Goal: Task Accomplishment & Management: Manage account settings

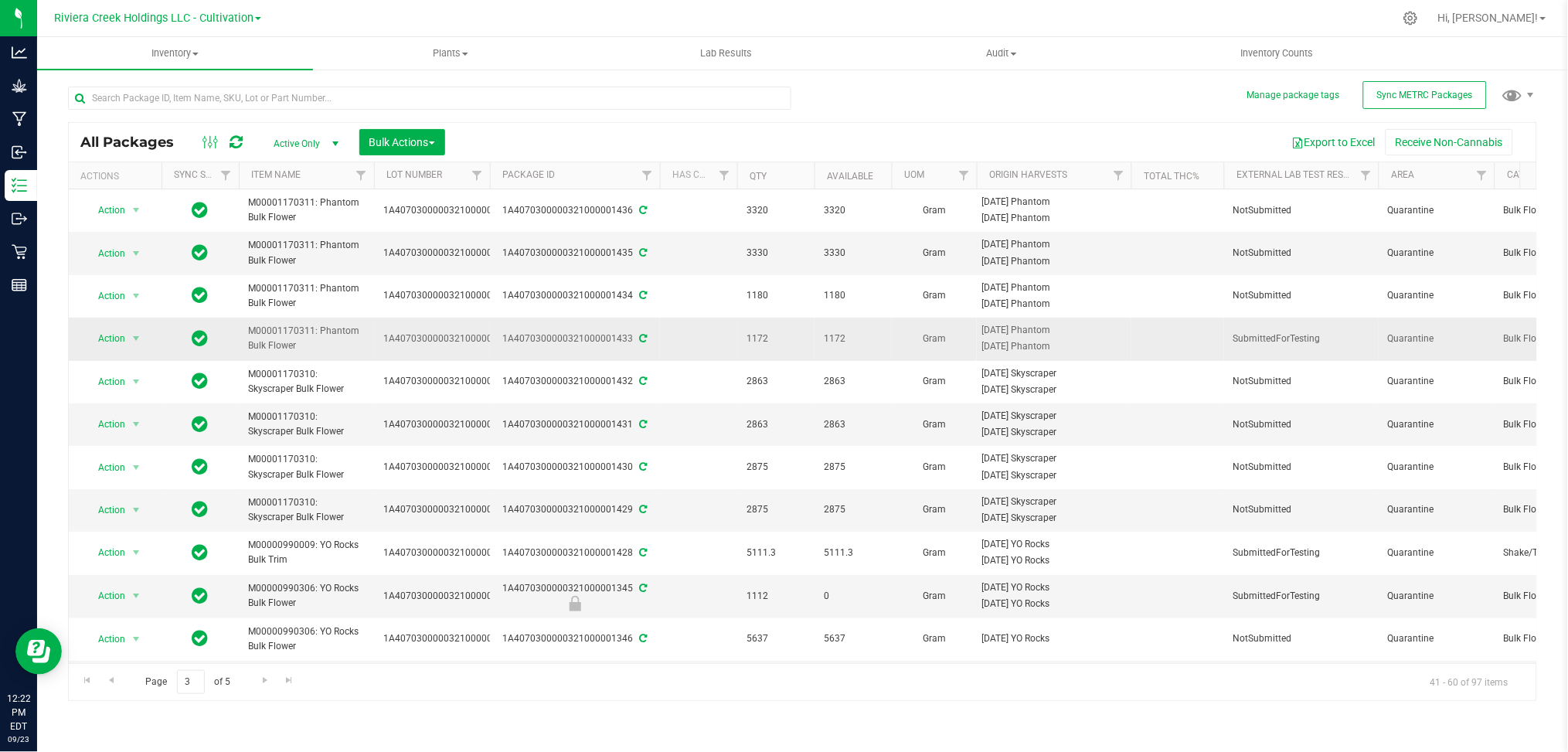
scroll to position [0, 2]
click at [113, 683] on span "Go to the previous page" at bounding box center [111, 680] width 13 height 13
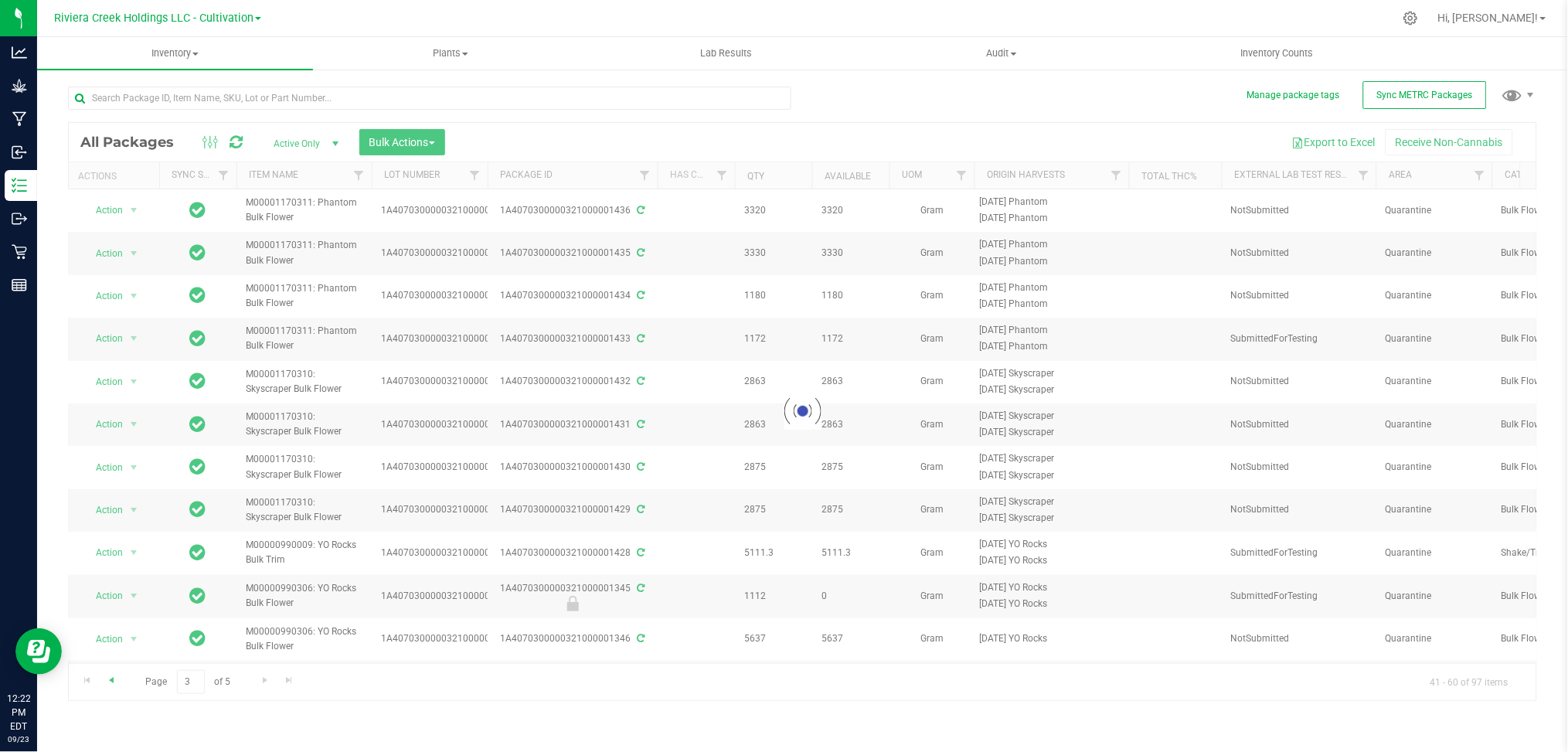
click at [113, 683] on div at bounding box center [802, 411] width 1468 height 577
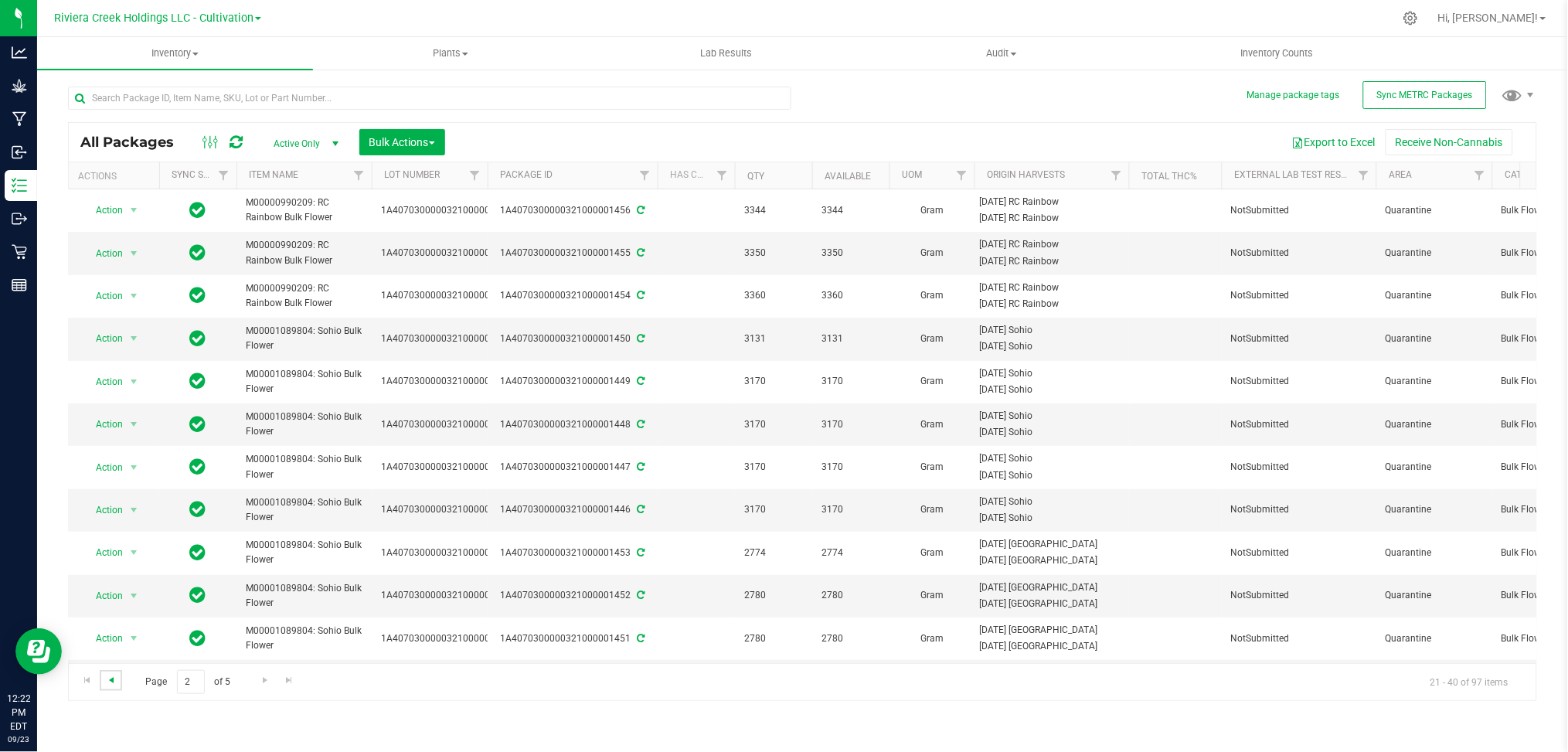
click at [113, 683] on span "Go to the previous page" at bounding box center [111, 680] width 13 height 13
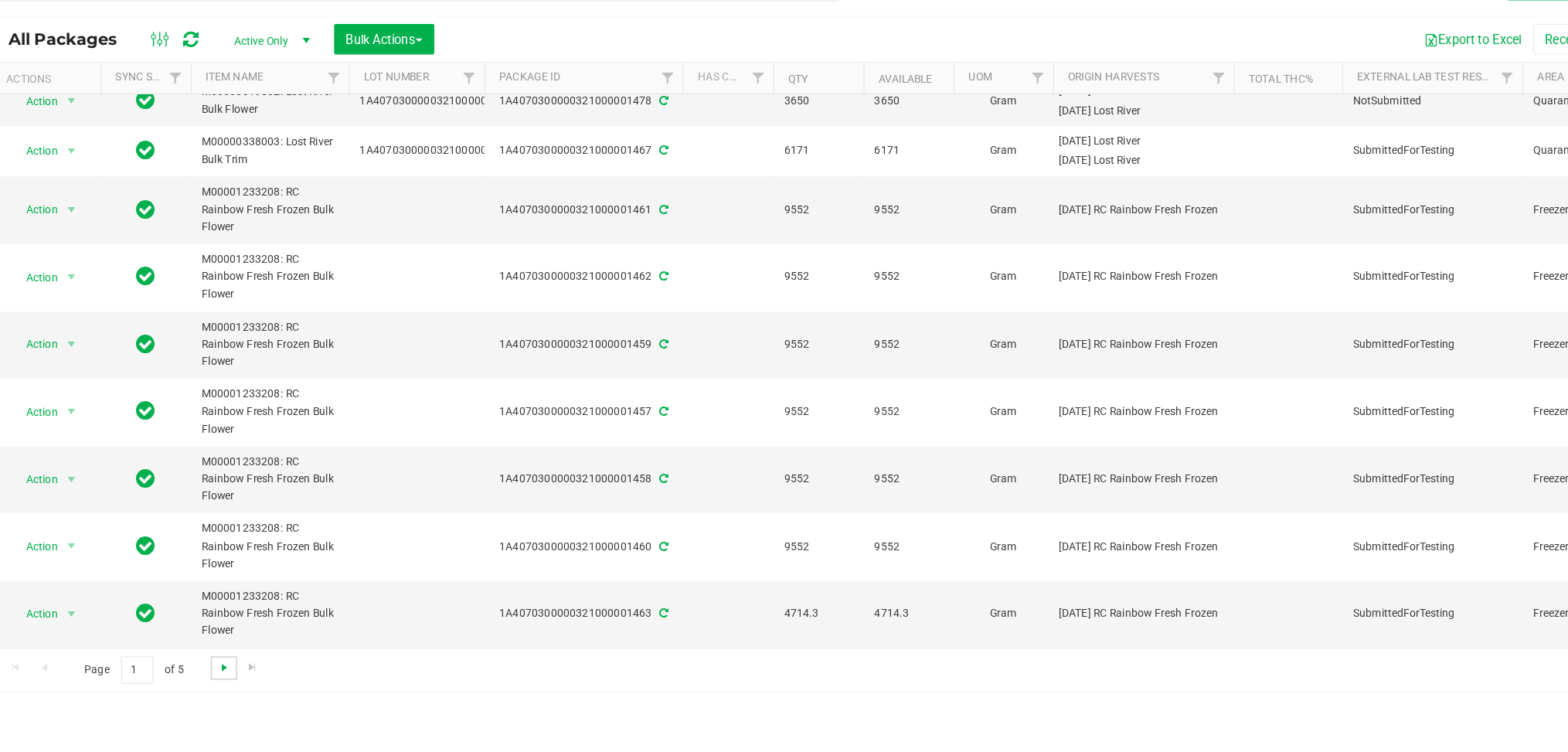
click at [261, 685] on span "Go to the next page" at bounding box center [265, 680] width 13 height 13
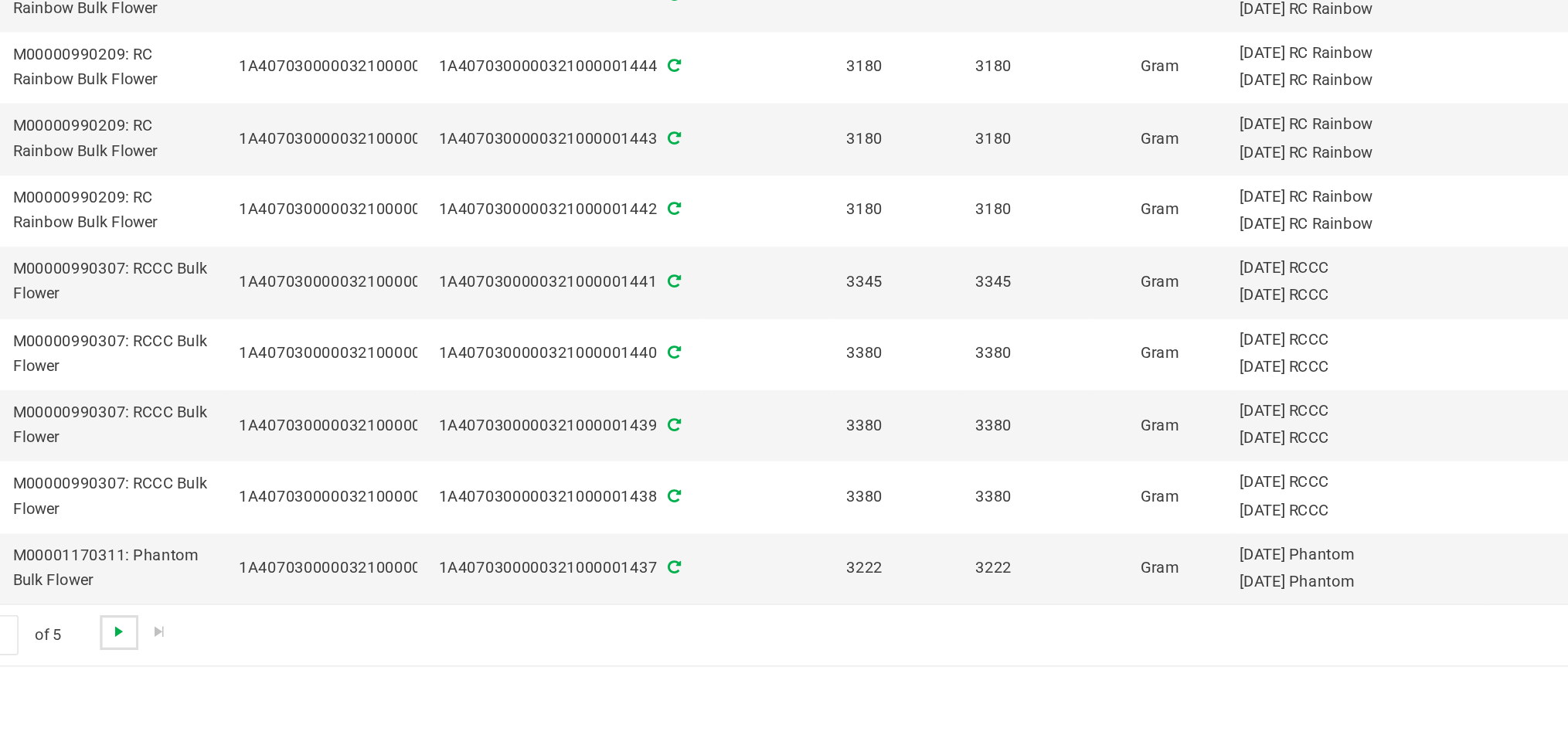
click at [267, 677] on span "Go to the next page" at bounding box center [265, 680] width 13 height 13
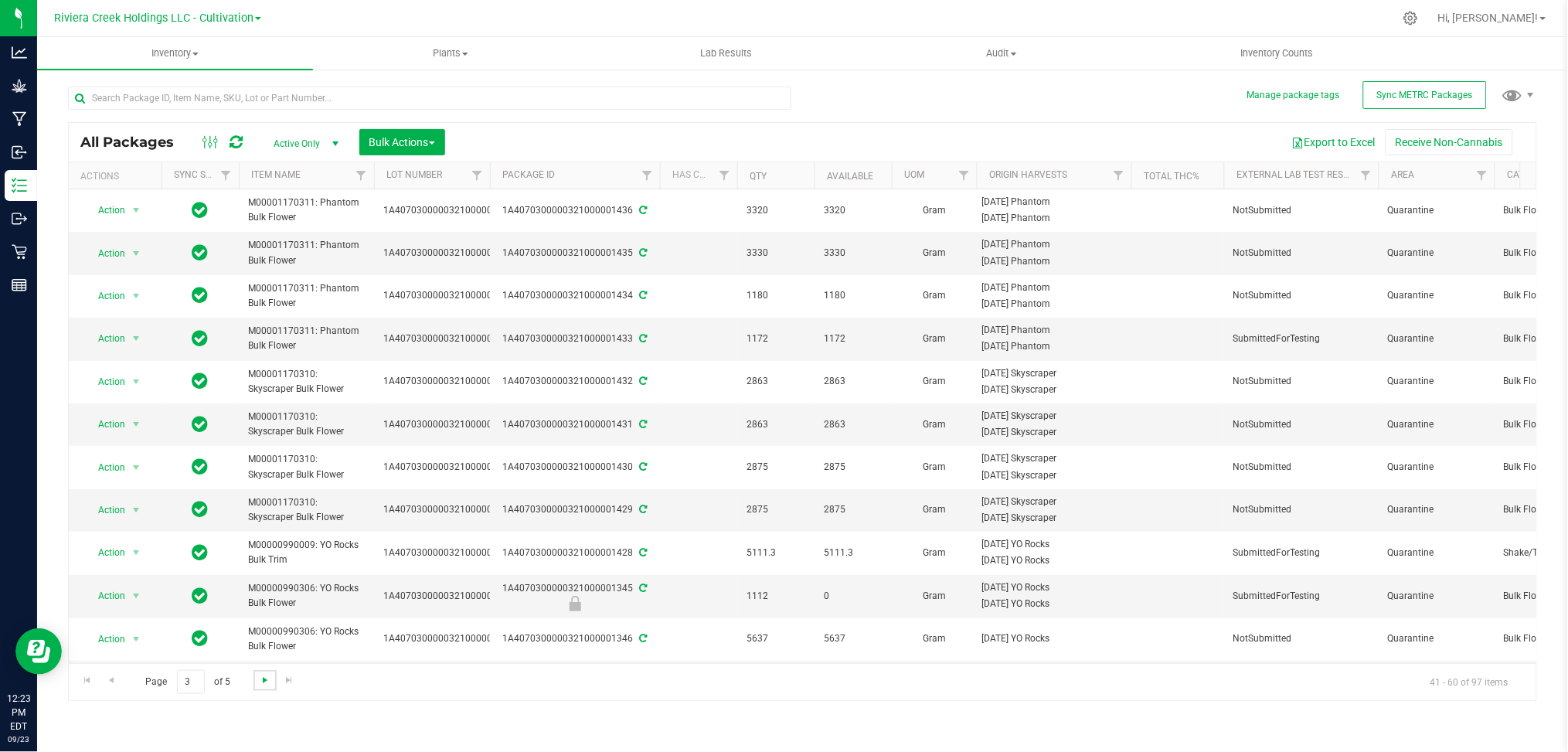
click at [265, 681] on span "Go to the next page" at bounding box center [265, 680] width 13 height 13
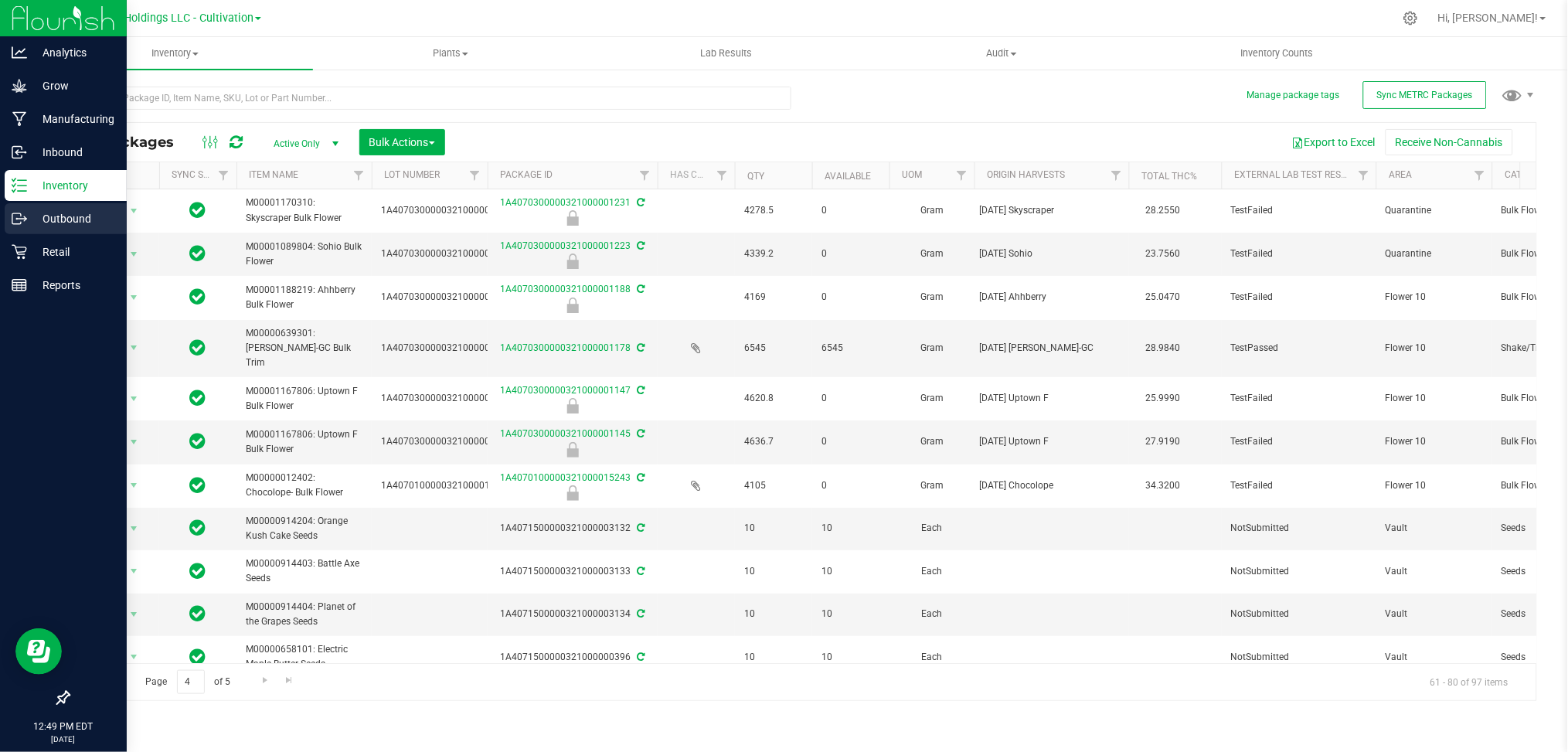
click at [78, 215] on p "Outbound" at bounding box center [73, 219] width 93 height 19
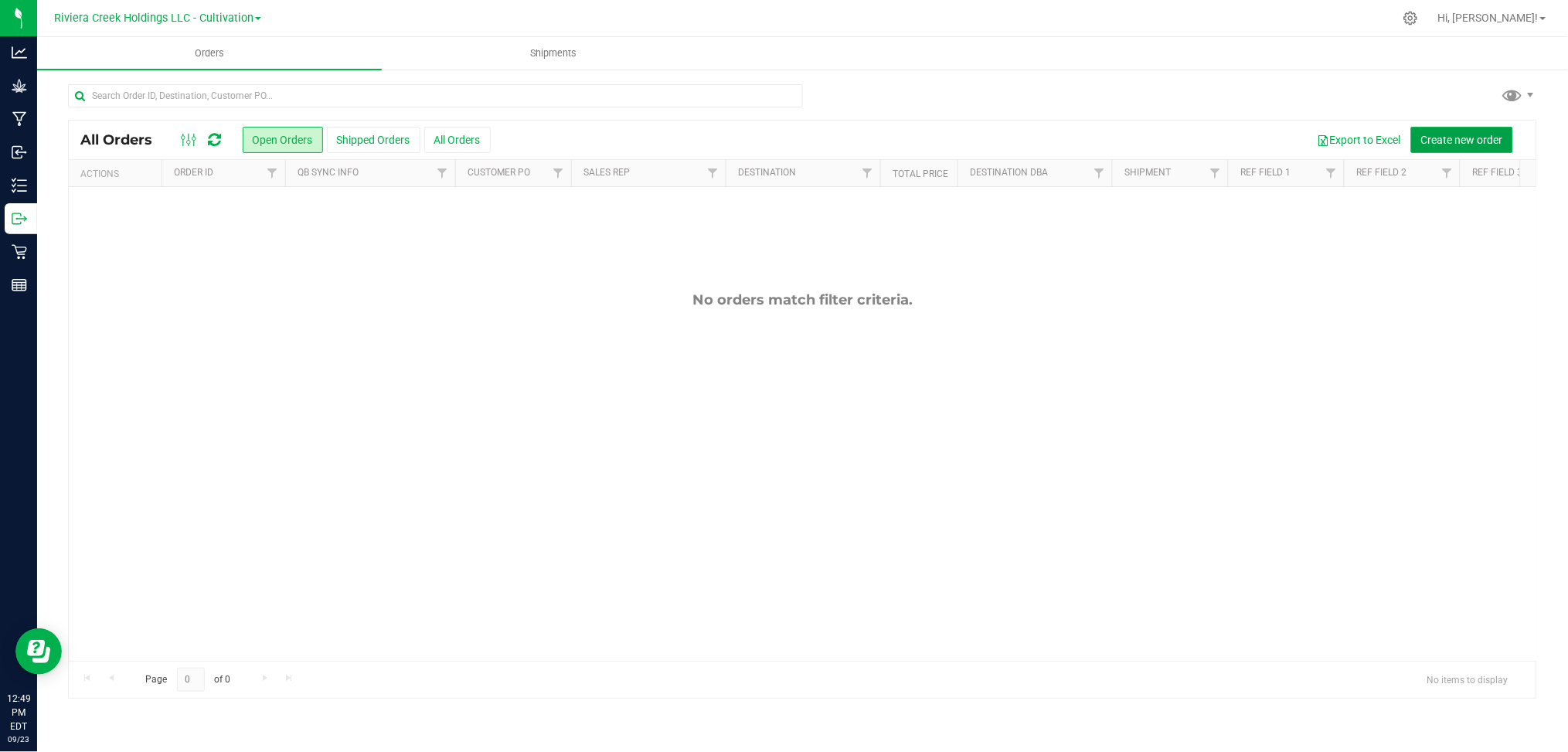
click at [1475, 142] on span "Create new order" at bounding box center [1462, 140] width 82 height 13
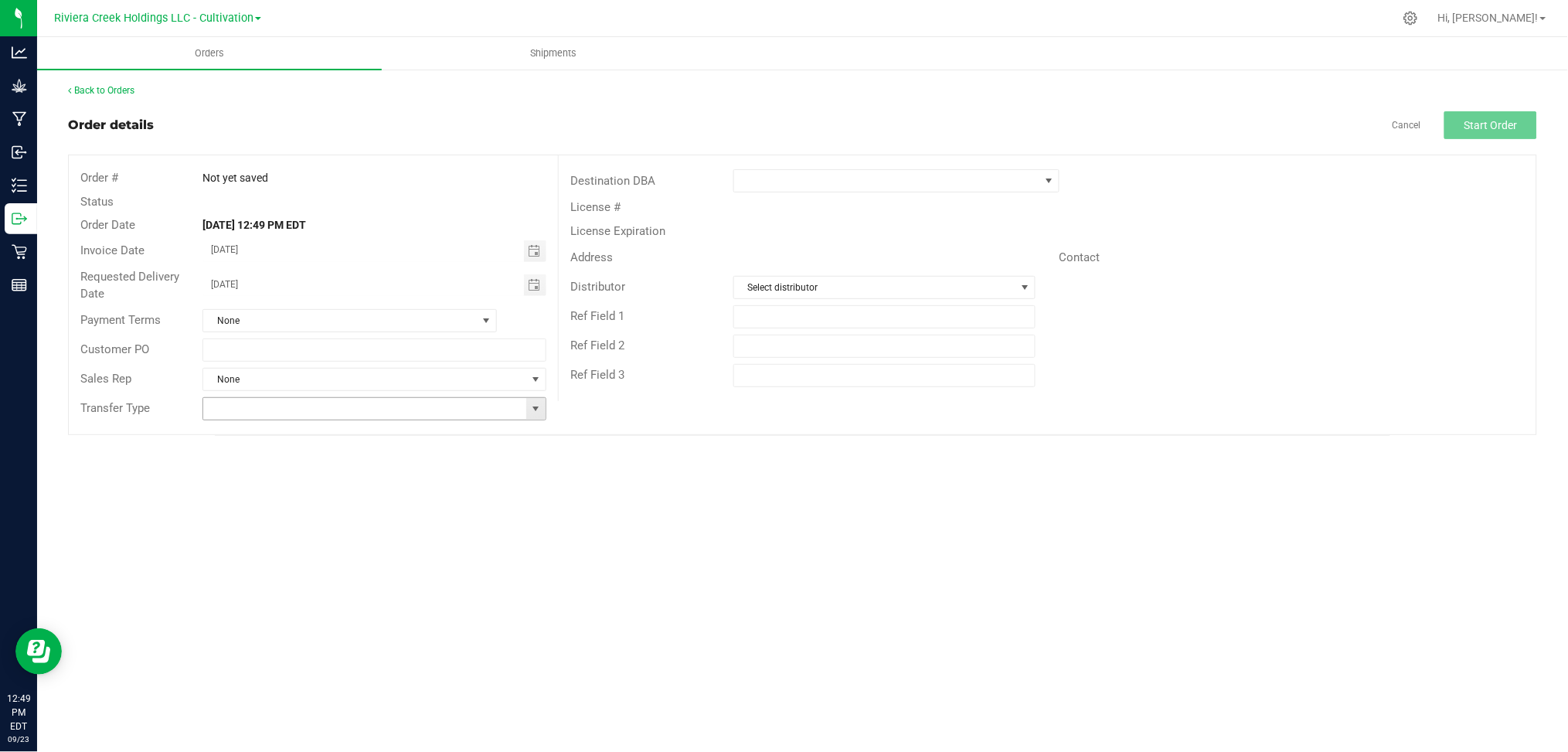
click at [537, 406] on span at bounding box center [535, 408] width 13 height 13
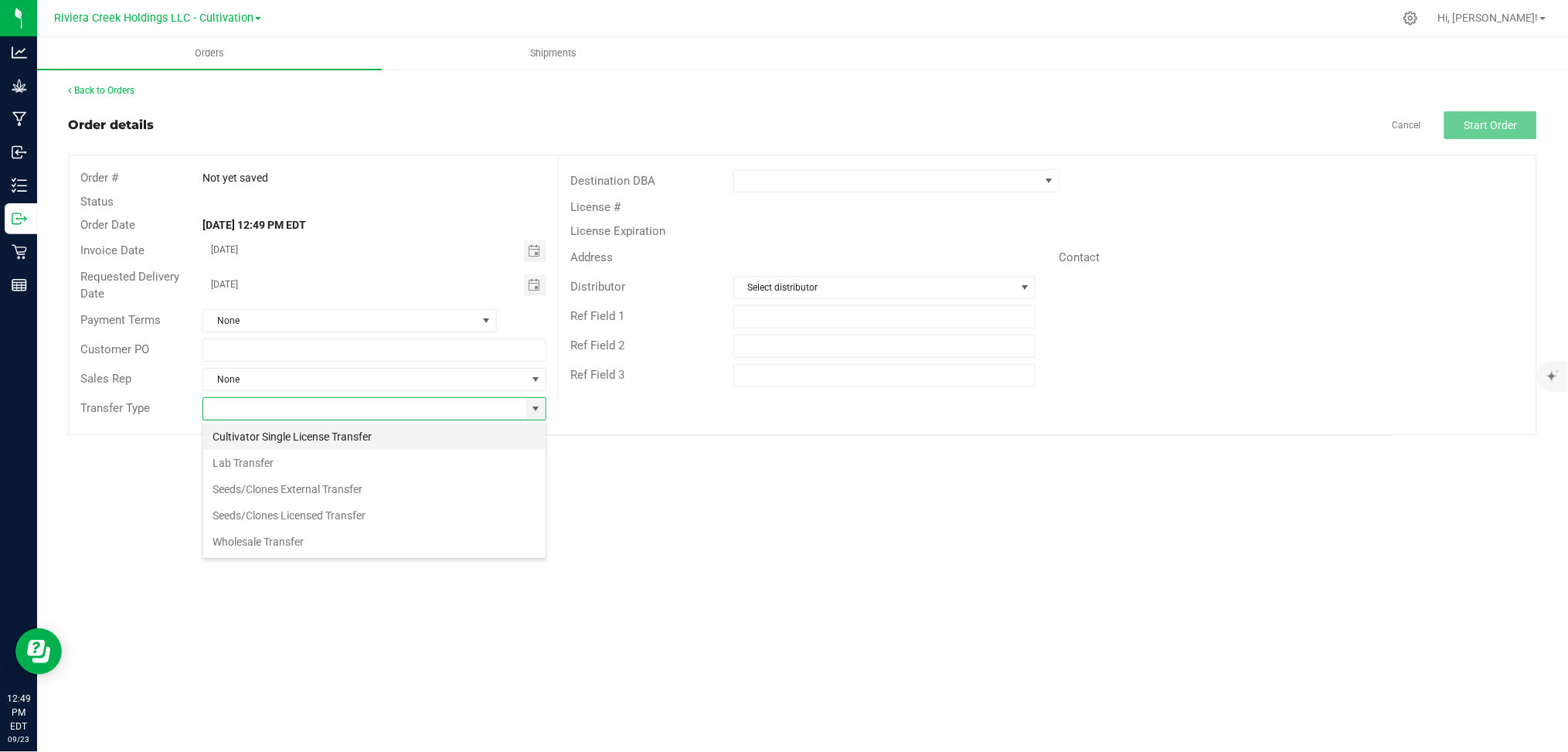
scroll to position [24, 344]
click at [266, 546] on li "Wholesale Transfer" at bounding box center [374, 541] width 343 height 27
type input "Wholesale Transfer"
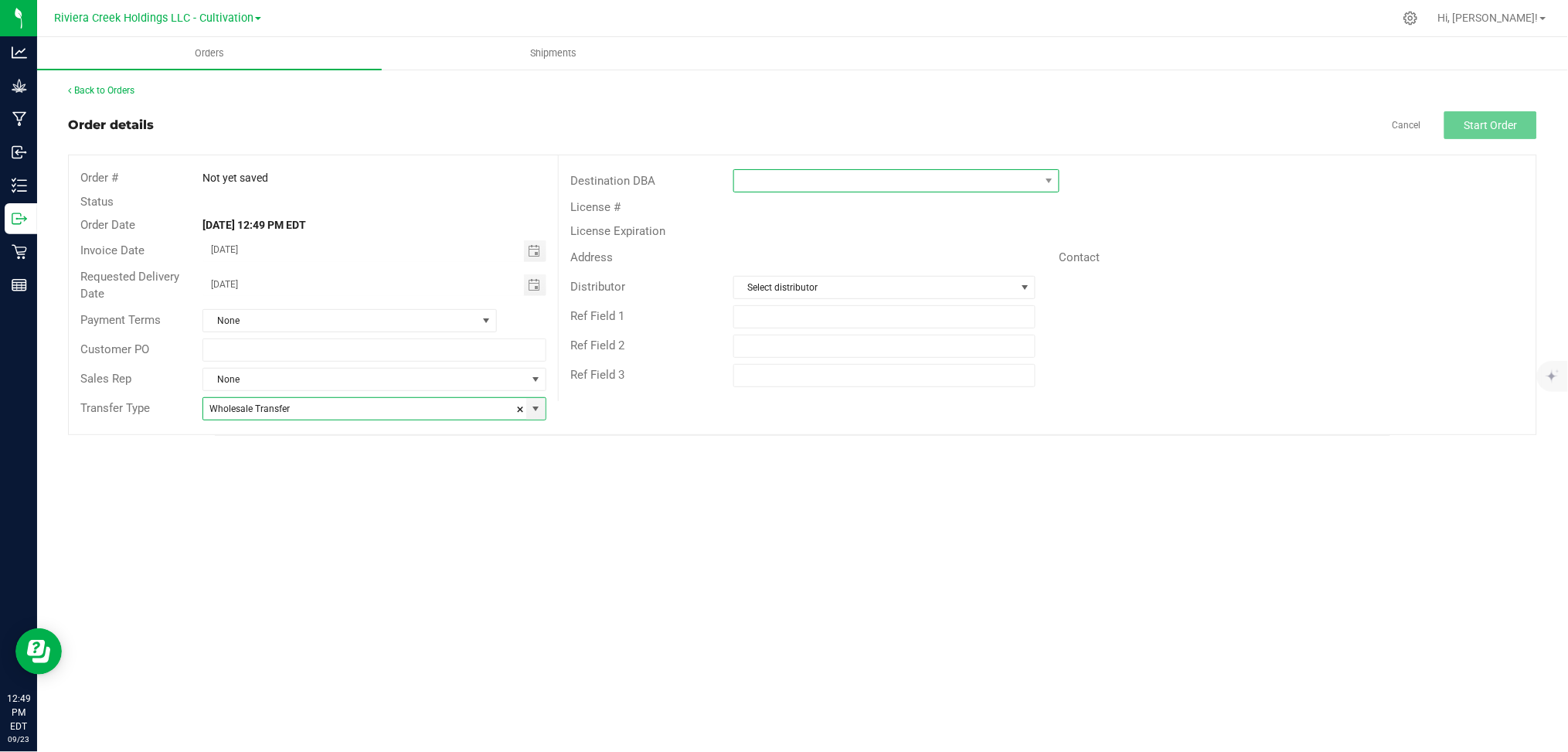
click at [775, 185] on span at bounding box center [887, 181] width 306 height 22
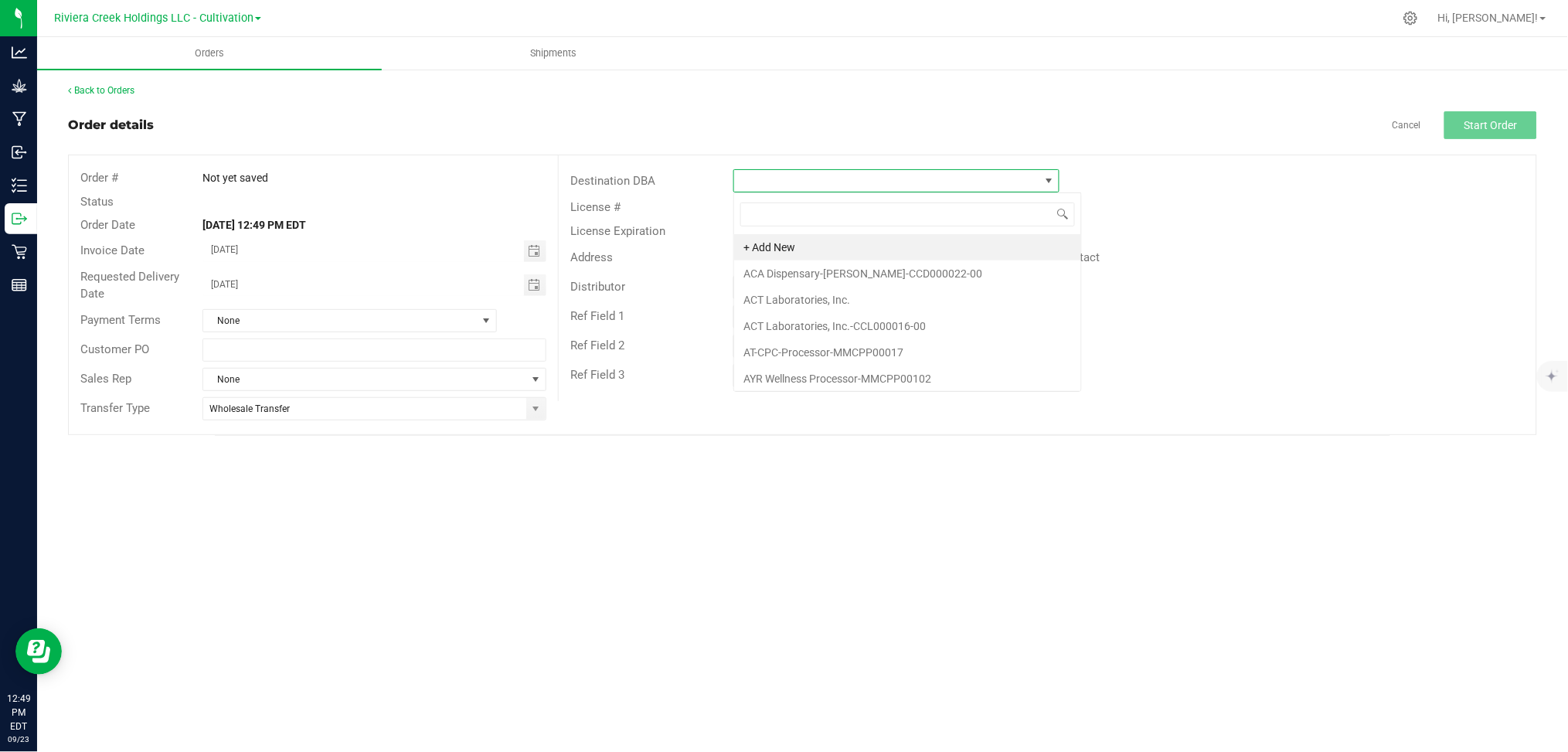
scroll to position [24, 326]
type input "riviera"
click at [792, 246] on li "Riviera Creek Holdings LLC - Processing" at bounding box center [897, 247] width 325 height 27
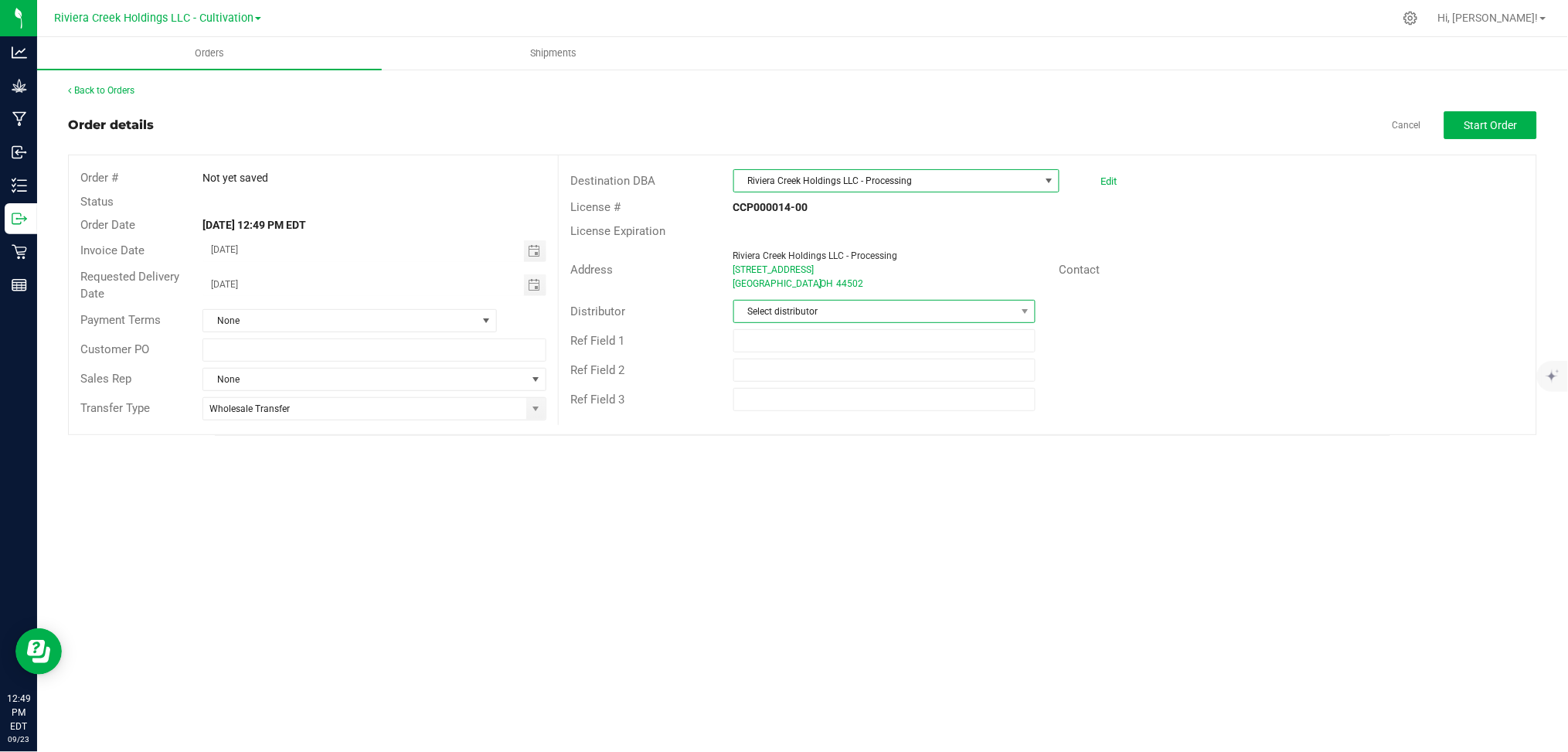
click at [850, 311] on span "Select distributor" at bounding box center [875, 311] width 282 height 22
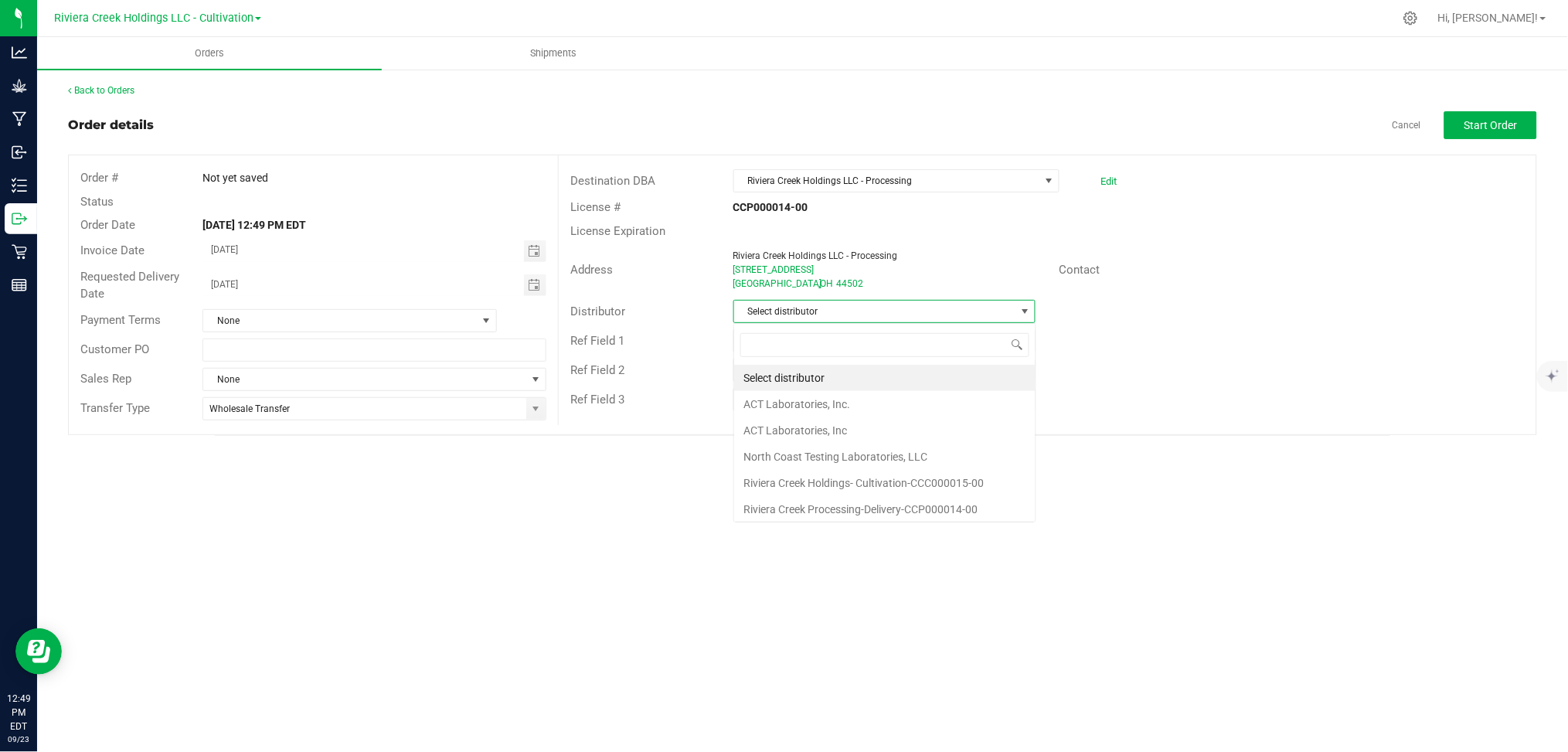
scroll to position [24, 303]
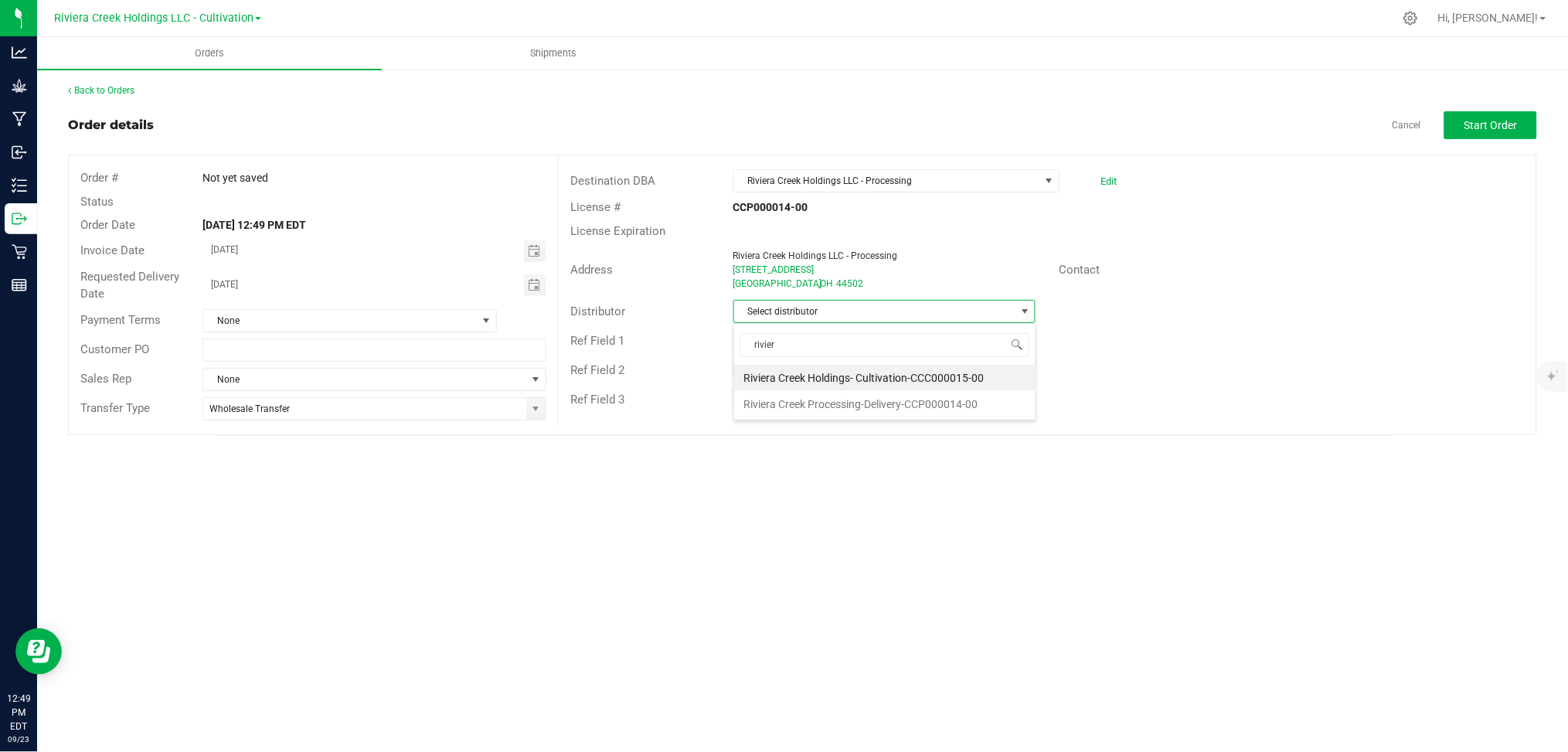
type input "riviera"
click at [850, 379] on li "Riviera Creek Holdings- Cultivation-CCC000015-00" at bounding box center [885, 378] width 301 height 27
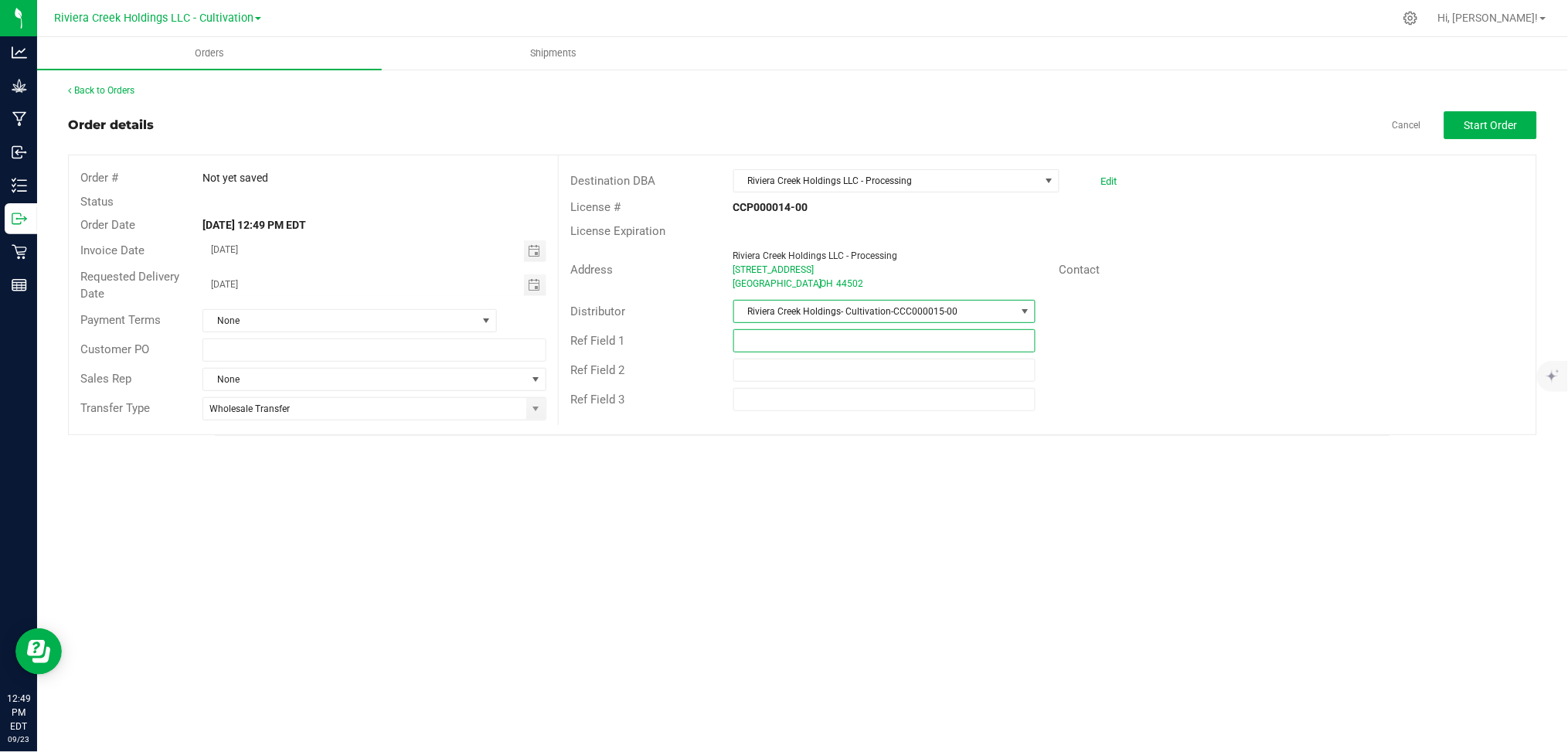
click at [888, 340] on input "text" at bounding box center [885, 341] width 303 height 24
type input "Packing"
click at [1486, 124] on span "Start Order" at bounding box center [1491, 125] width 53 height 13
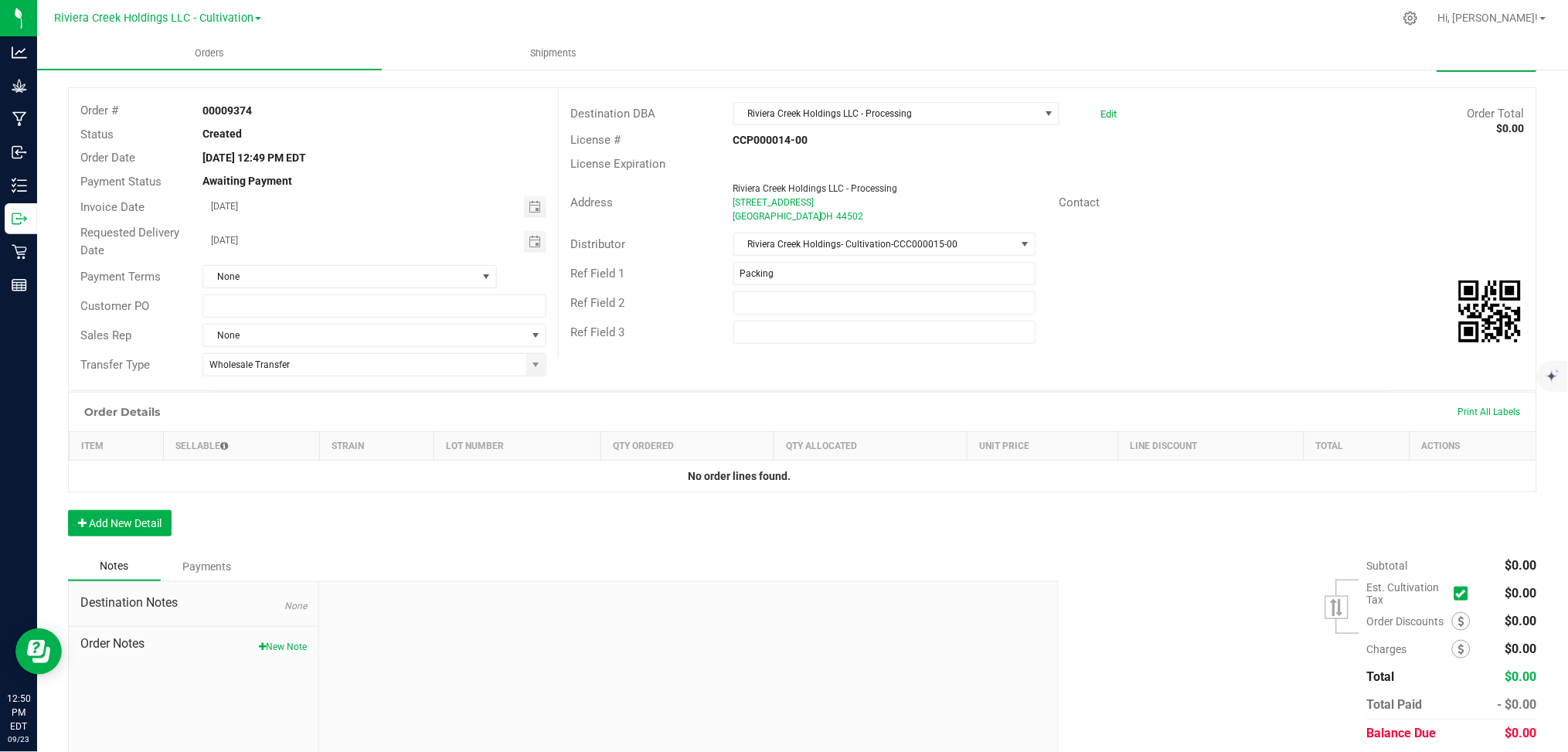
scroll to position [102, 0]
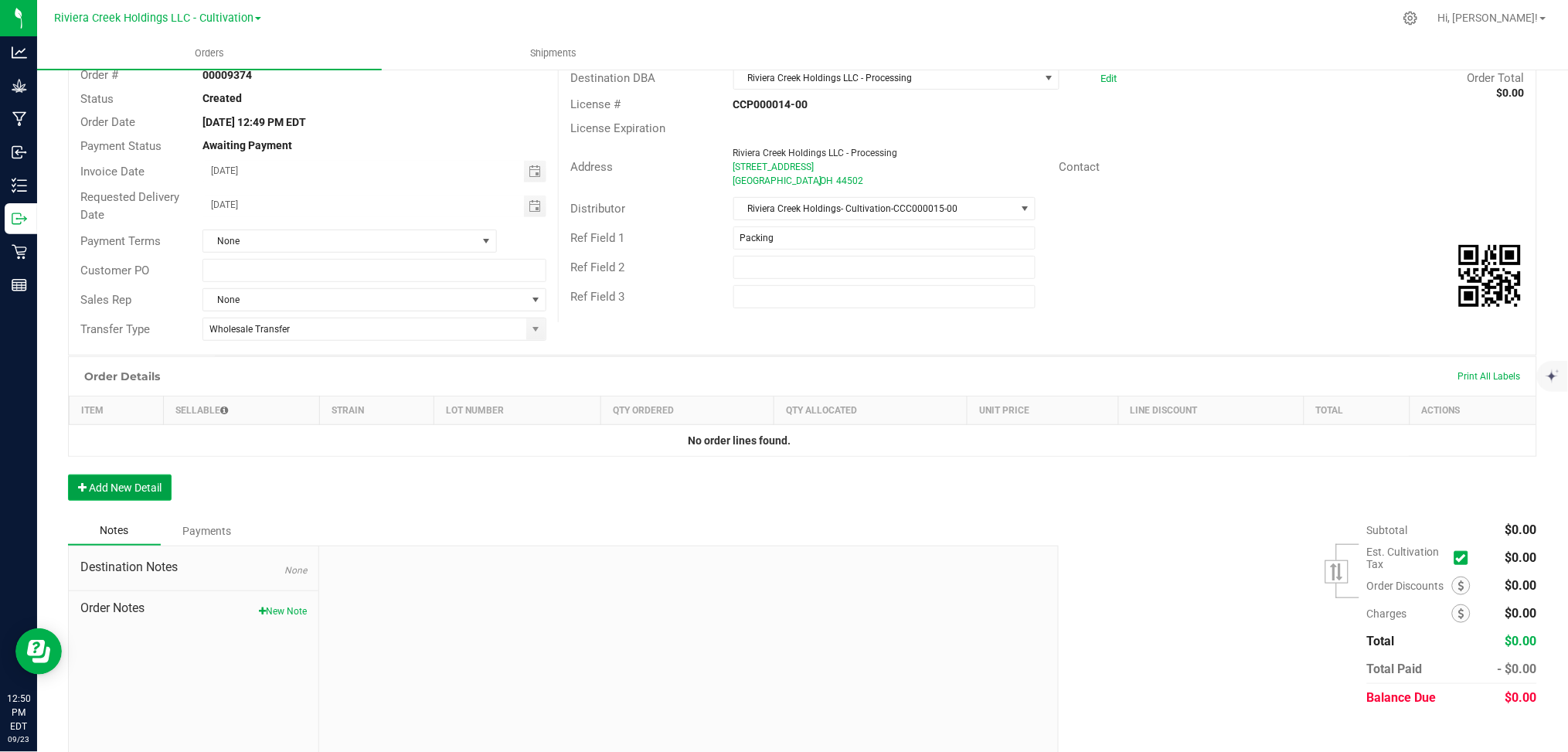
click at [117, 487] on button "Add New Detail" at bounding box center [119, 487] width 103 height 27
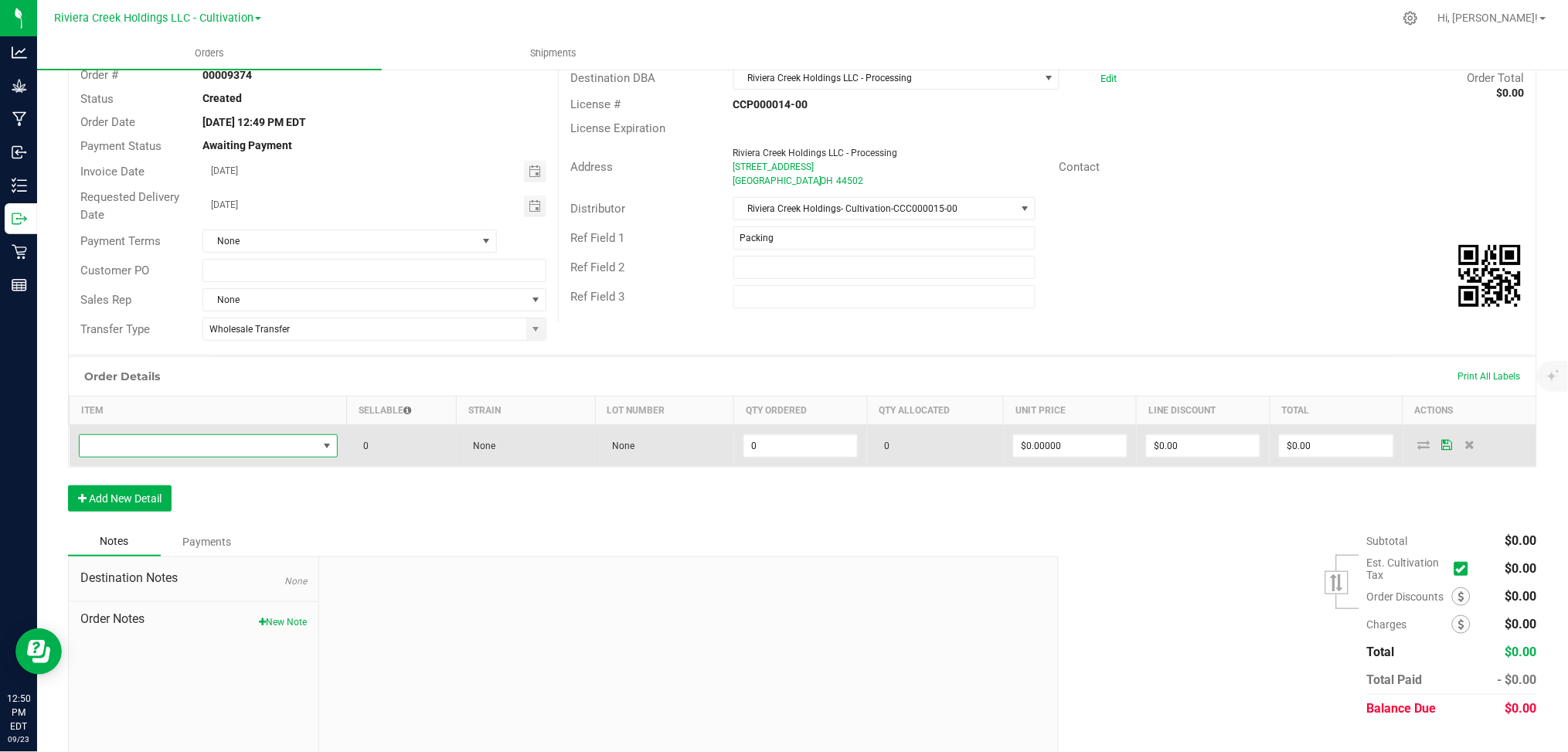
click at [266, 446] on span "NO DATA FOUND" at bounding box center [199, 446] width 238 height 22
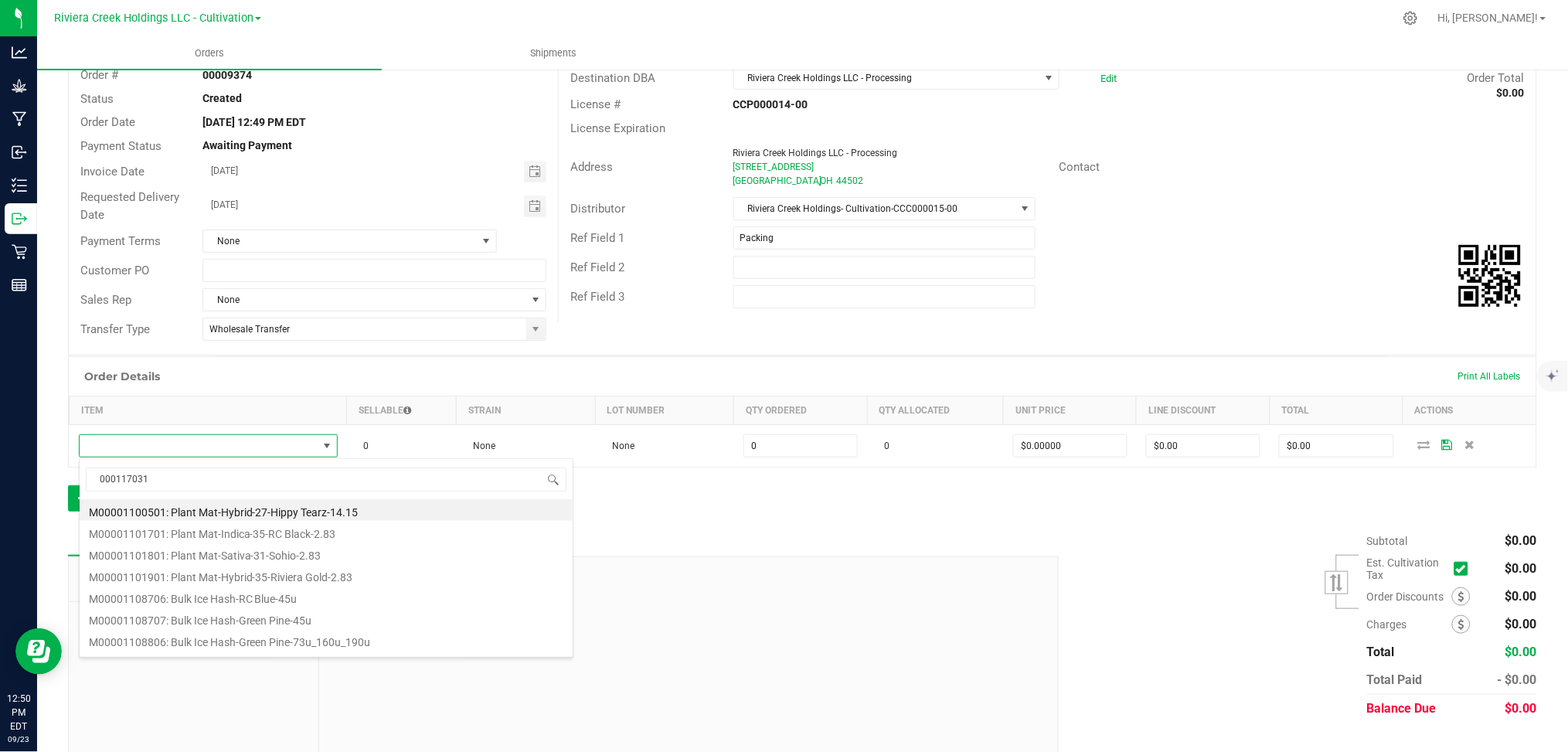
type input "0001170311"
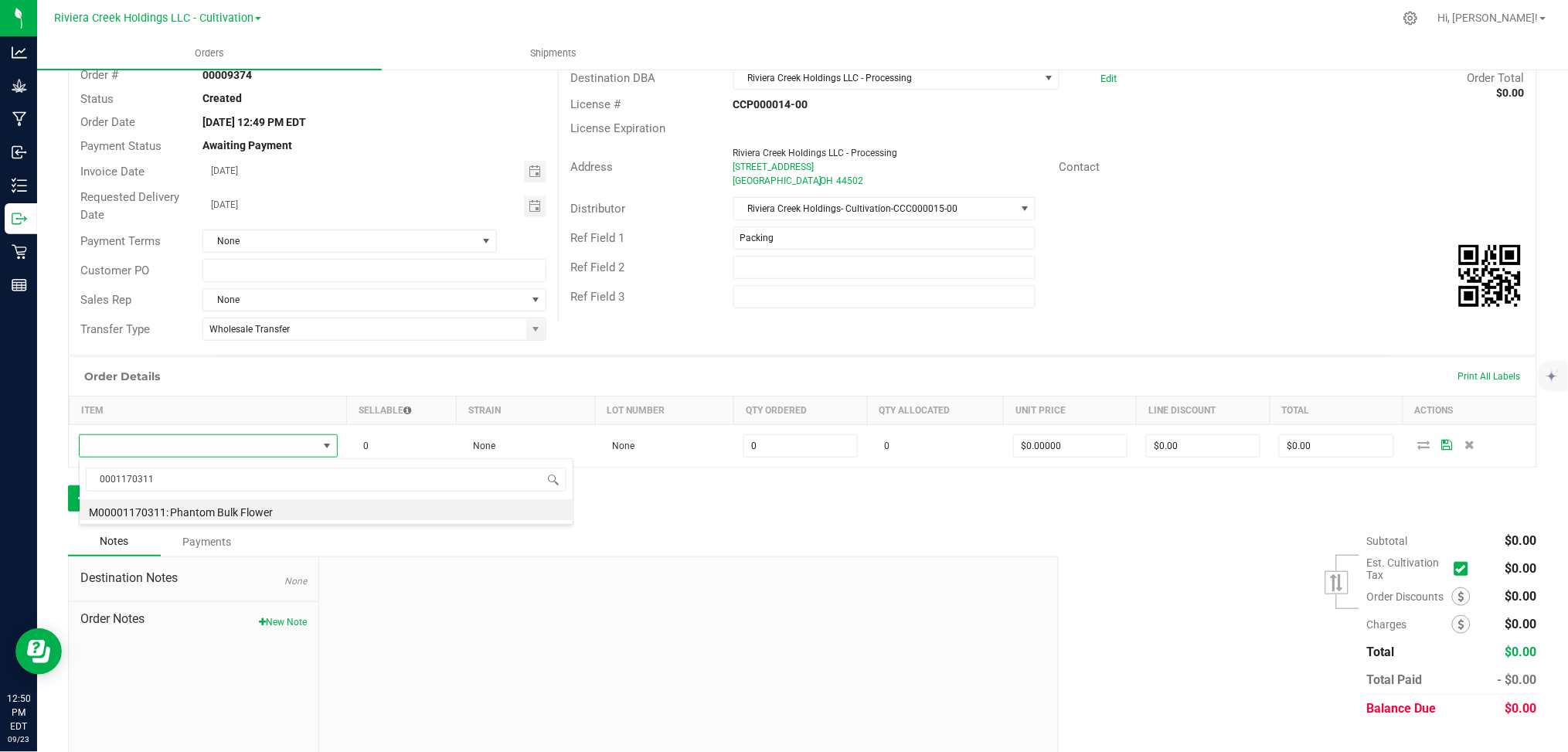
type input "0.0000 g"
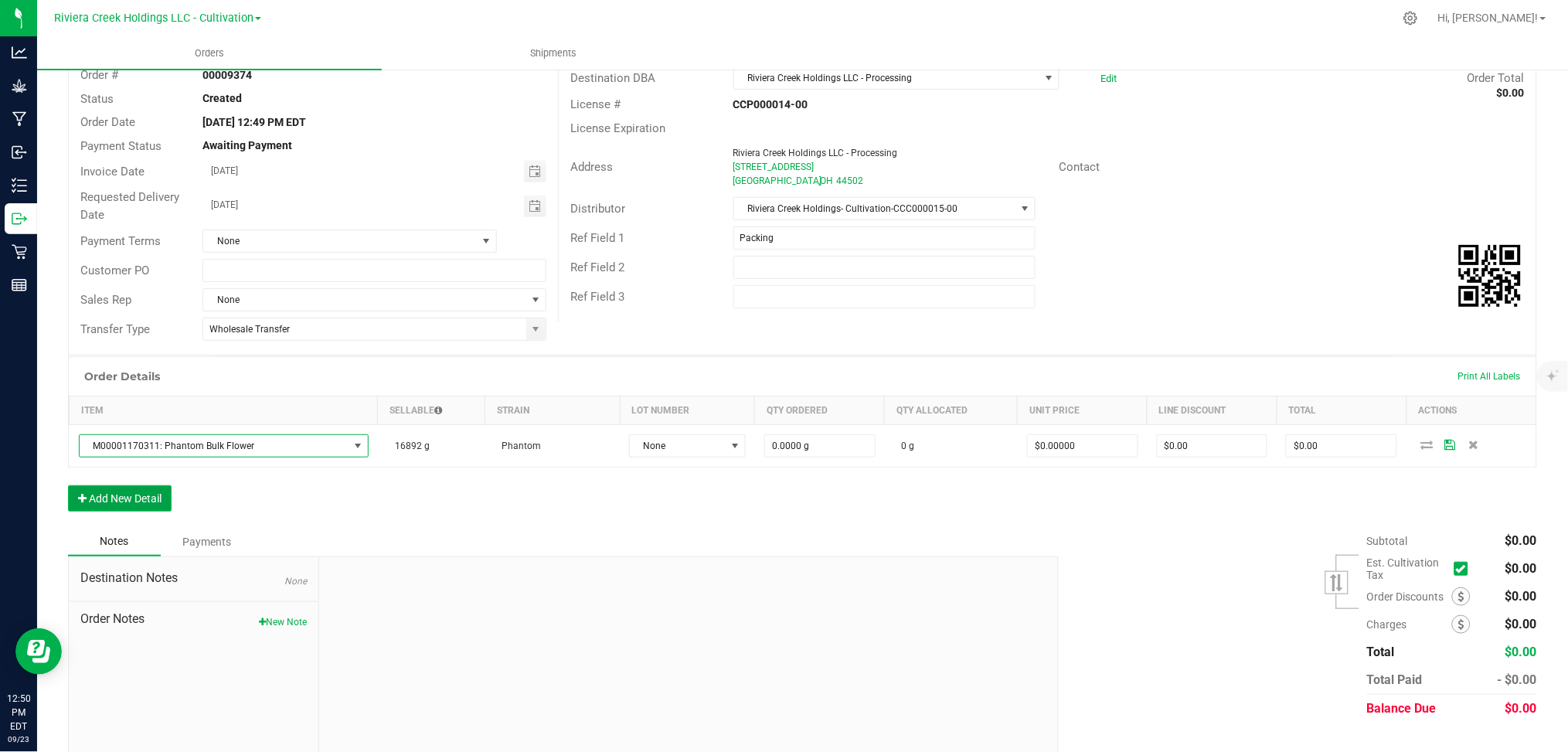
click at [147, 498] on button "Add New Detail" at bounding box center [119, 498] width 103 height 27
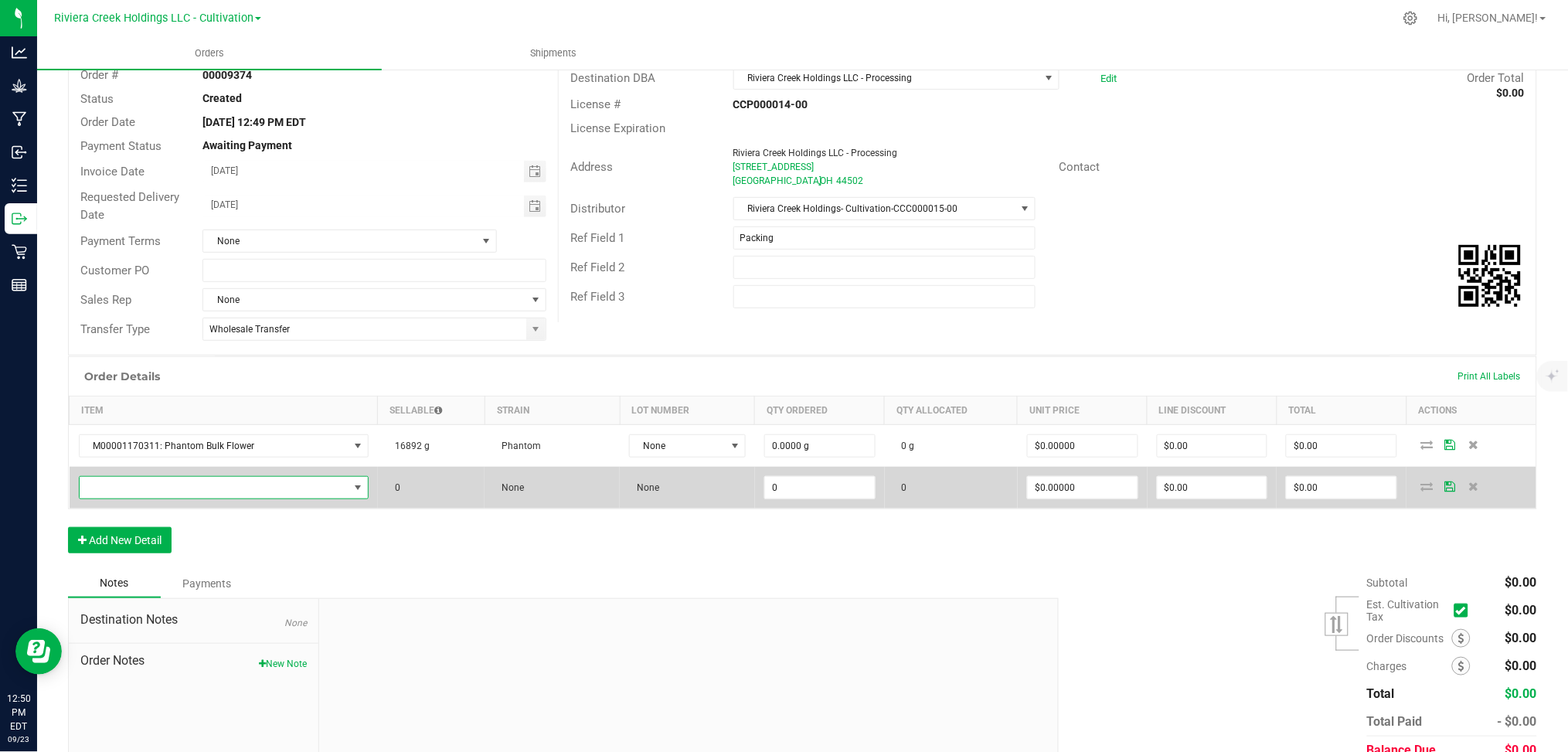
click at [195, 486] on span "NO DATA FOUND" at bounding box center [214, 487] width 269 height 22
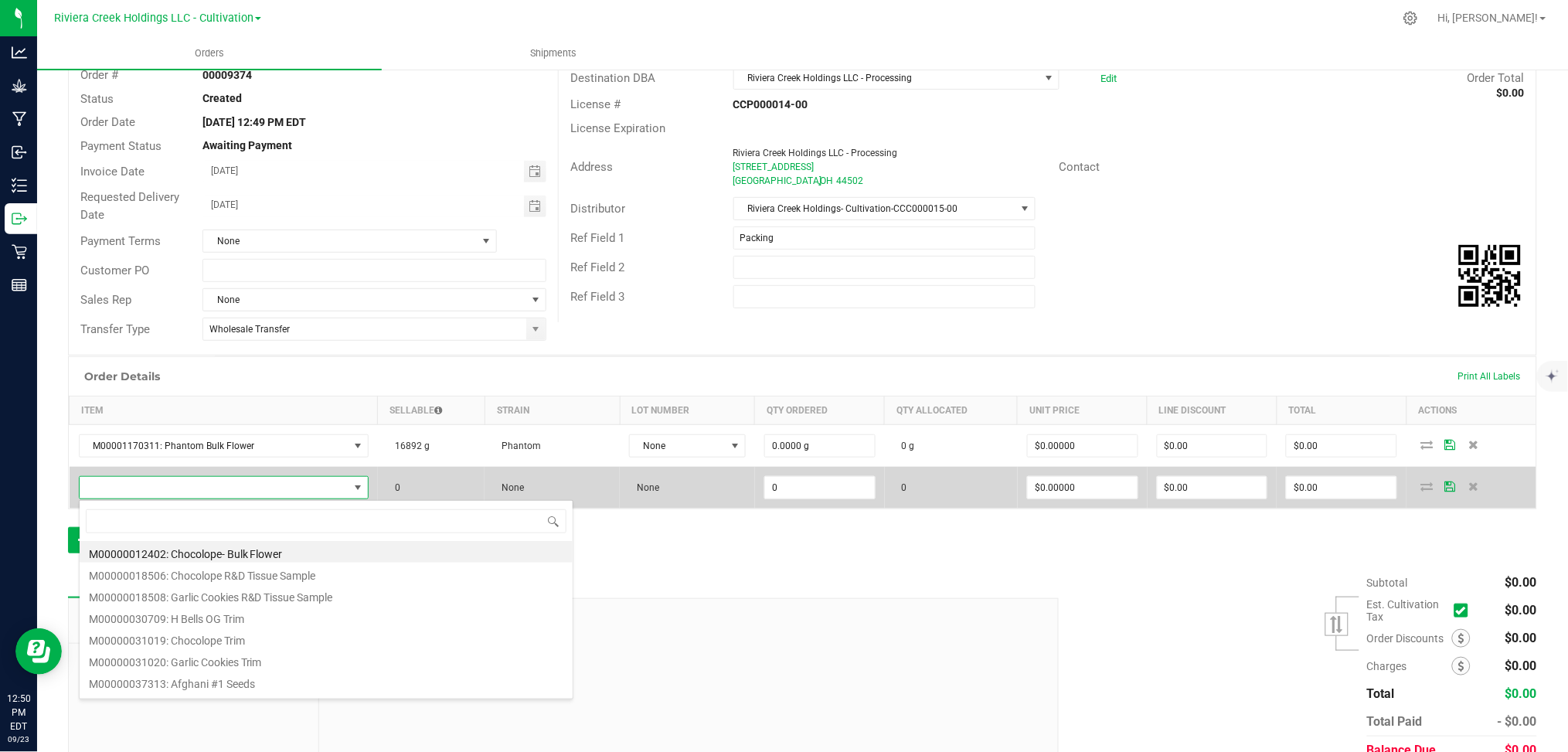
scroll to position [24, 279]
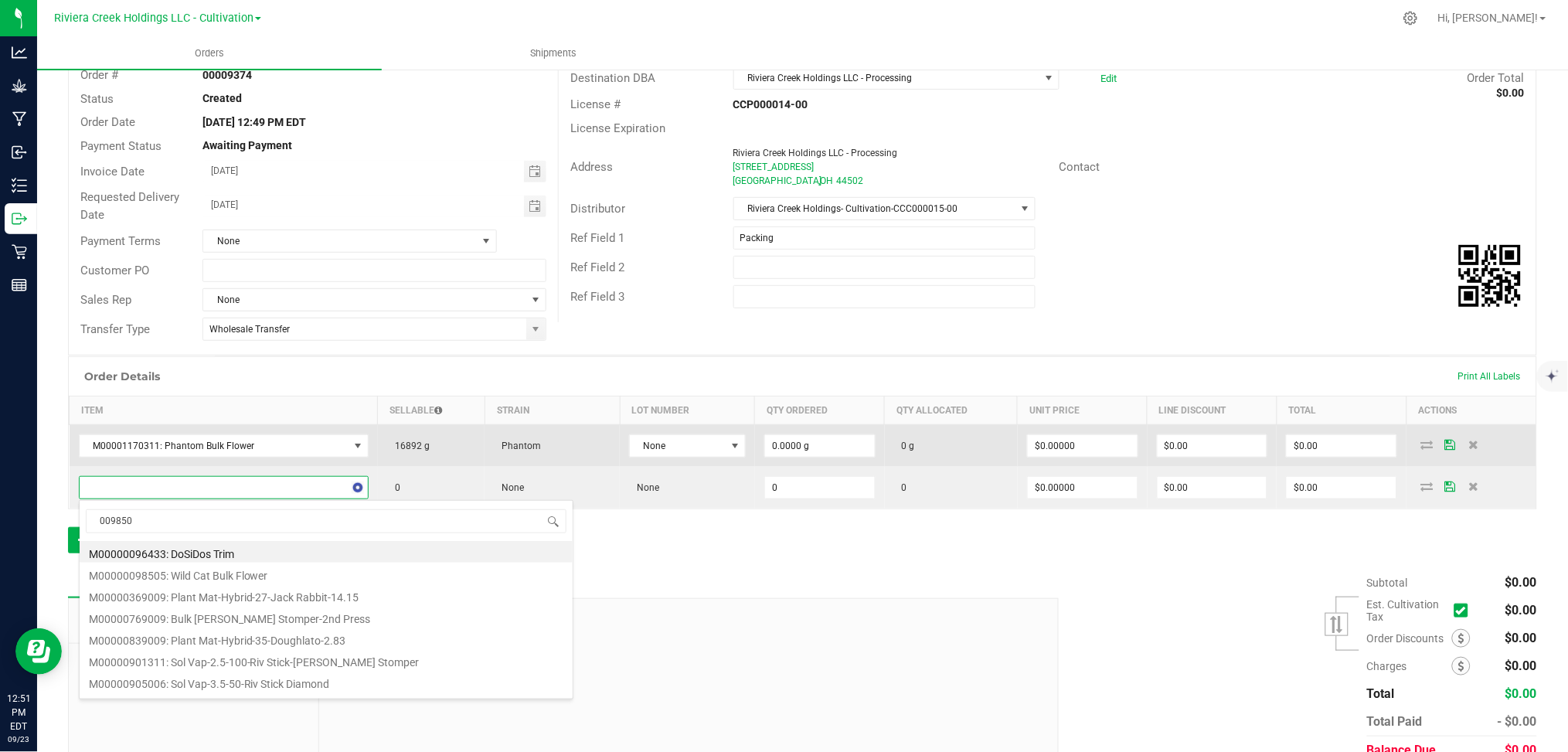
type input "0098505"
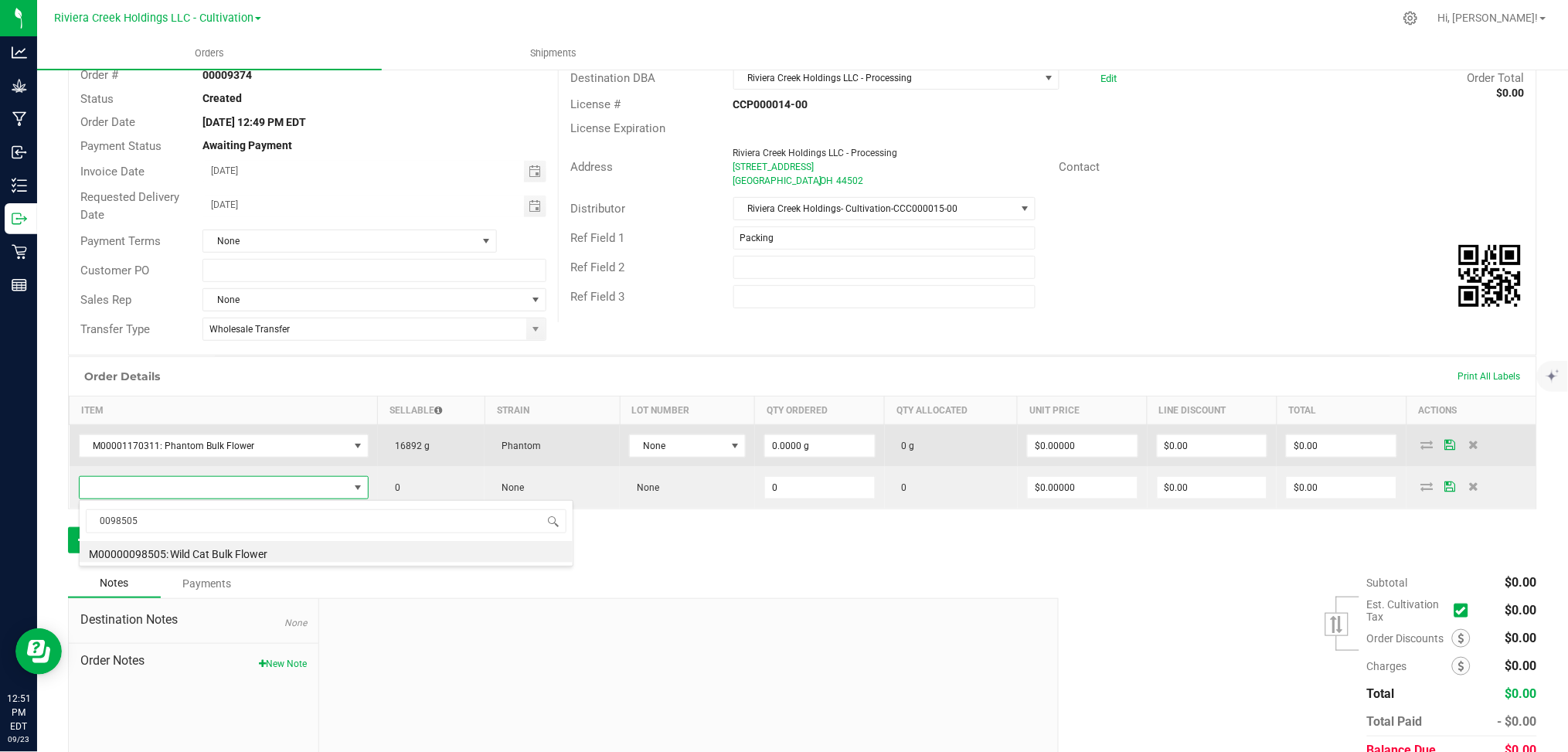
type input "0.0000 g"
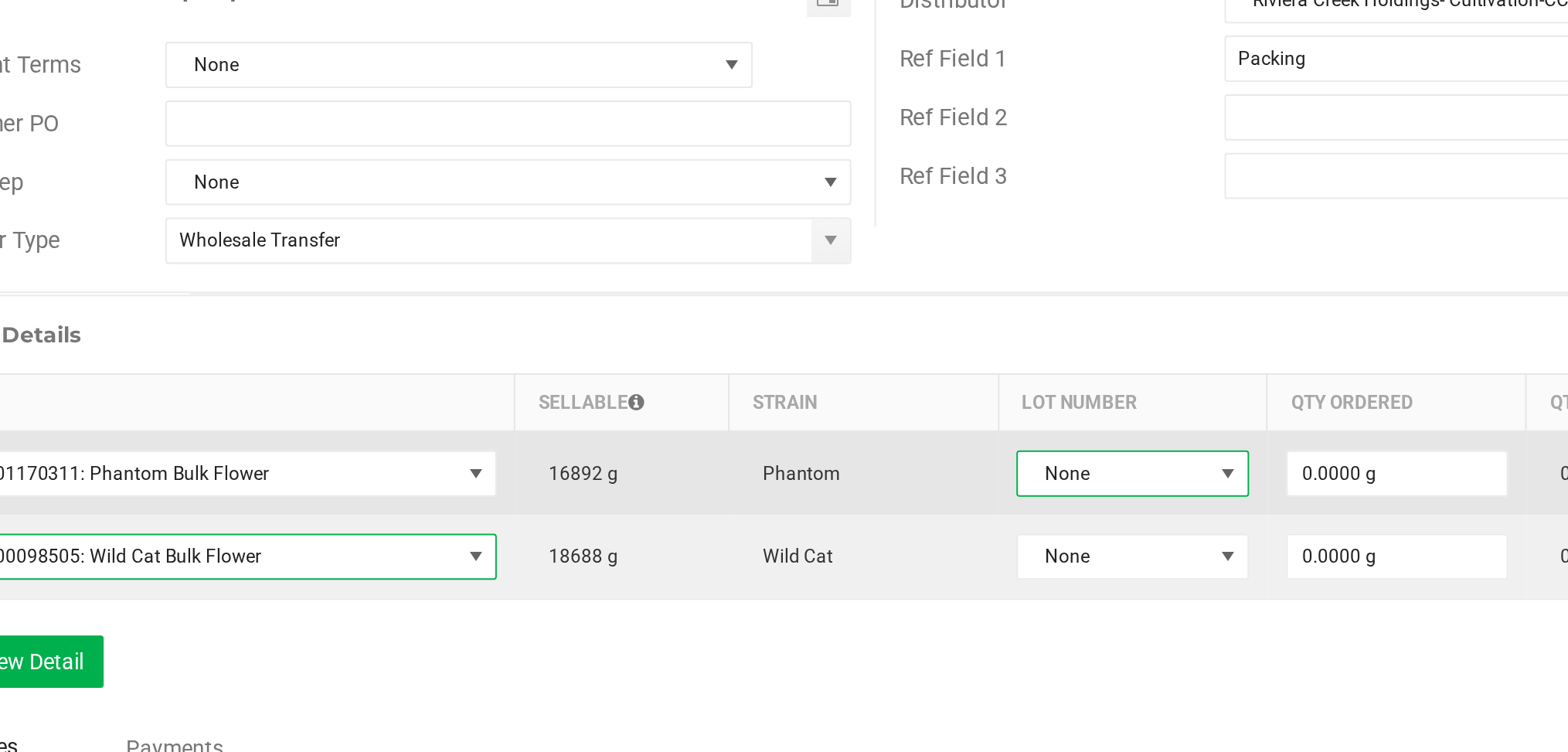
click at [728, 446] on span at bounding box center [734, 446] width 13 height 13
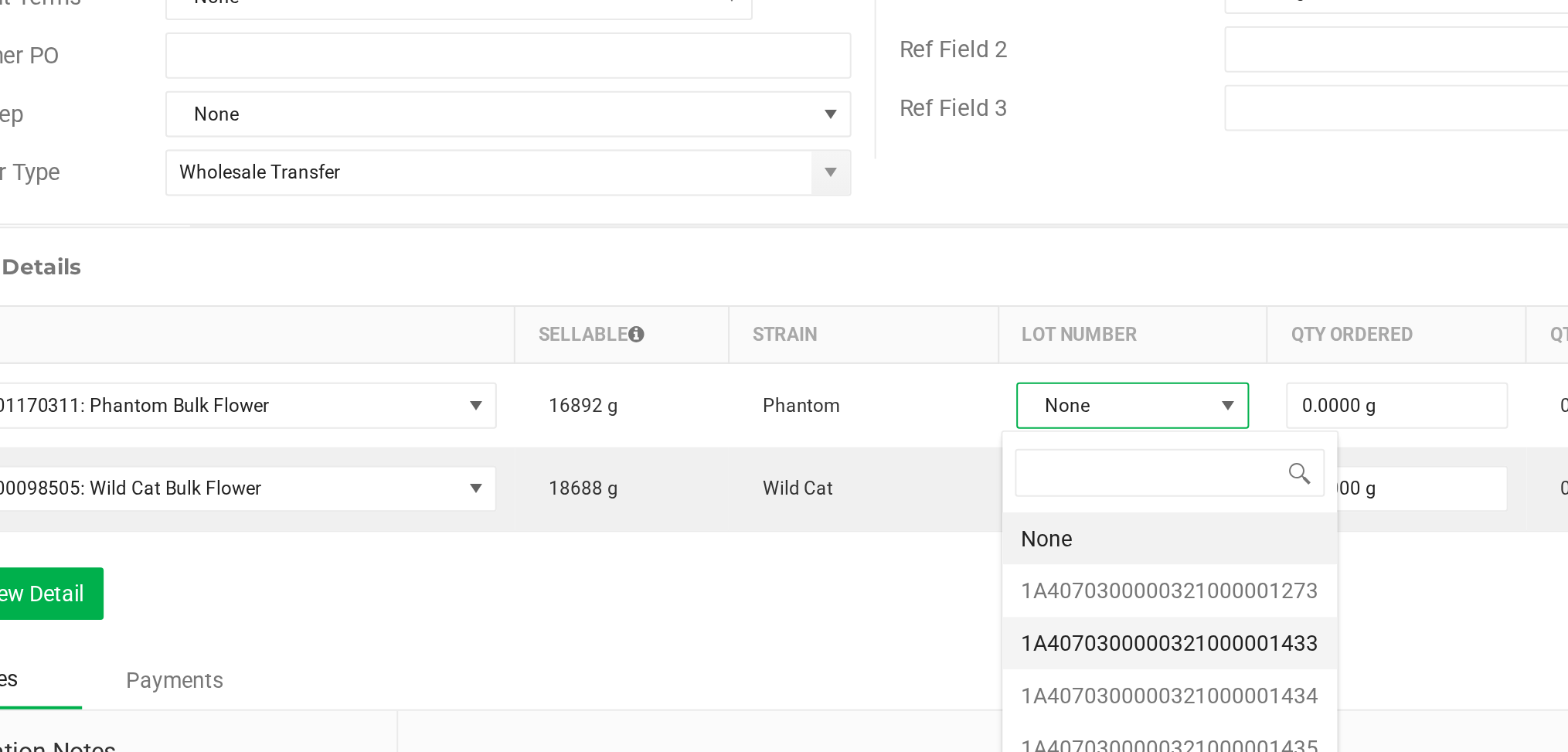
scroll to position [173, 0]
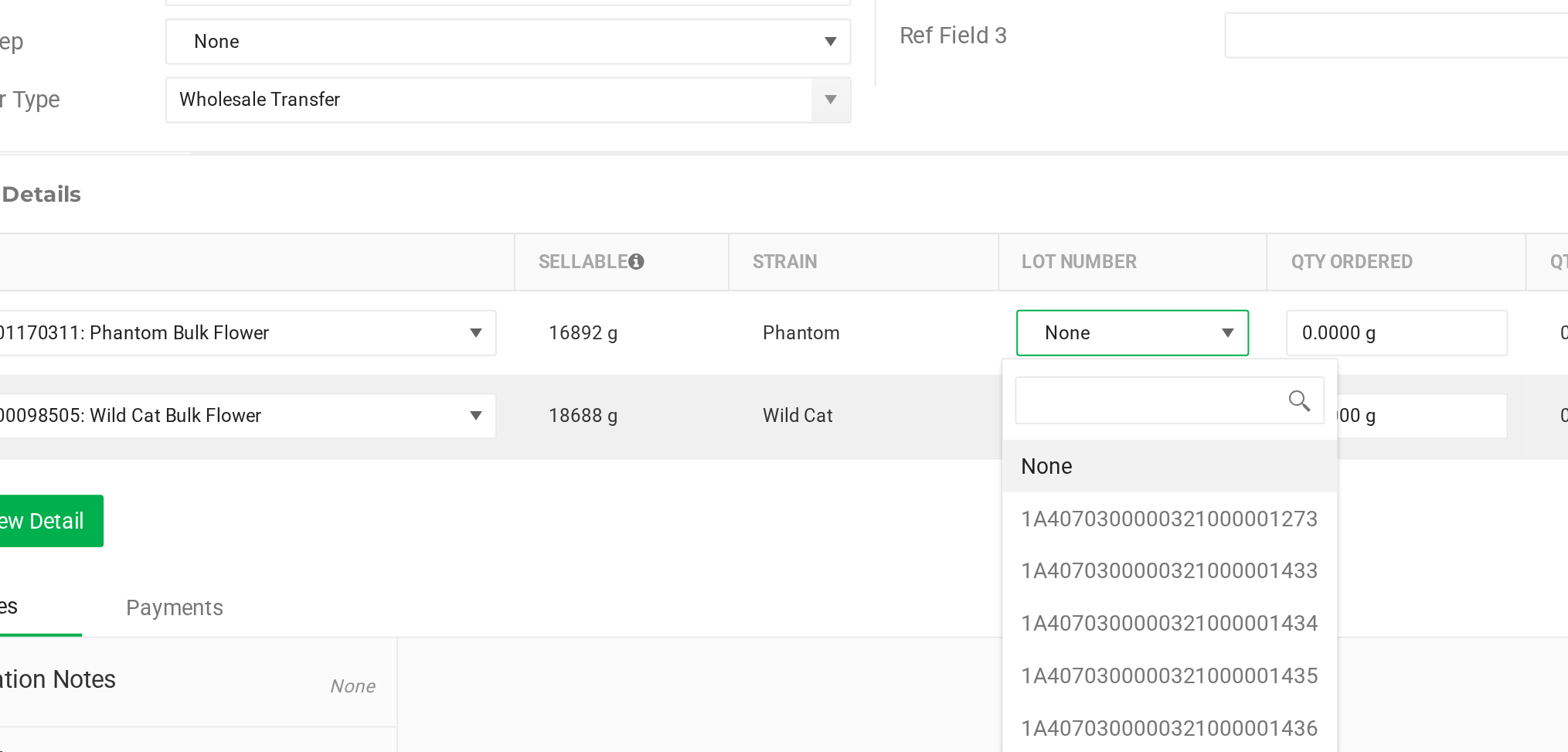
click at [727, 469] on li "1A4070300000321000001273" at bounding box center [706, 468] width 167 height 27
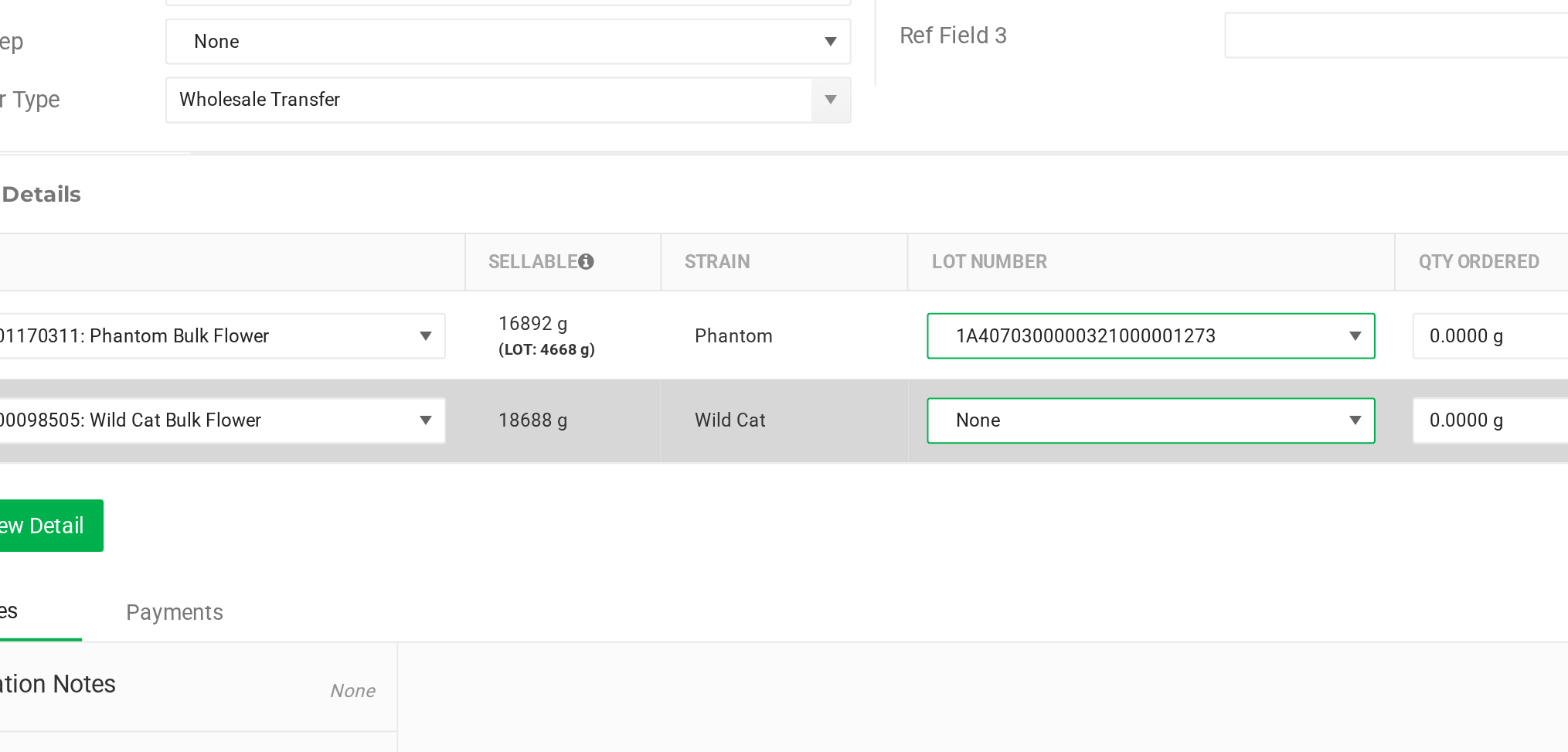
click at [792, 420] on span at bounding box center [798, 419] width 13 height 13
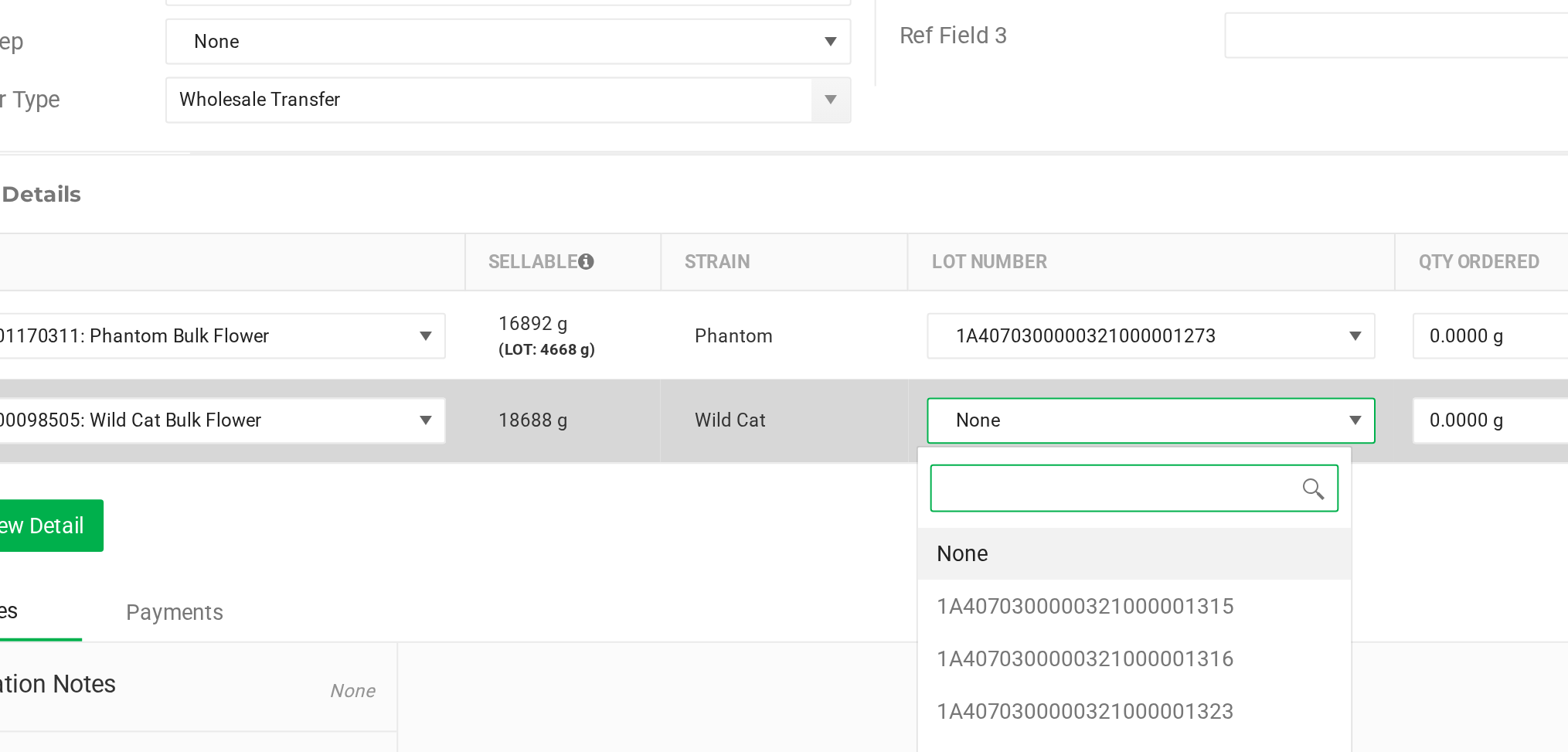
scroll to position [24, 218]
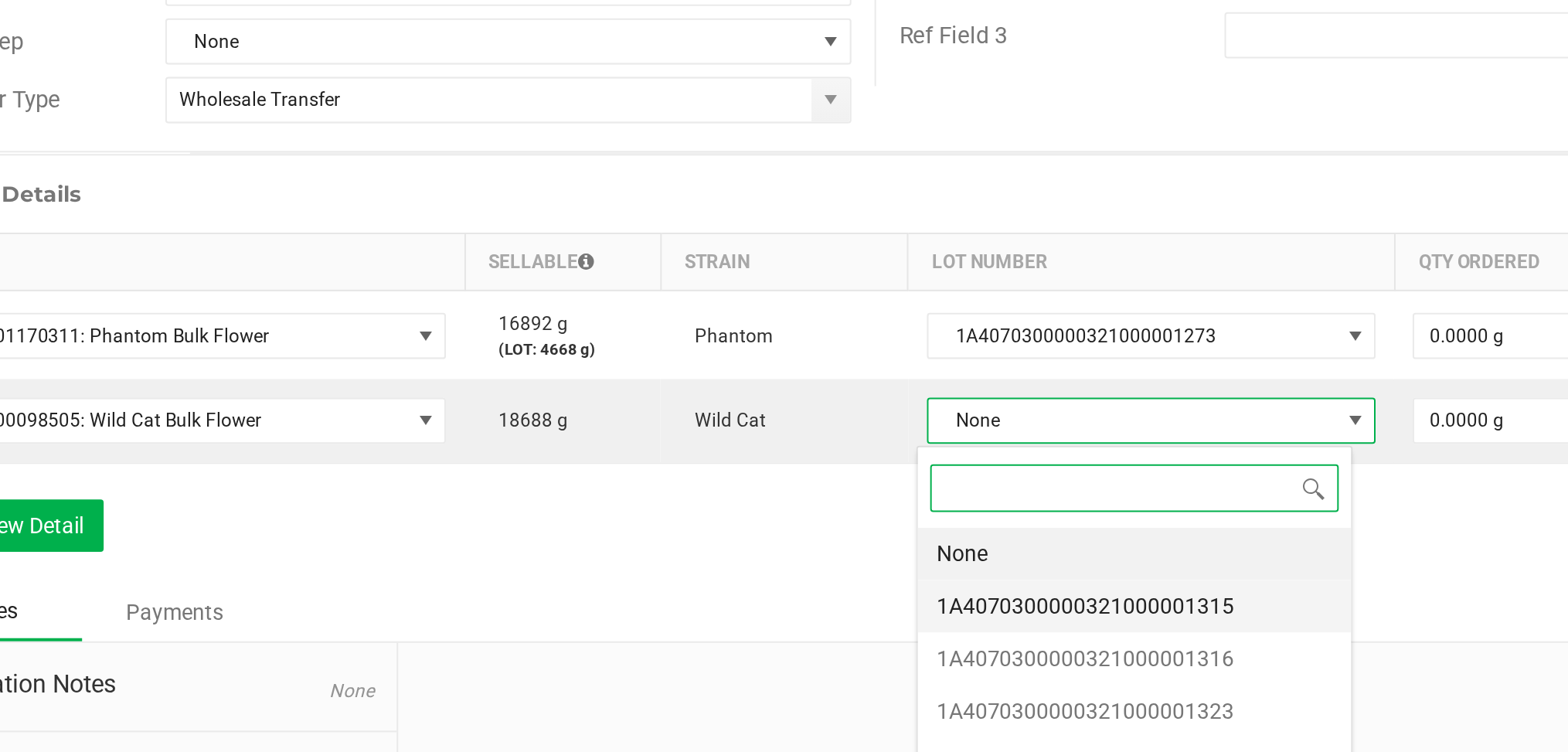
click at [728, 507] on li "1A4070300000321000001315" at bounding box center [688, 512] width 218 height 27
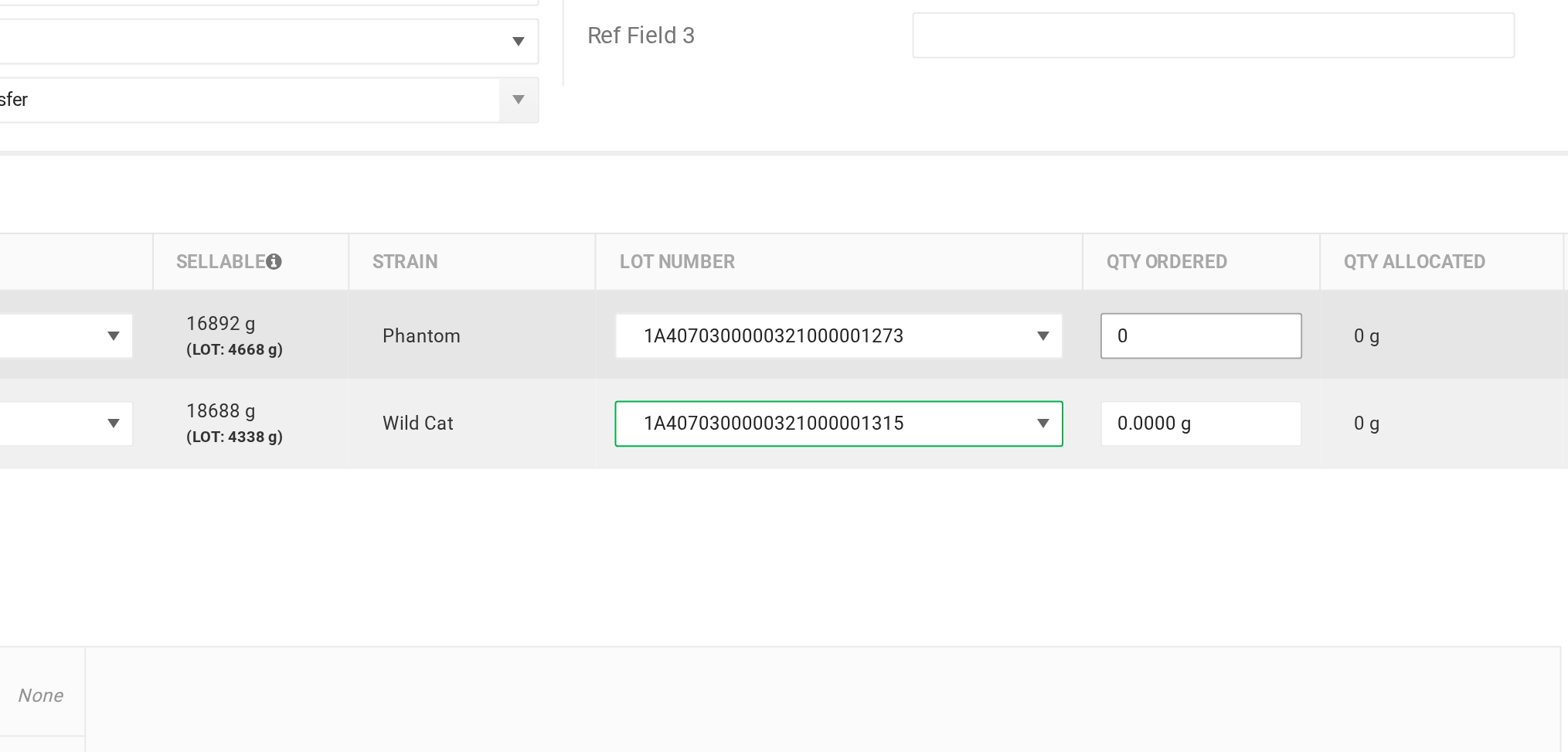
click at [872, 376] on input "0" at bounding box center [878, 377] width 98 height 22
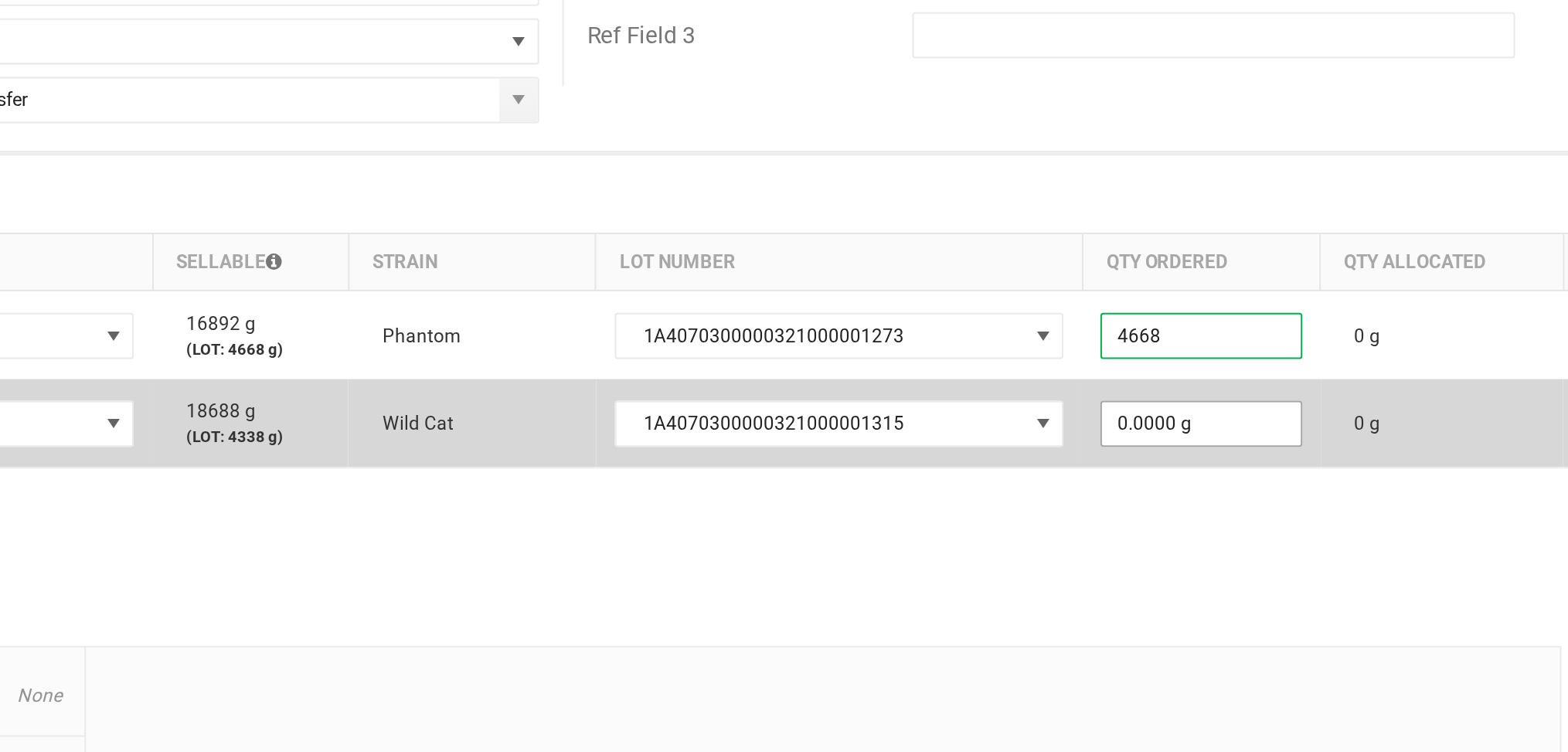
type input "4668.0000 g"
click at [874, 421] on input "0" at bounding box center [878, 421] width 98 height 22
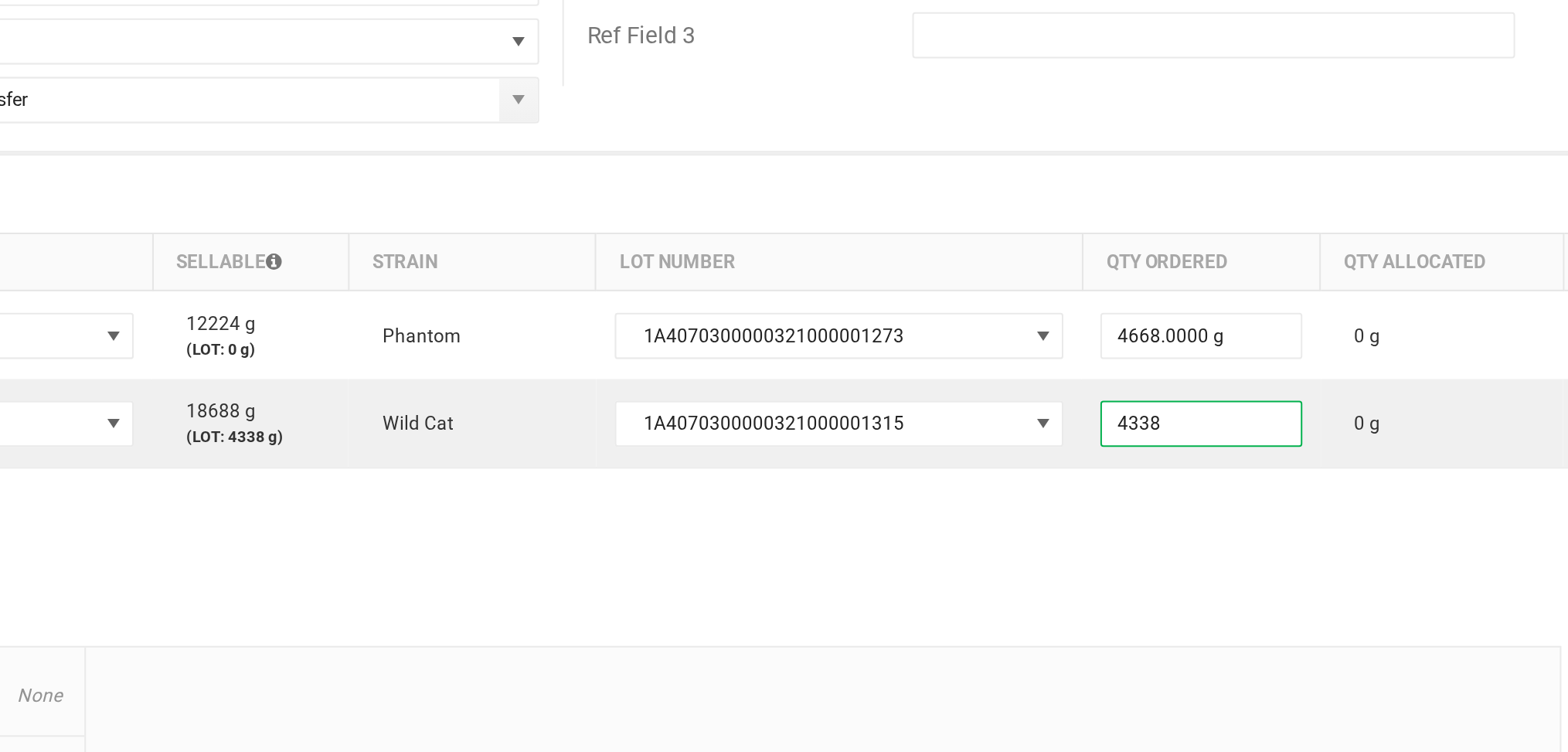
type input "4338.0000 g"
click at [918, 554] on div at bounding box center [688, 637] width 738 height 207
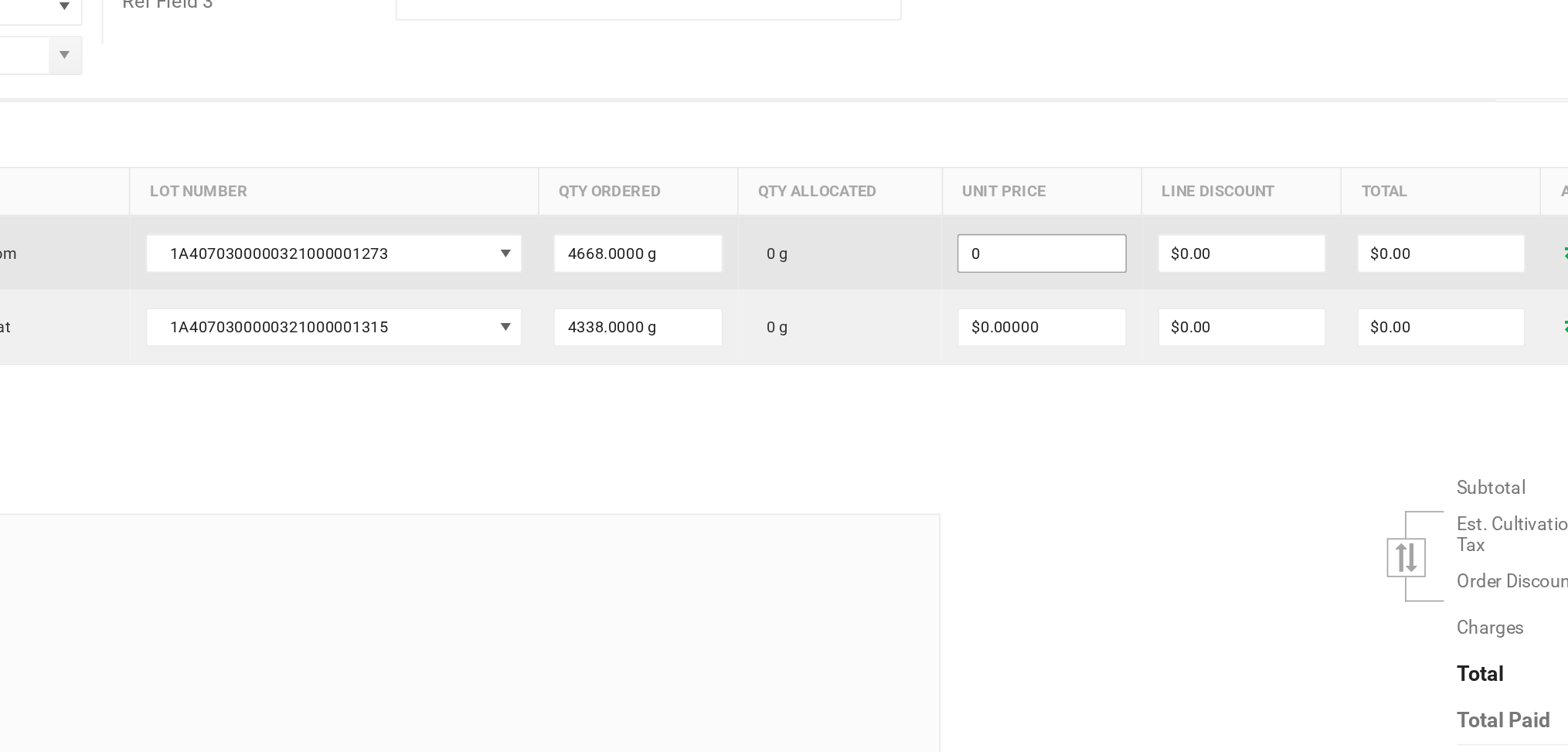
click at [1116, 382] on input "0" at bounding box center [1118, 377] width 98 height 22
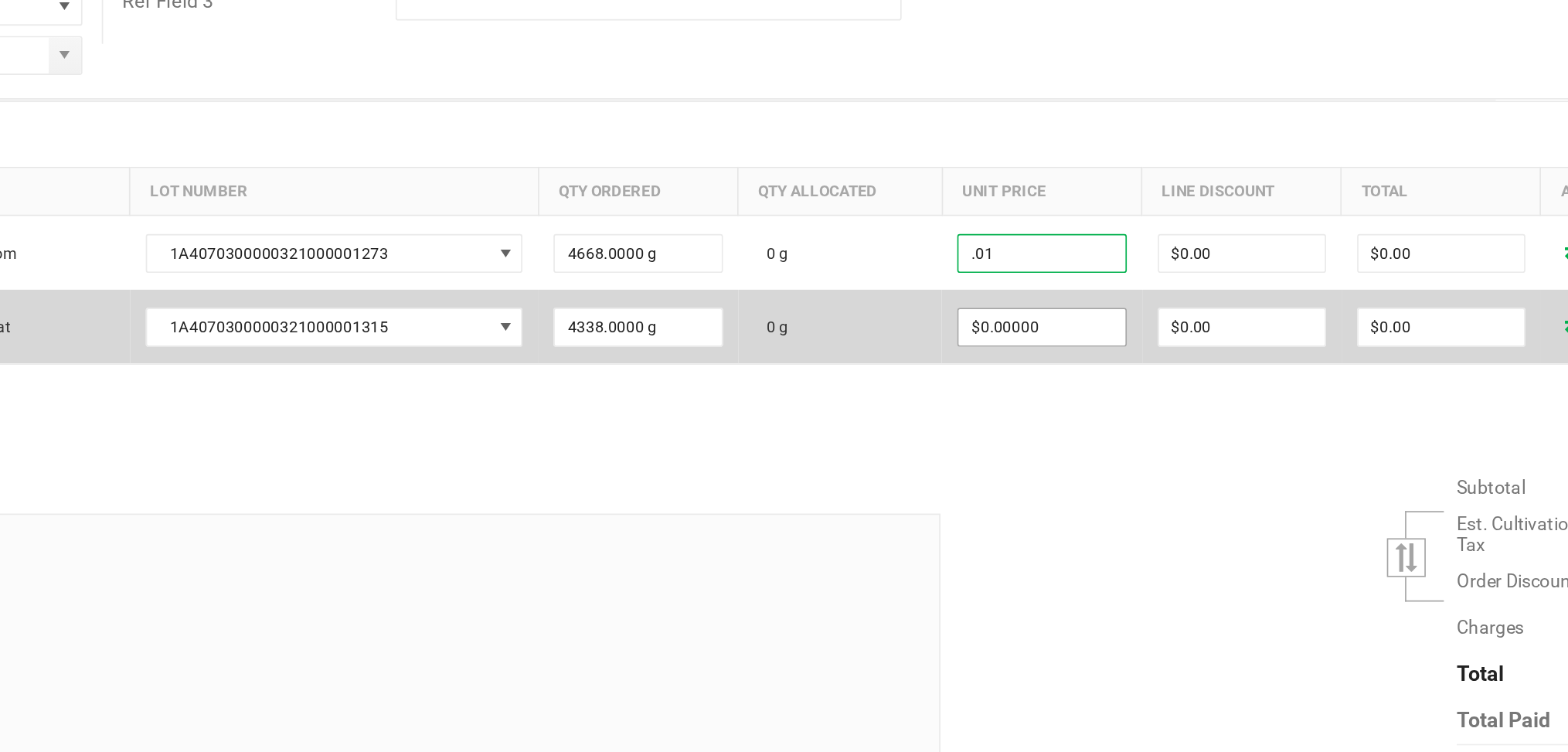
type input "$0.01000"
type input "$46.68"
click at [1109, 424] on input "0" at bounding box center [1118, 421] width 98 height 22
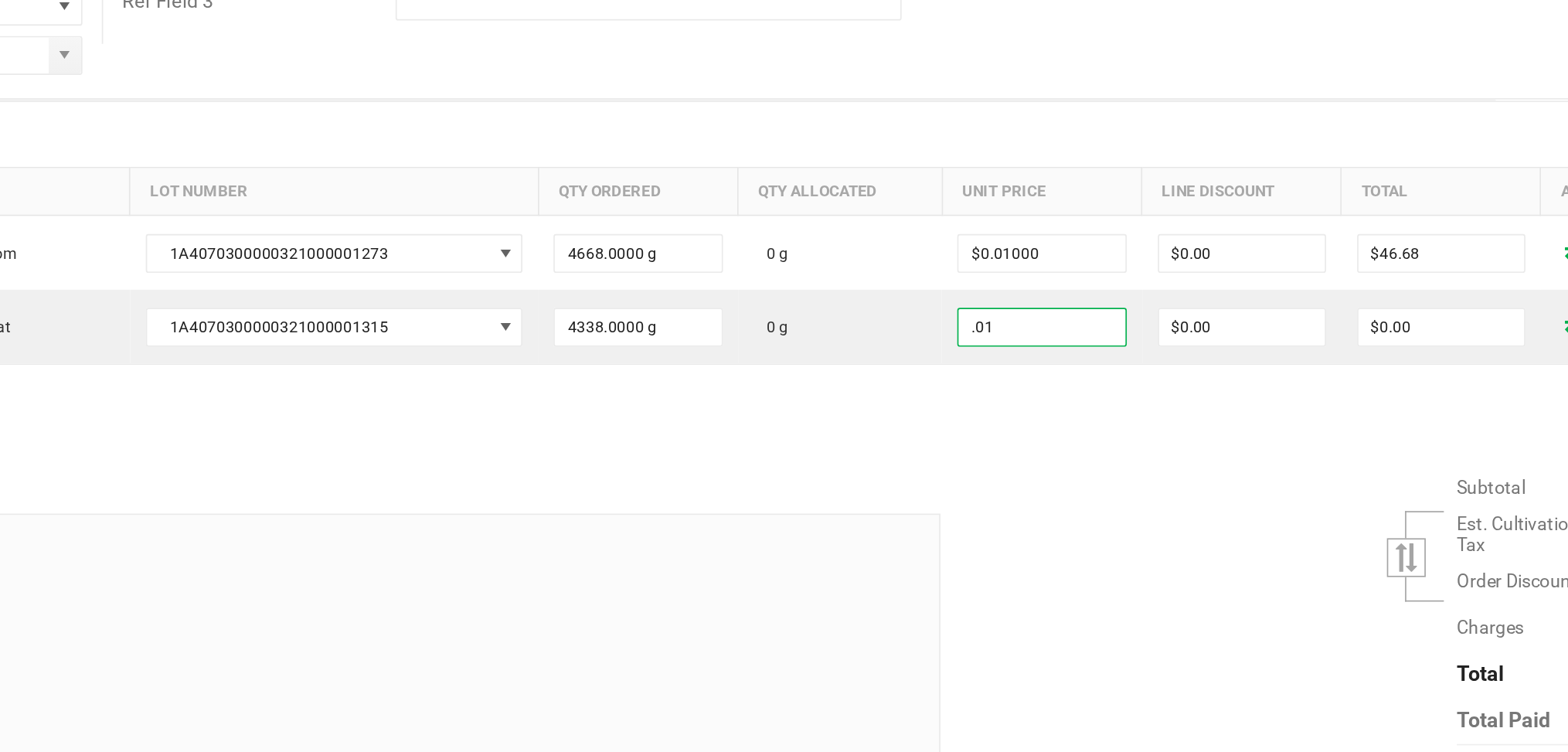
type input "$0.01000"
type input "$43.38"
click at [1123, 486] on div "Order Details Print All Labels Item Sellable Strain Lot Number Qty Ordered Qty …" at bounding box center [802, 394] width 1469 height 218
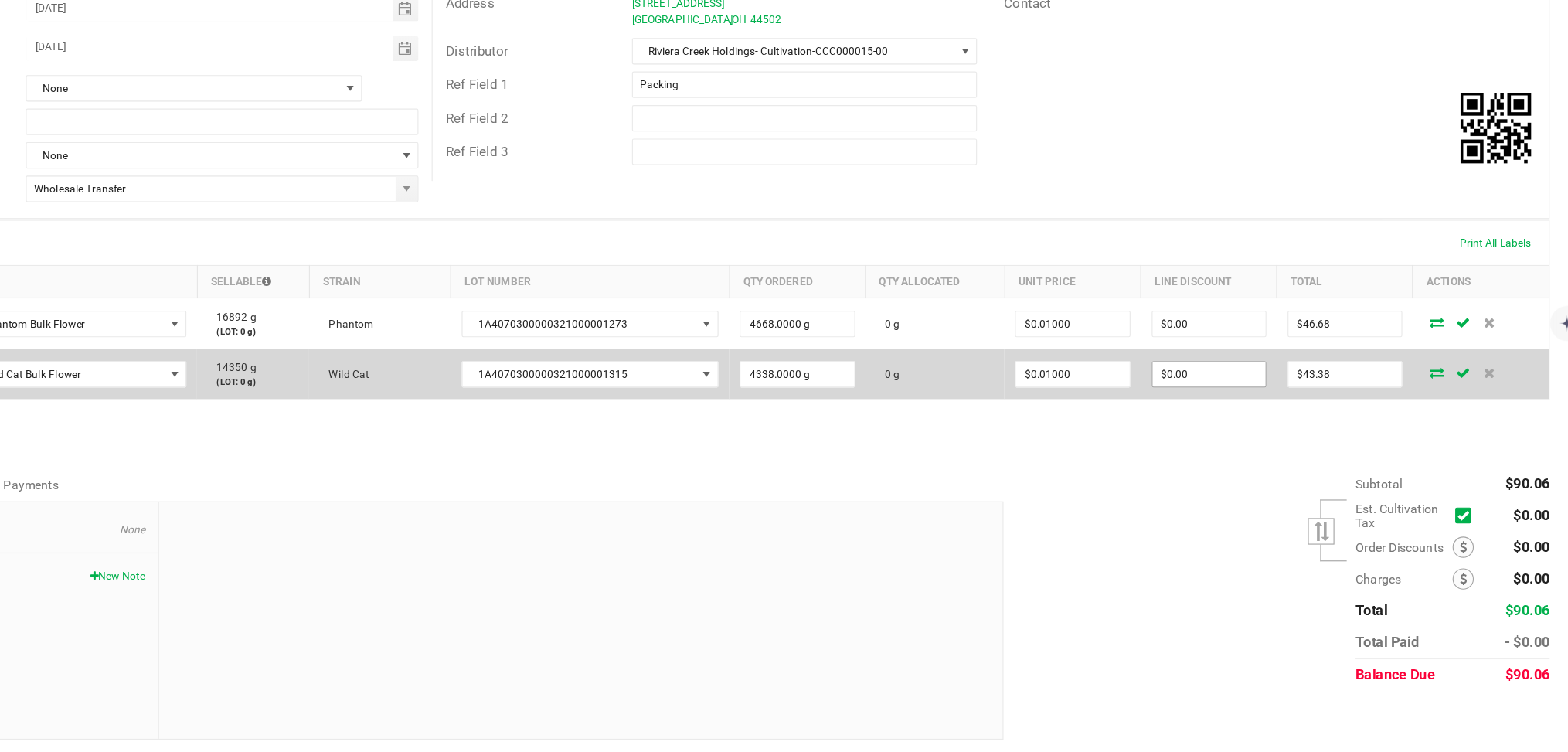
scroll to position [0, 0]
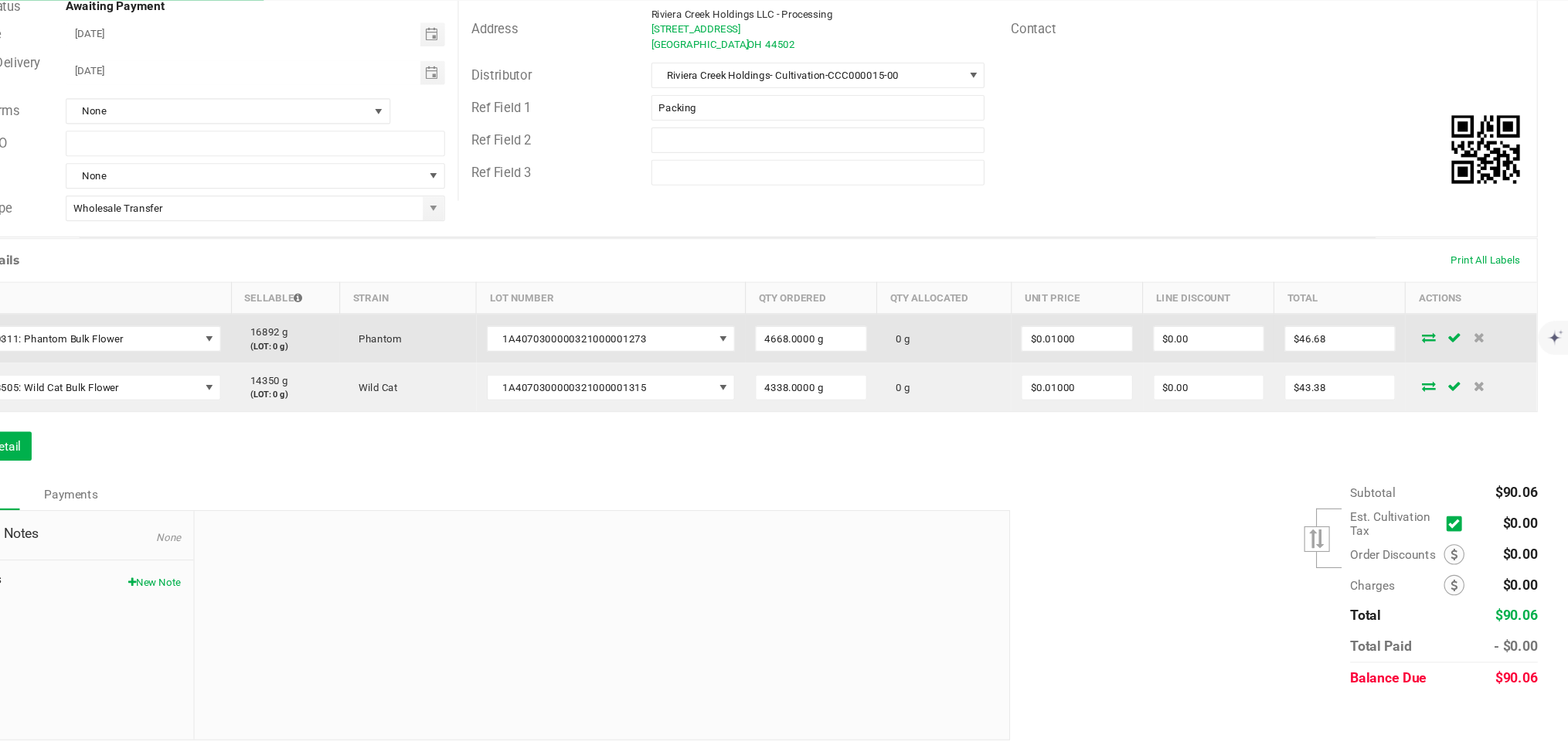
click at [1432, 372] on icon at bounding box center [1438, 375] width 13 height 9
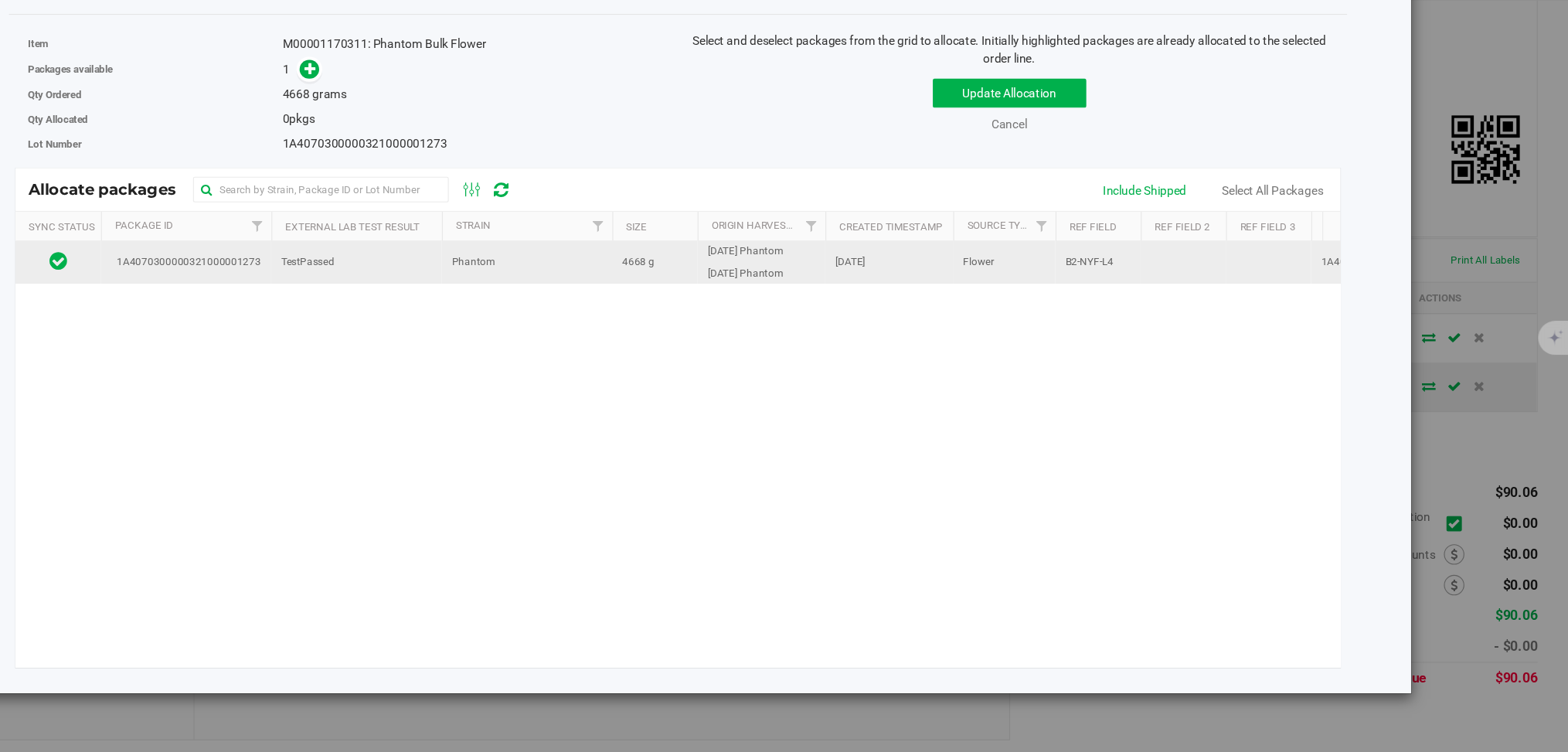
click at [990, 314] on td "[DATE]" at bounding box center [949, 308] width 116 height 38
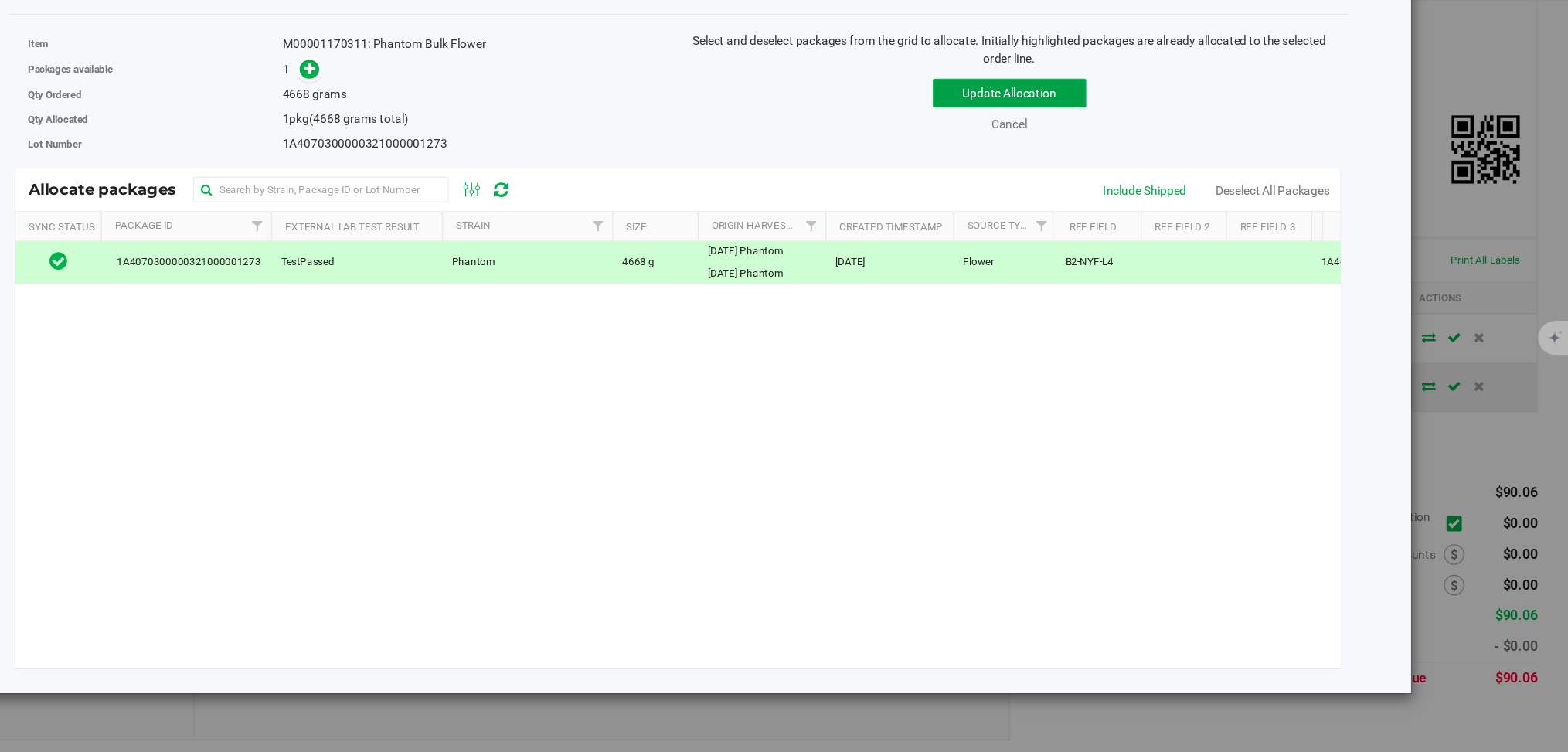
click at [1109, 150] on button "Update Allocation" at bounding box center [1057, 155] width 139 height 27
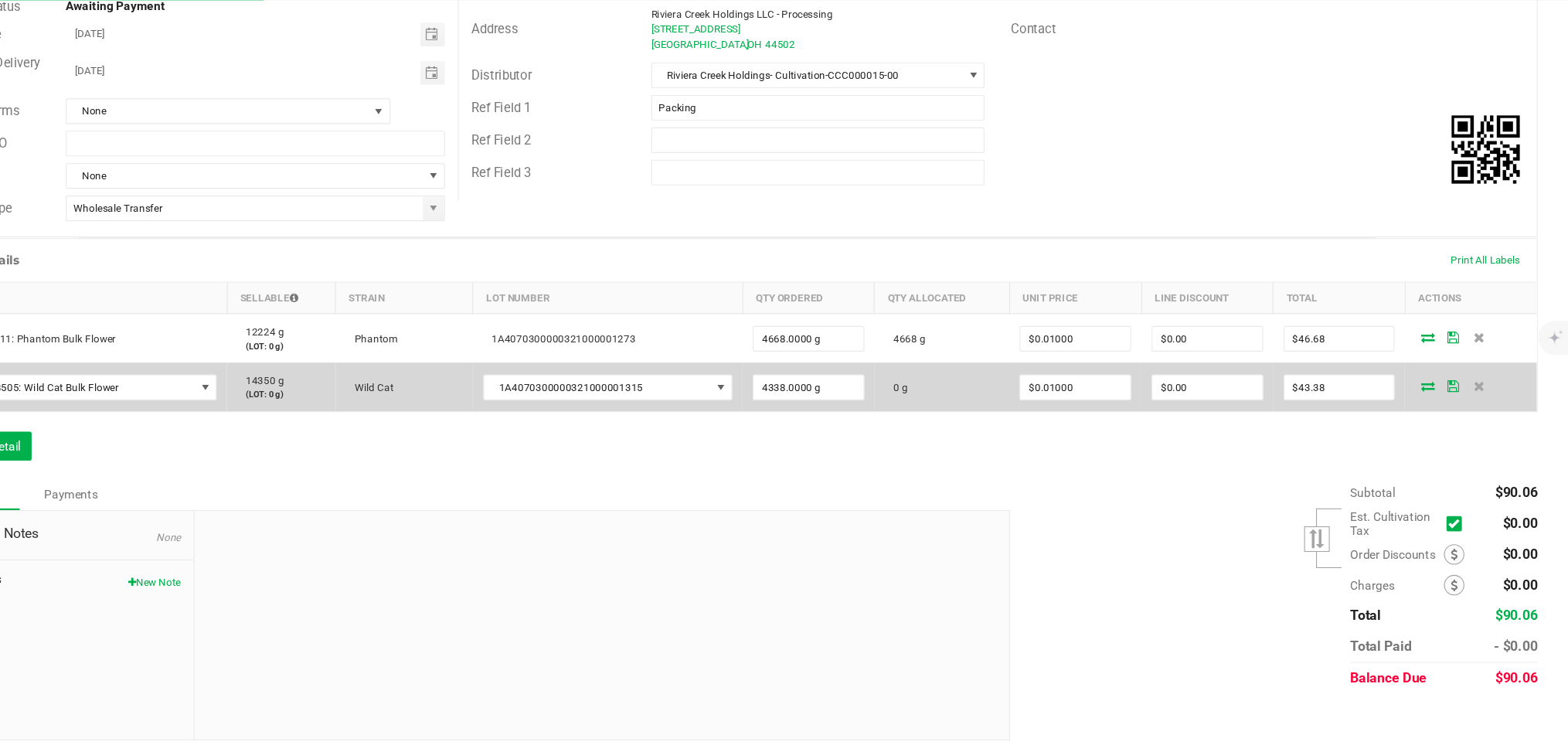
click at [1431, 416] on icon at bounding box center [1437, 419] width 13 height 9
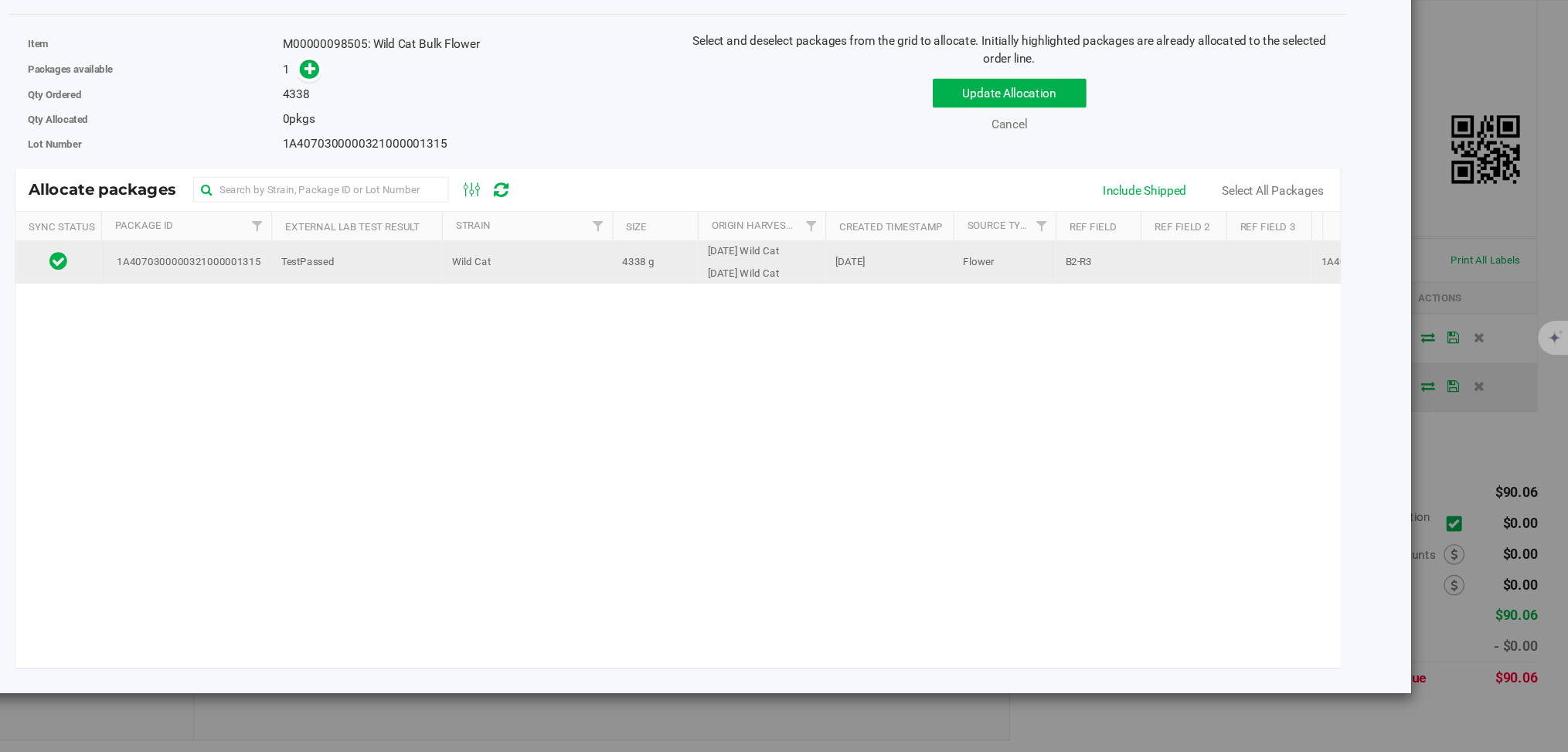
click at [969, 313] on td "[DATE]" at bounding box center [949, 308] width 116 height 38
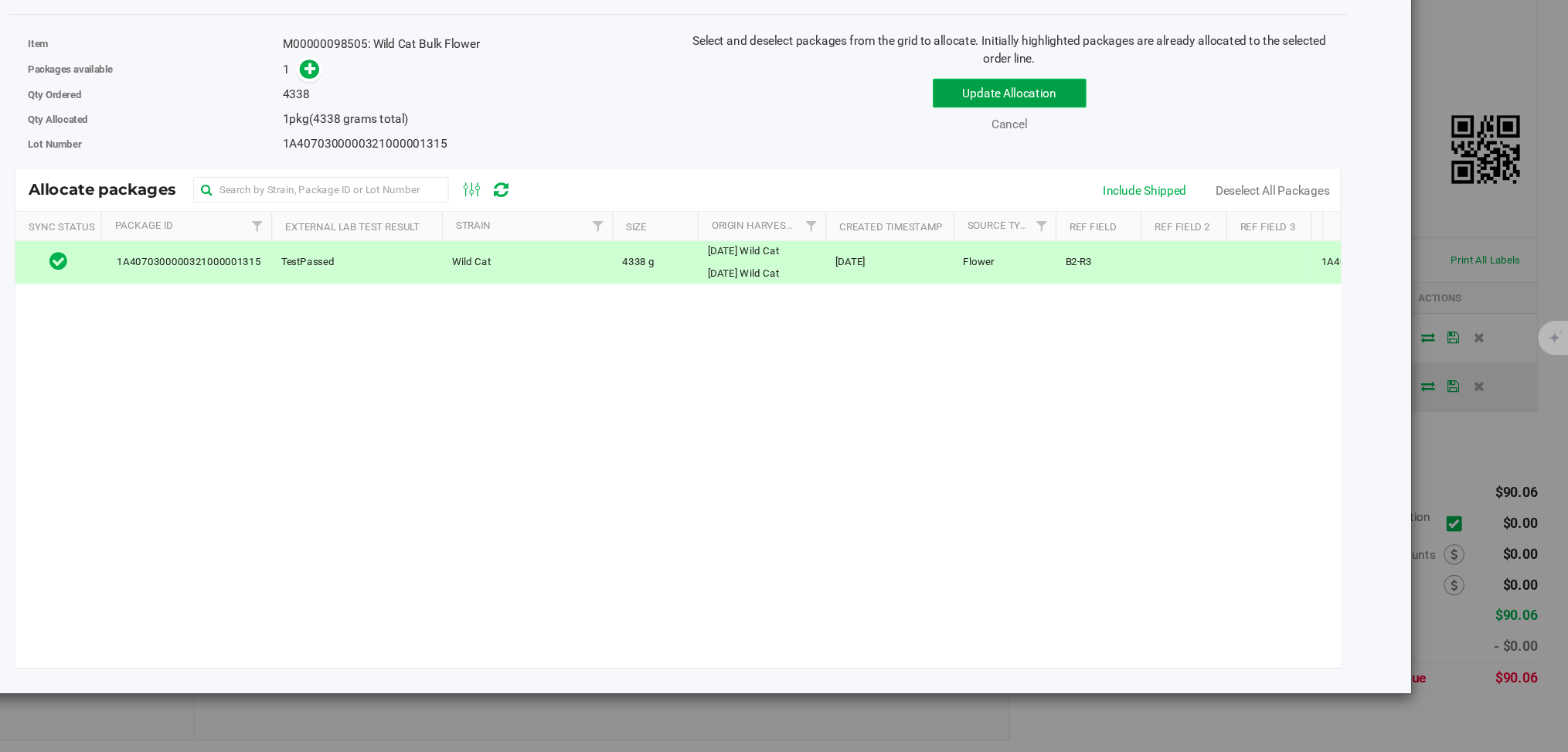
click at [1077, 150] on button "Update Allocation" at bounding box center [1057, 155] width 139 height 27
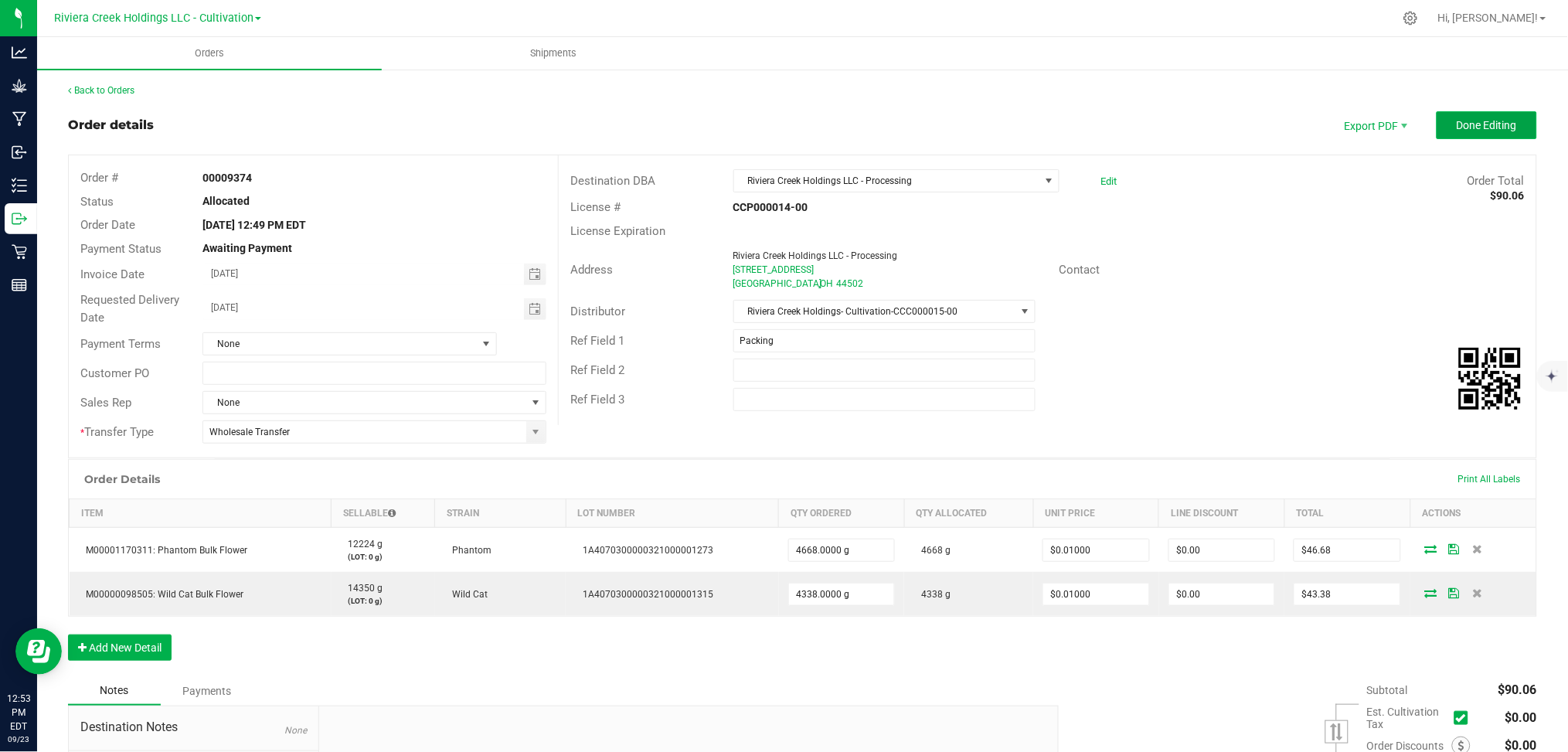
click at [1439, 120] on button "Done Editing" at bounding box center [1486, 125] width 100 height 28
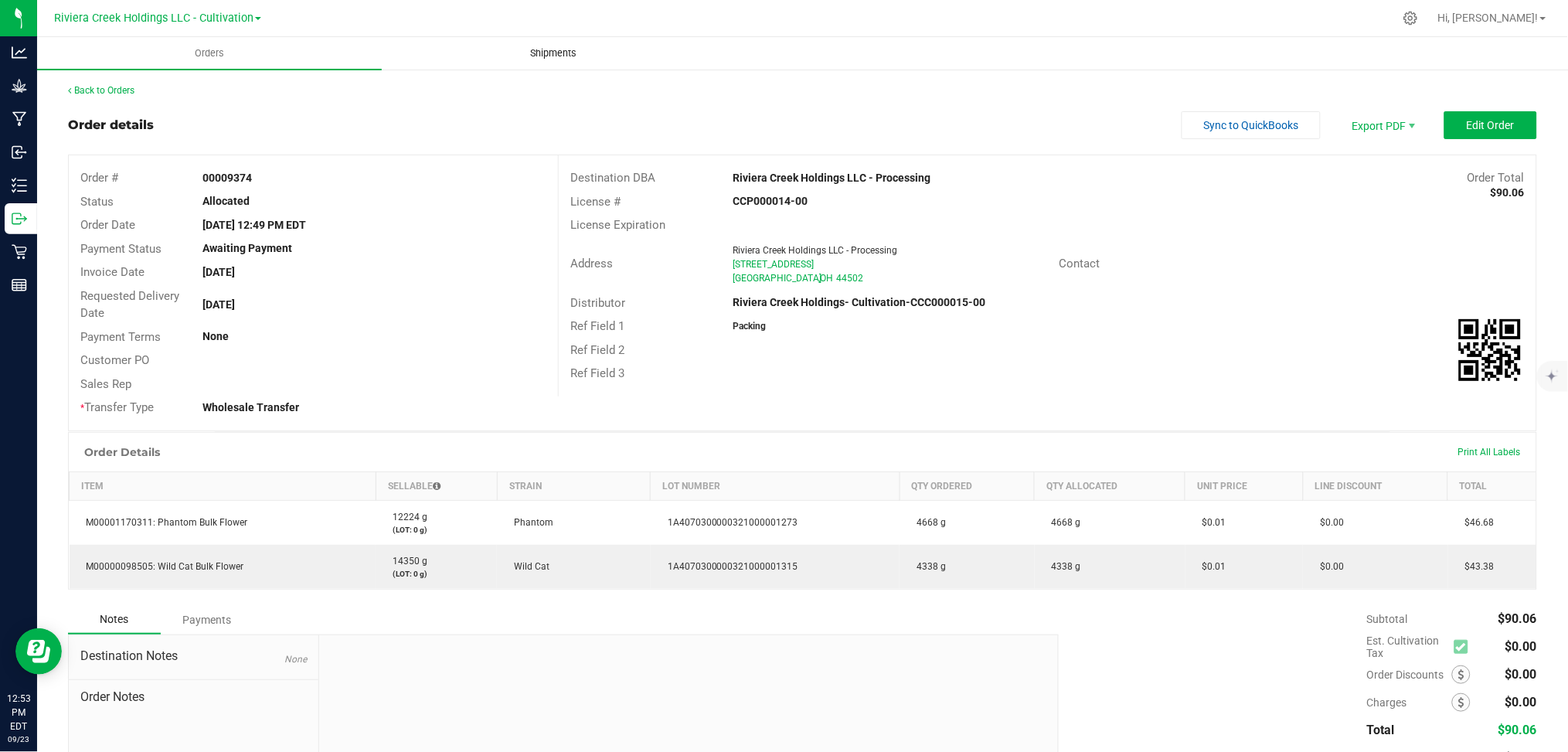
click at [560, 52] on span "Shipments" at bounding box center [553, 53] width 88 height 14
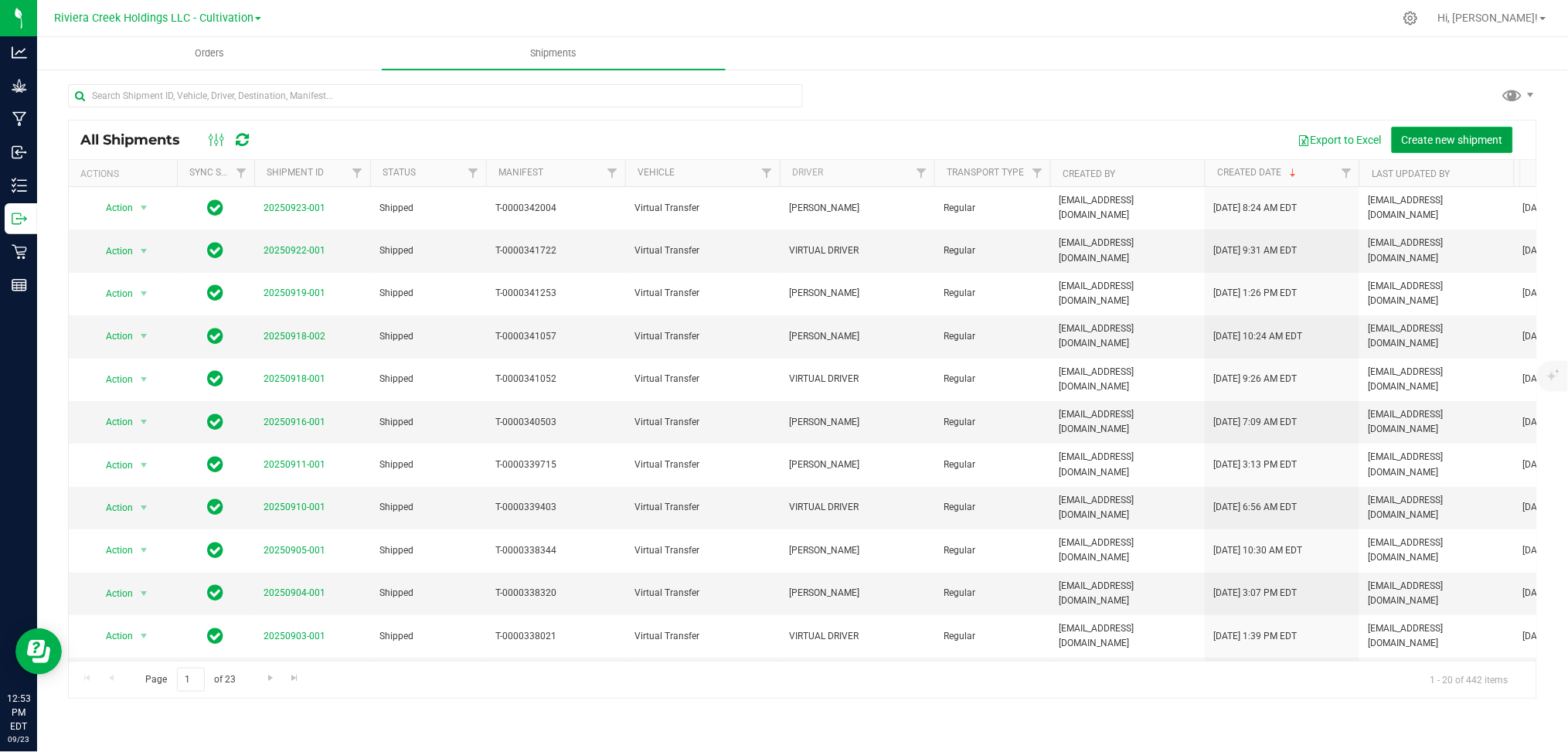
click at [1449, 139] on span "Create new shipment" at bounding box center [1452, 140] width 101 height 13
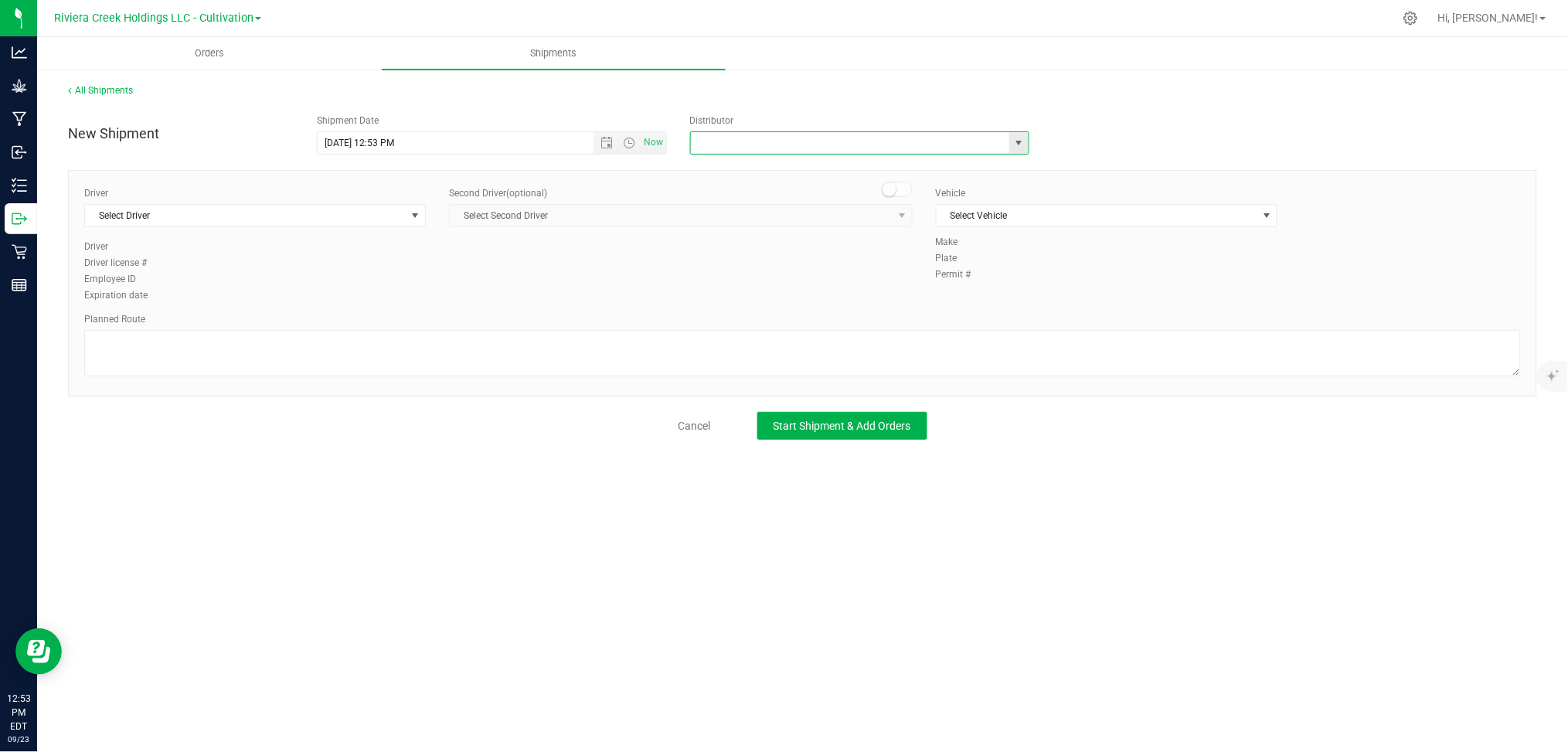
click at [785, 141] on input "text" at bounding box center [846, 143] width 309 height 22
click at [785, 170] on li "Riviera Creek Holdings- Cultivation-CCC000015-00" at bounding box center [859, 169] width 338 height 24
type input "Riviera Creek Holdings- Cultivation-CCC000015-00"
click at [418, 217] on span "select" at bounding box center [415, 216] width 13 height 13
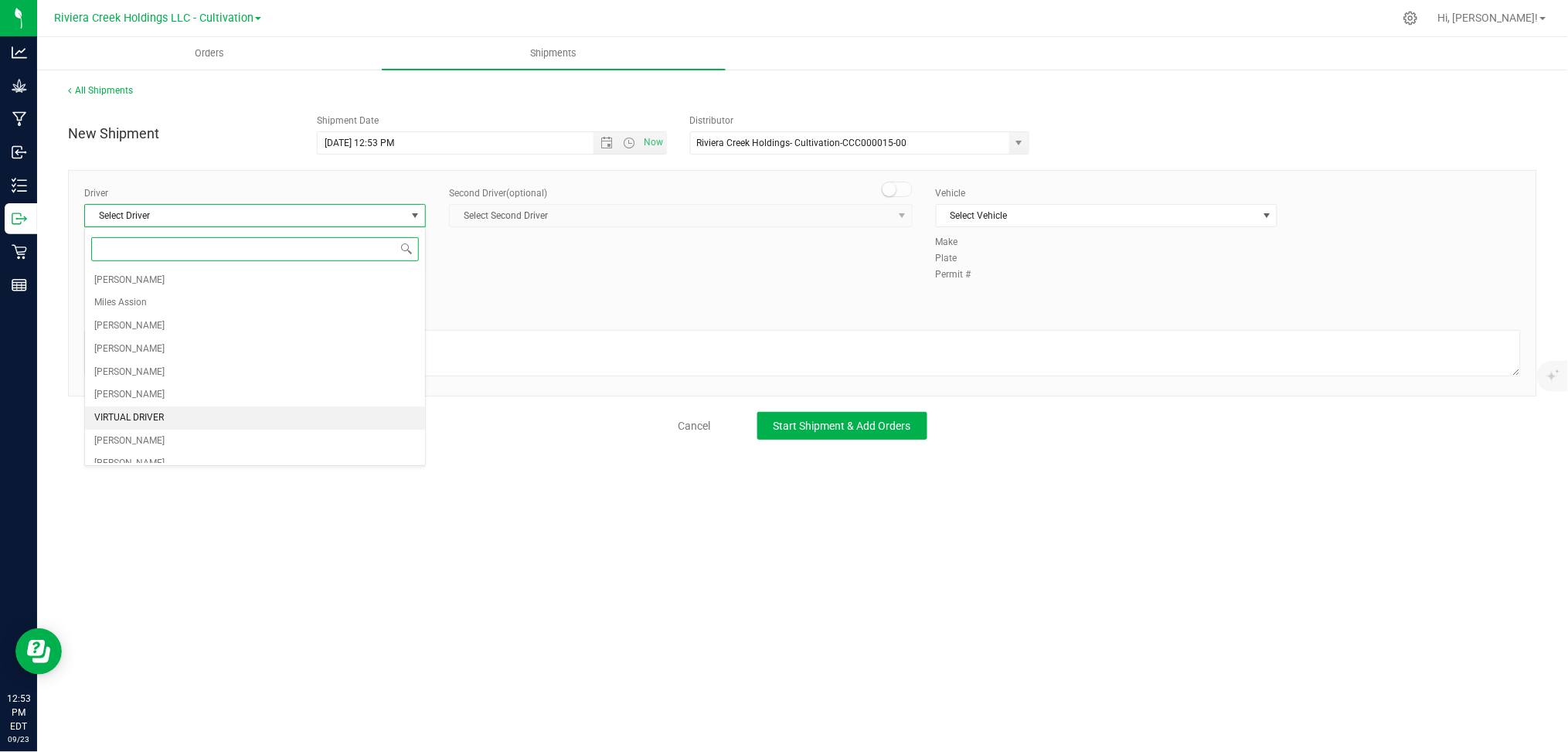
click at [151, 418] on span "VIRTUAL DRIVER" at bounding box center [129, 417] width 70 height 20
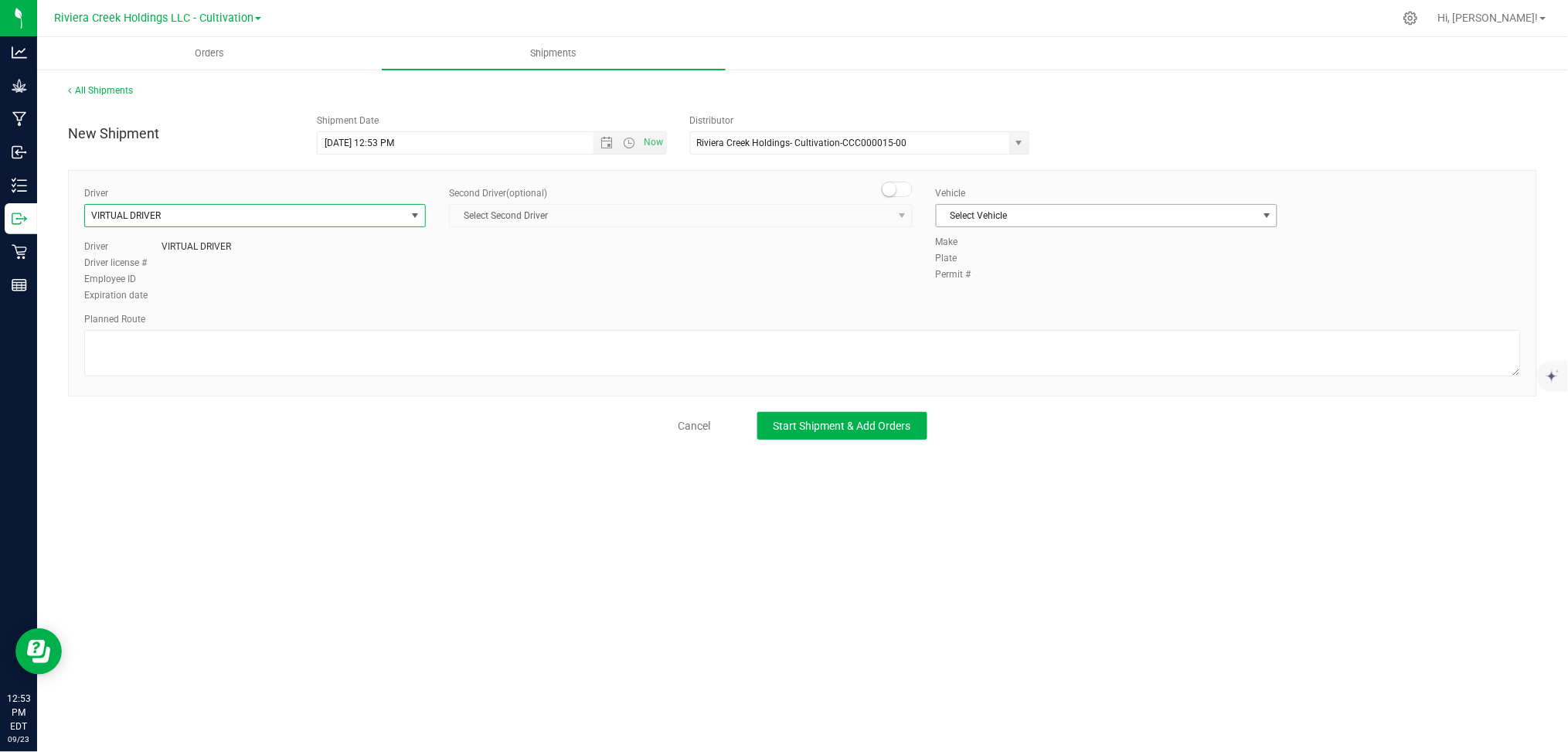
click at [1271, 216] on span "select" at bounding box center [1267, 216] width 13 height 13
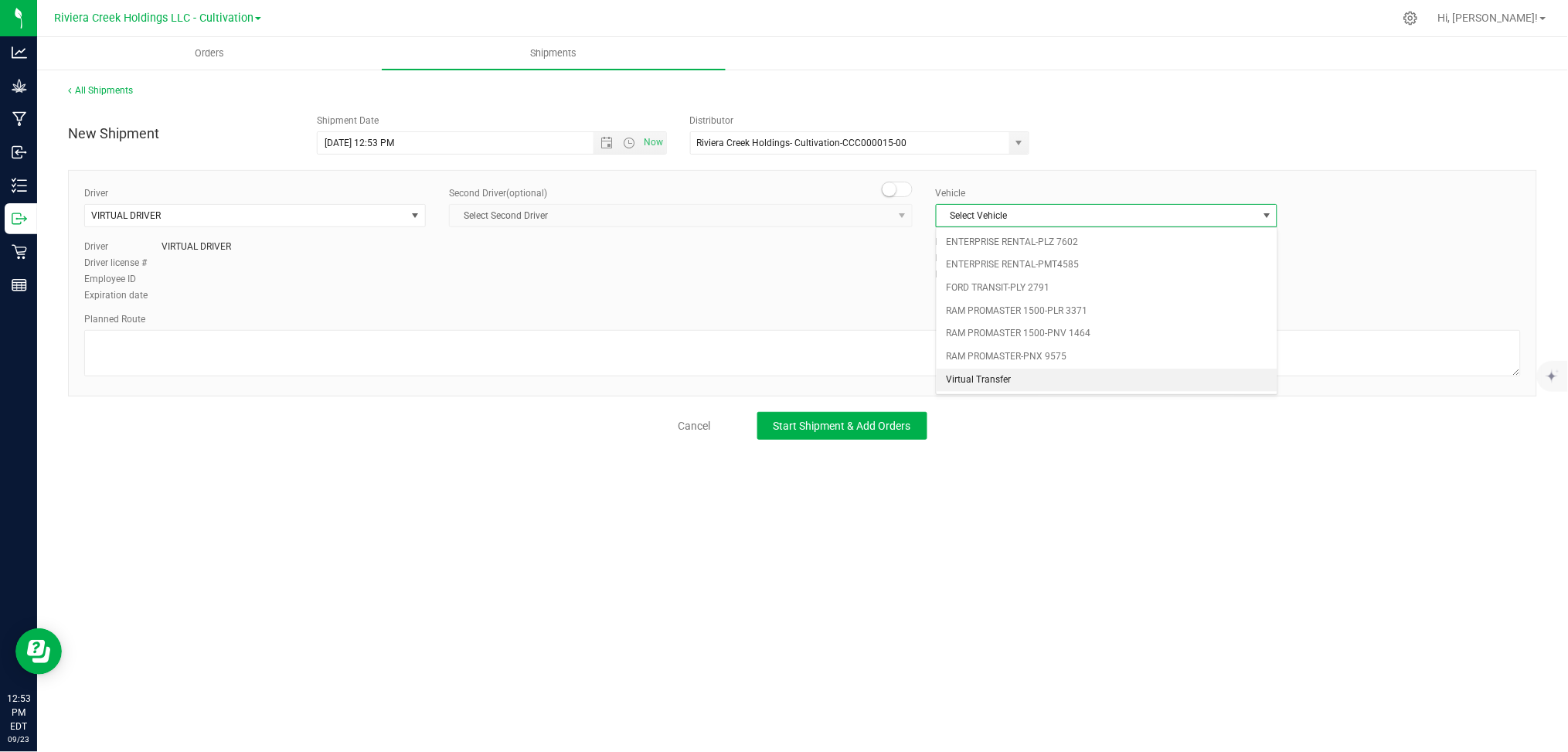
click at [958, 378] on li "Virtual Transfer" at bounding box center [1105, 380] width 340 height 24
click at [251, 340] on textarea at bounding box center [802, 352] width 1436 height 46
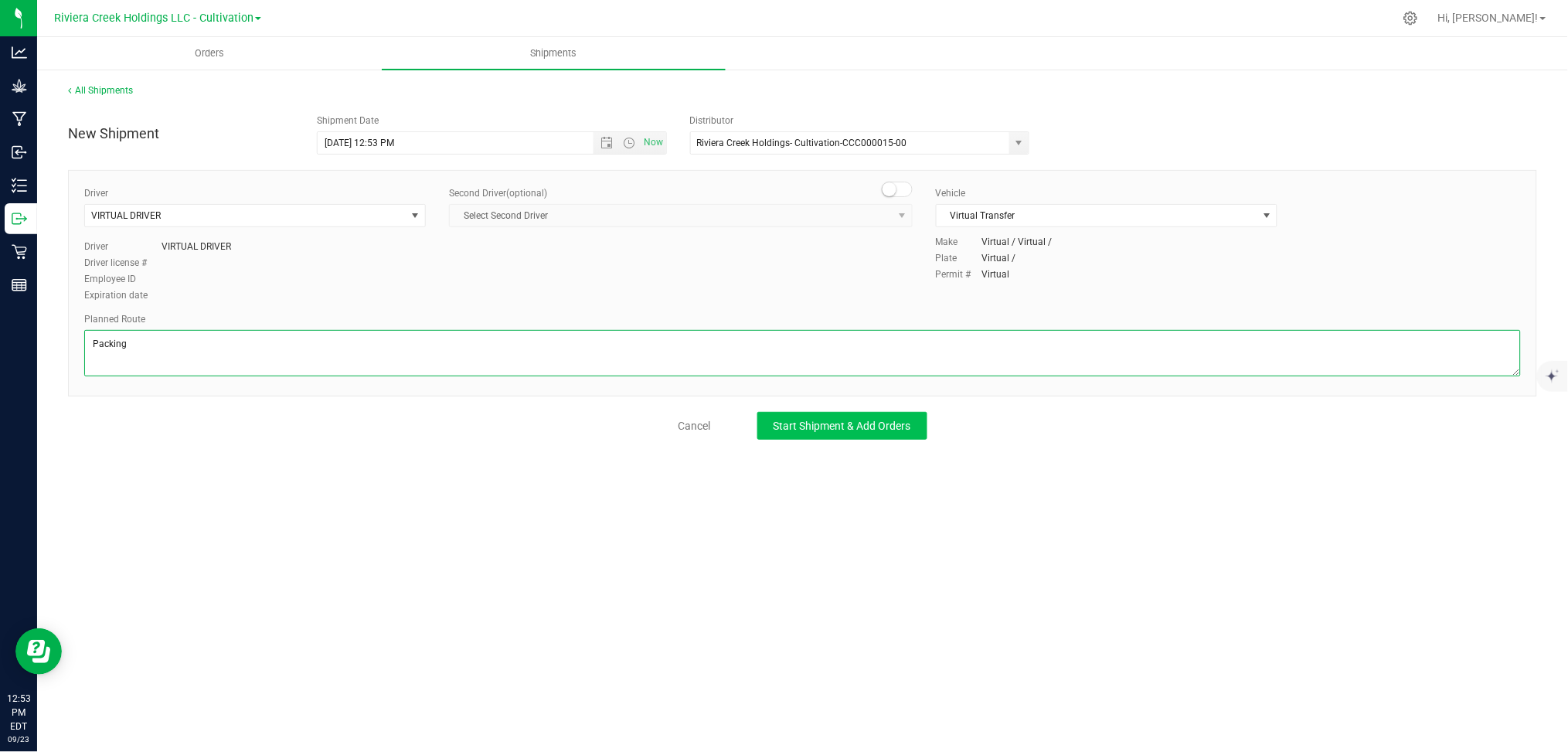
type textarea "Packing"
click at [848, 424] on span "Start Shipment & Add Orders" at bounding box center [843, 425] width 138 height 13
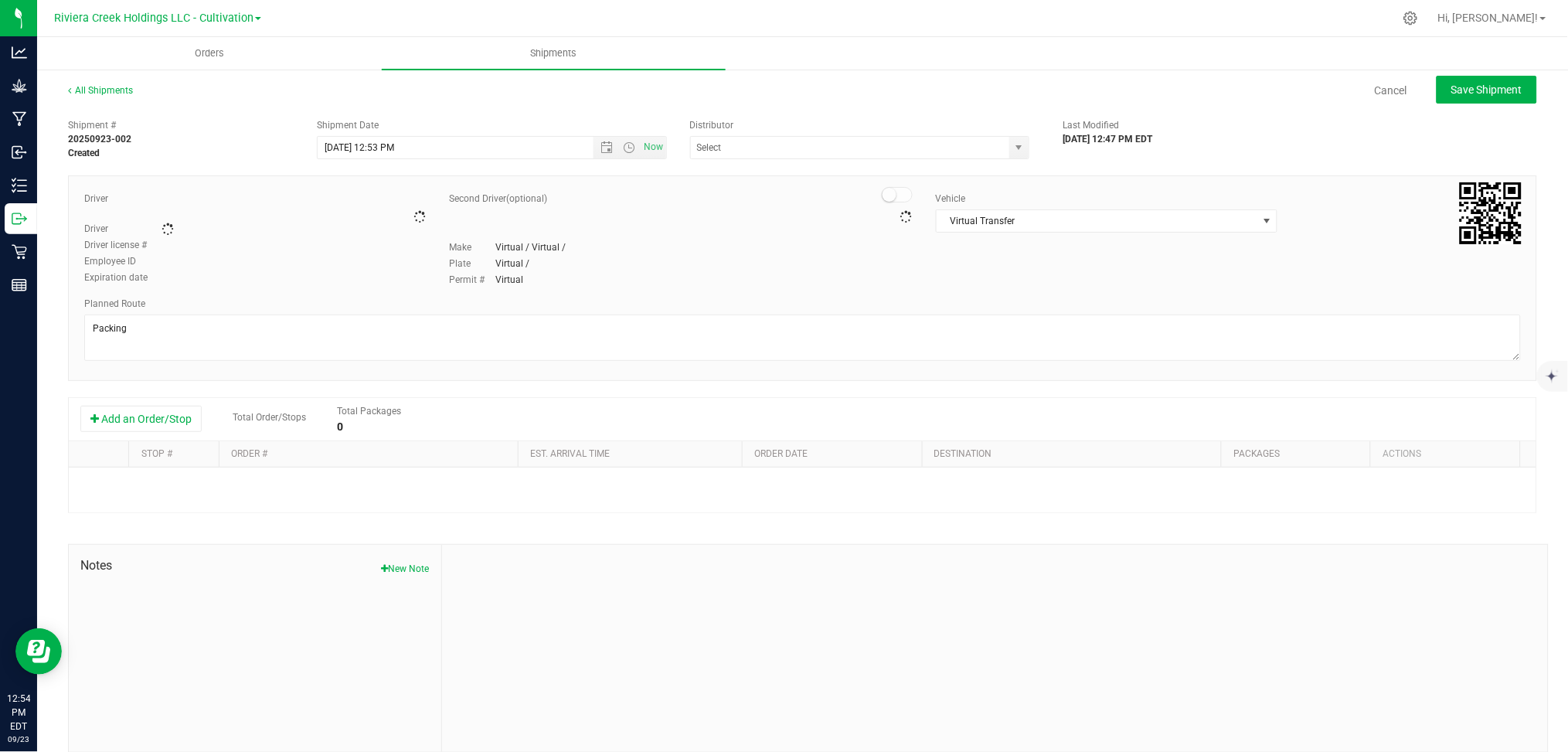
type input "Riviera Creek Holdings- Cultivation-CCC000015-00"
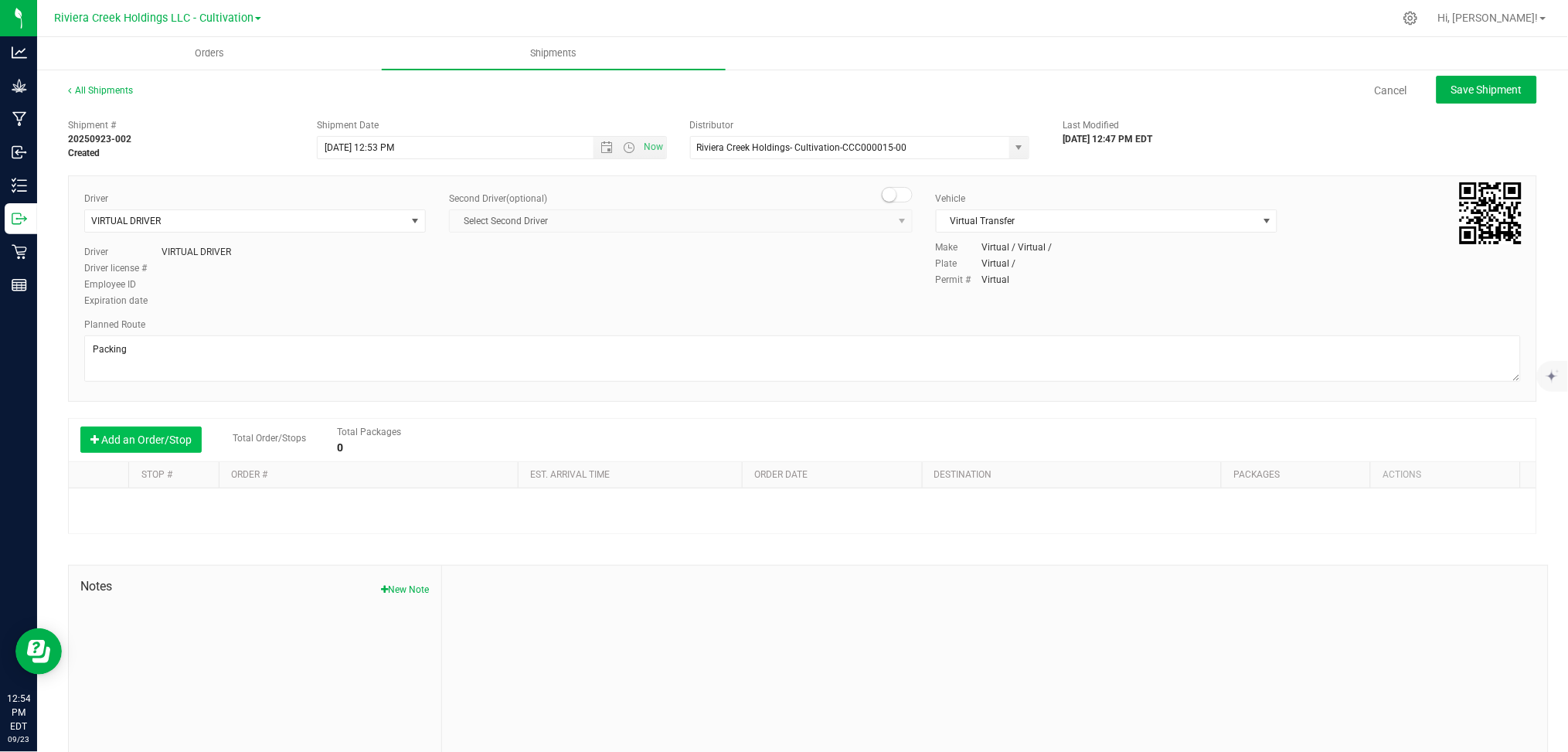
drag, startPoint x: 158, startPoint y: 437, endPoint x: 178, endPoint y: 438, distance: 20.0
click at [159, 437] on button "Add an Order/Stop" at bounding box center [141, 439] width 121 height 27
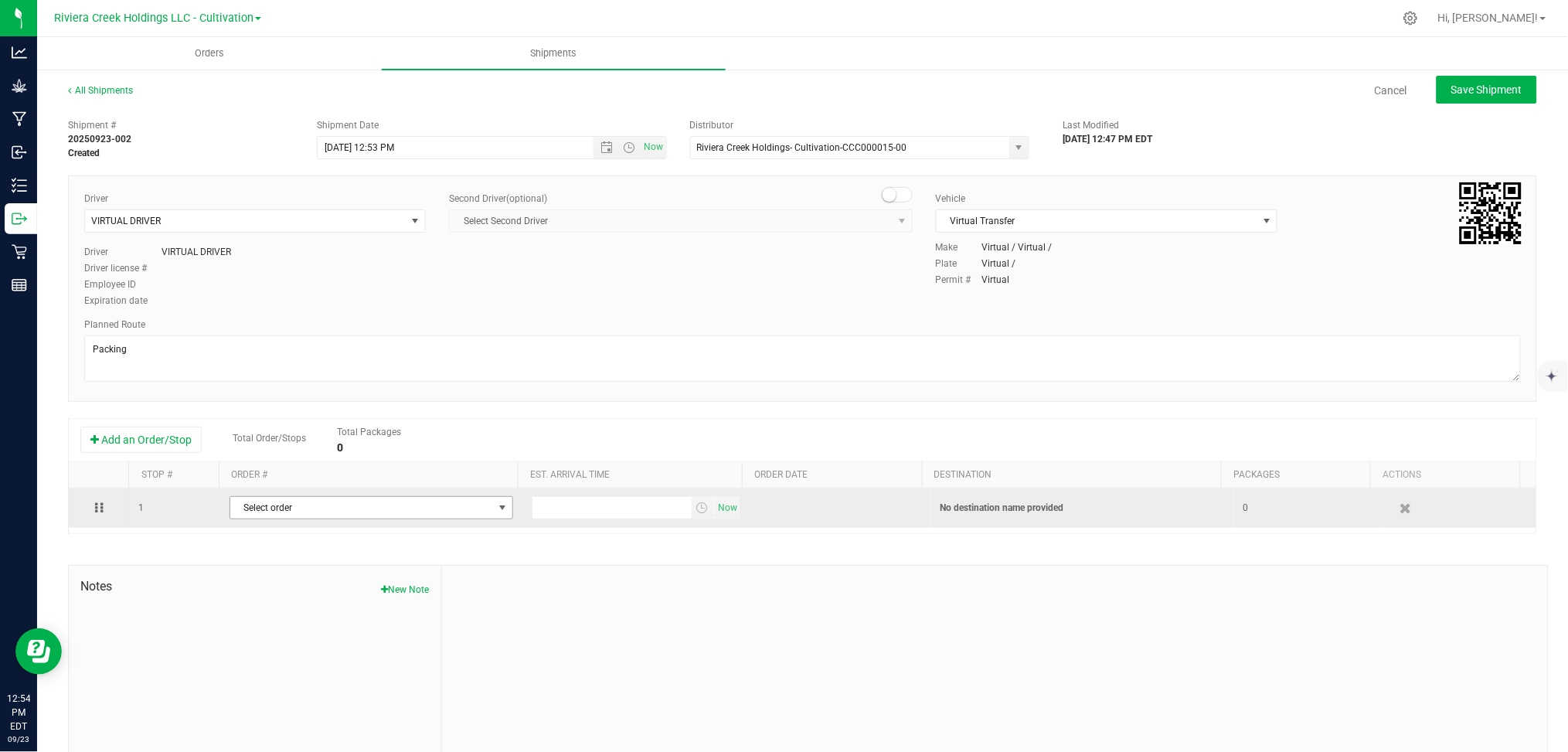
click at [497, 507] on span "select" at bounding box center [503, 507] width 13 height 13
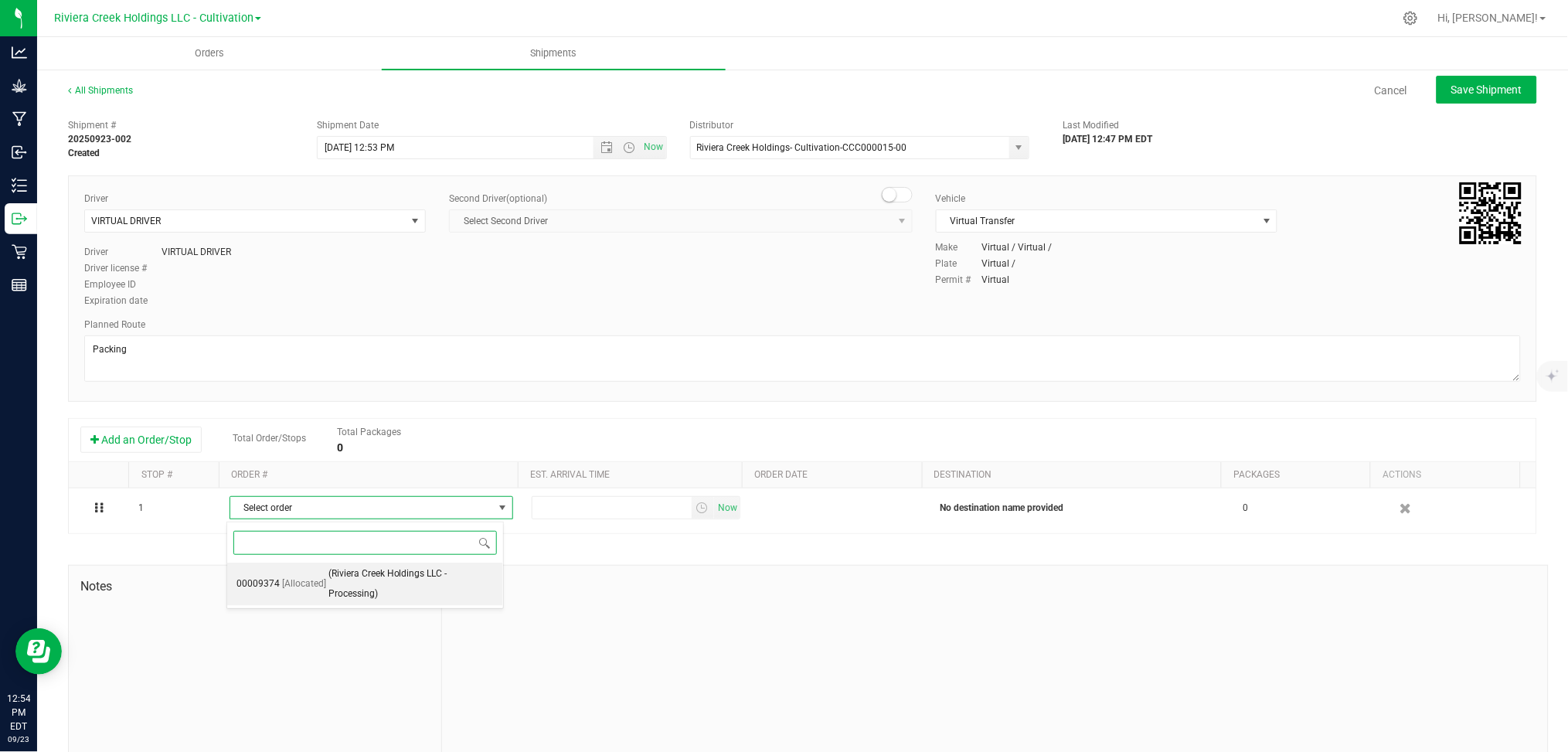
click at [388, 585] on span "(Riviera Creek Holdings LLC - Processing)" at bounding box center [411, 584] width 165 height 39
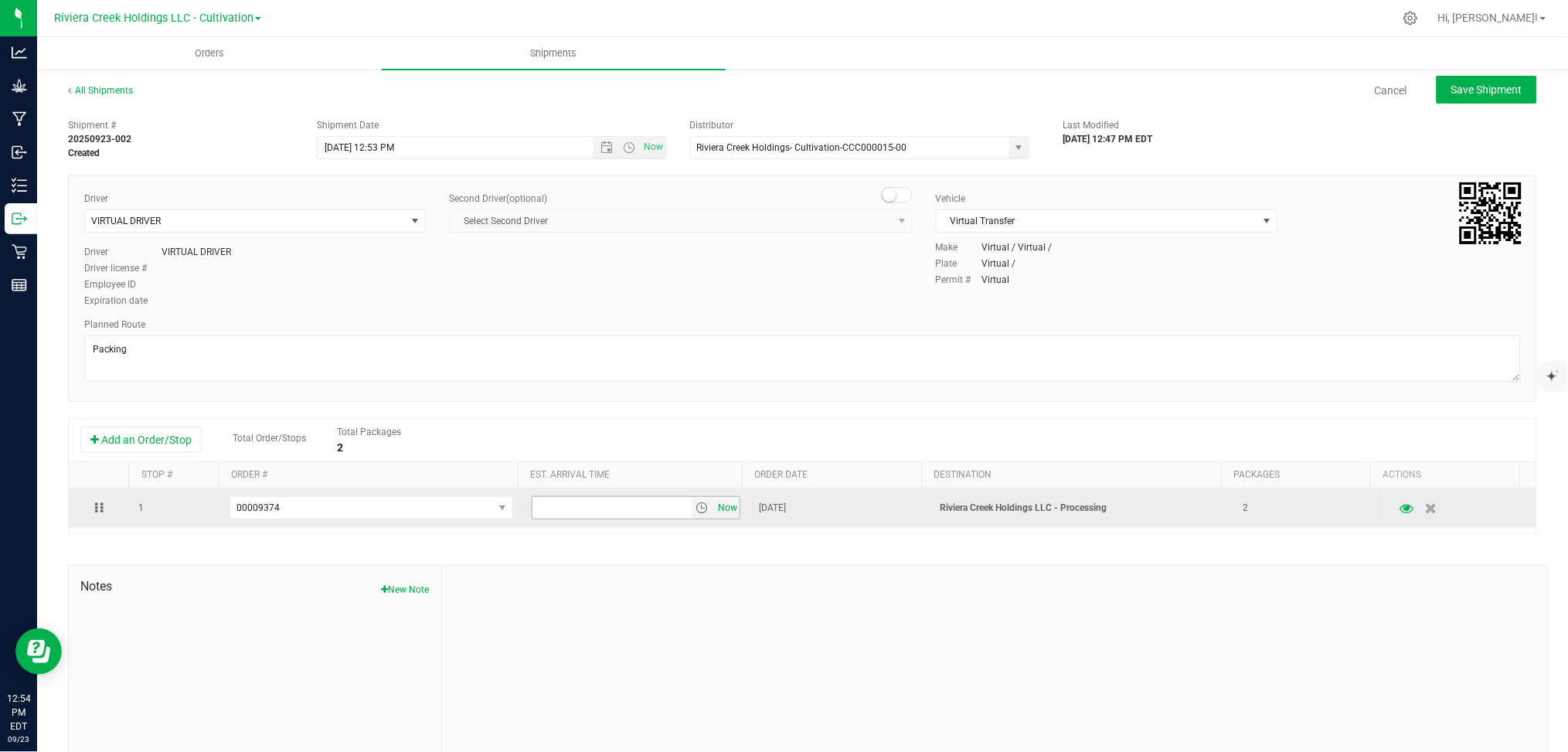
click at [715, 511] on span "Now" at bounding box center [727, 508] width 27 height 23
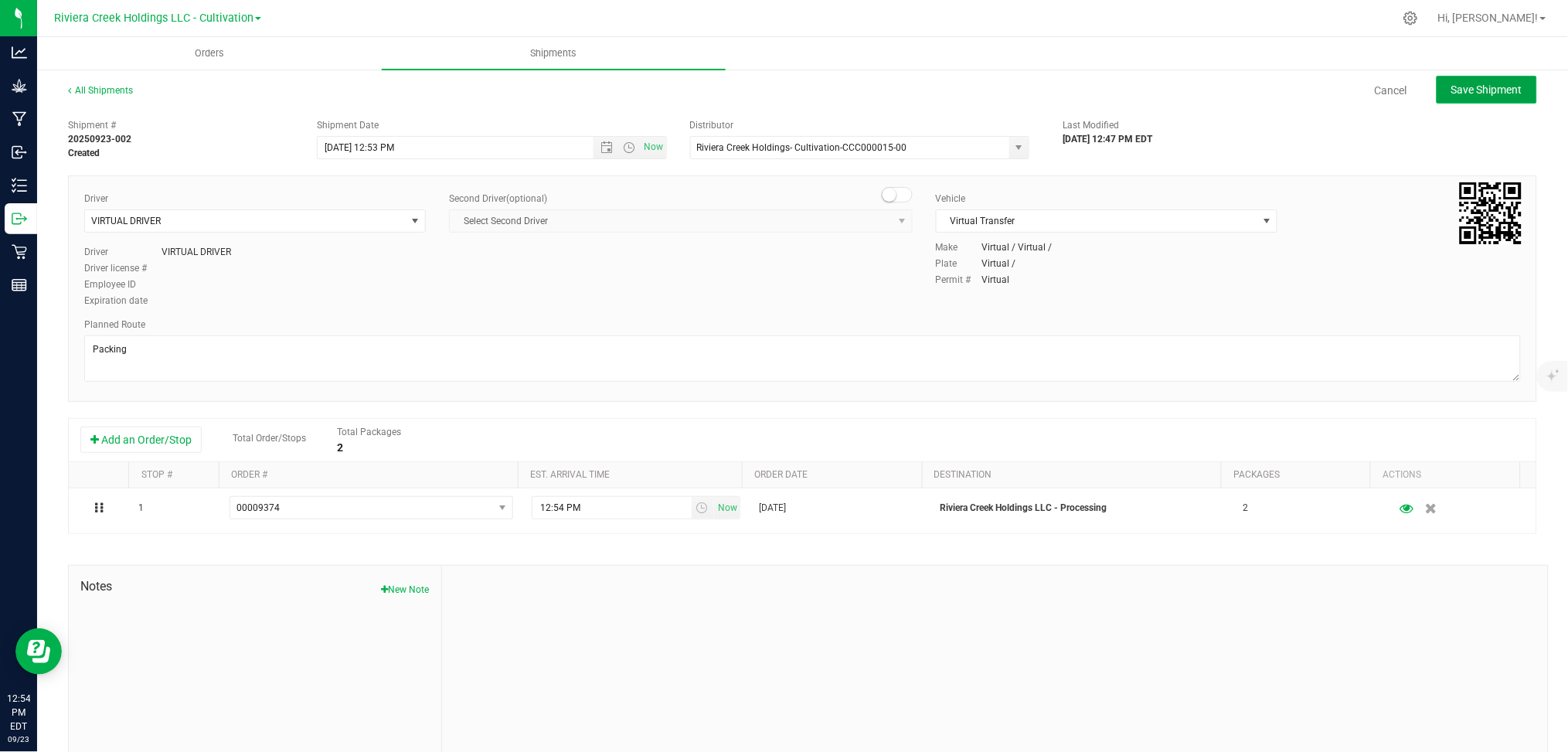
click at [1464, 89] on span "Save Shipment" at bounding box center [1486, 90] width 71 height 13
type input "[DATE] 4:53 PM"
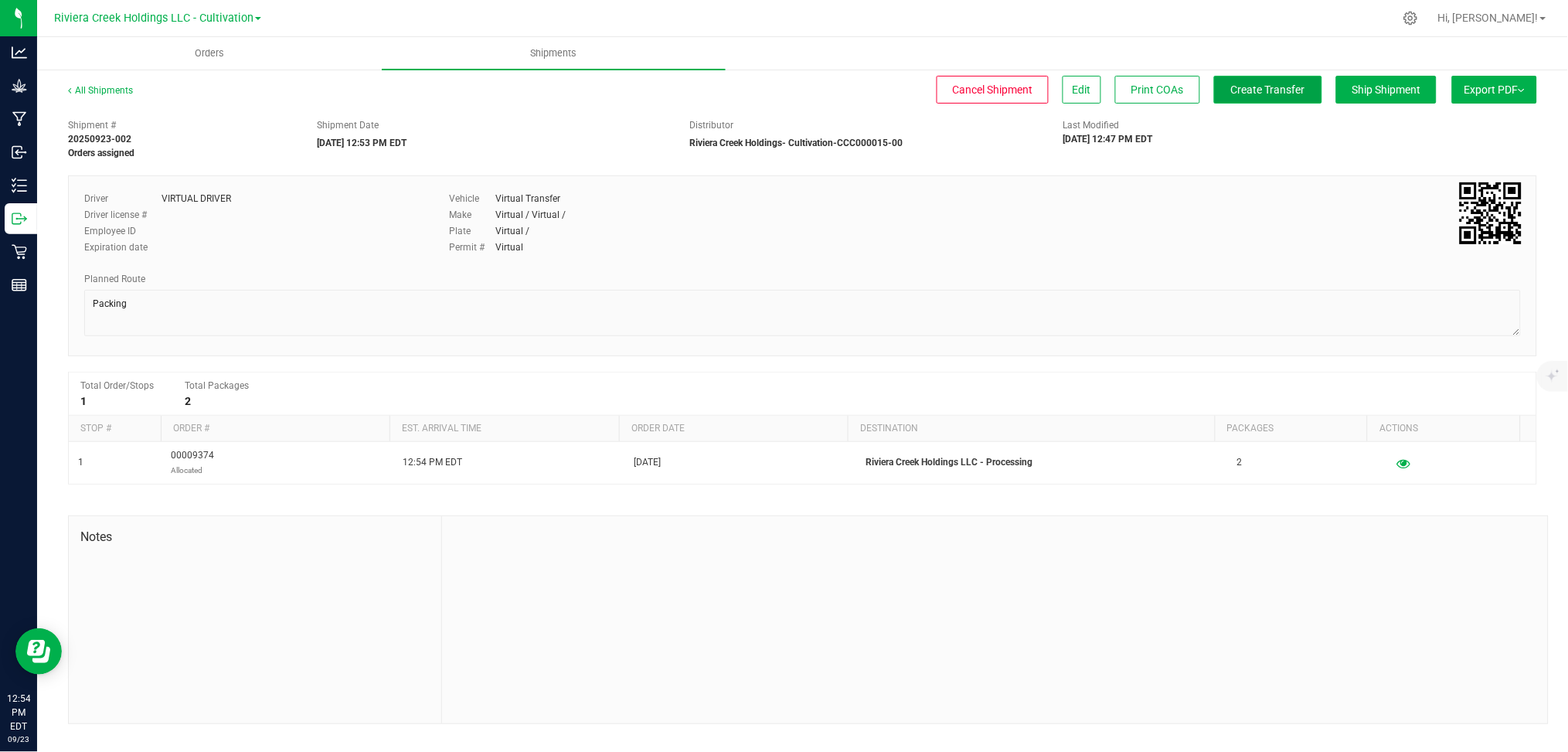
click at [1293, 93] on span "Create Transfer" at bounding box center [1268, 90] width 74 height 13
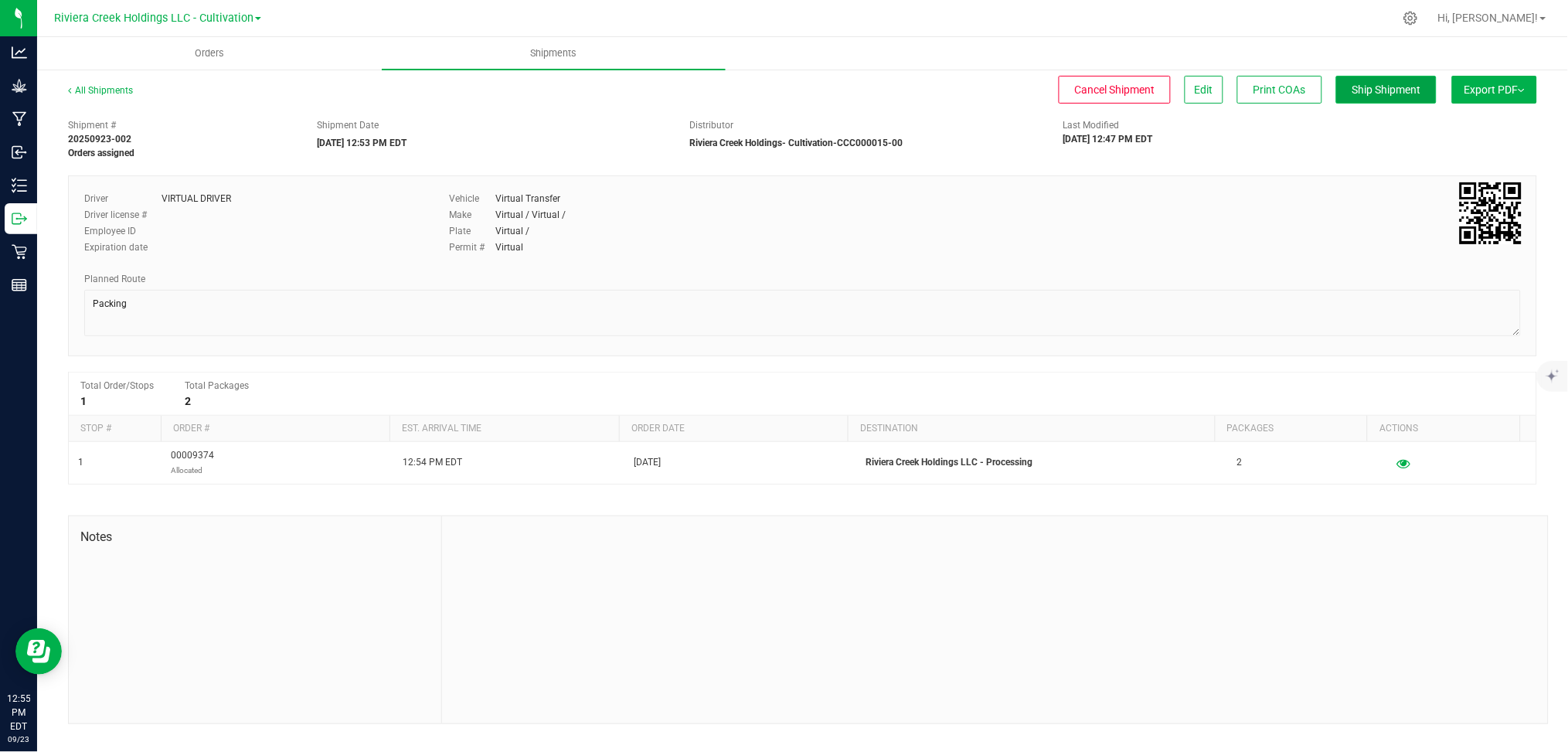
click at [1381, 85] on span "Ship Shipment" at bounding box center [1387, 90] width 69 height 13
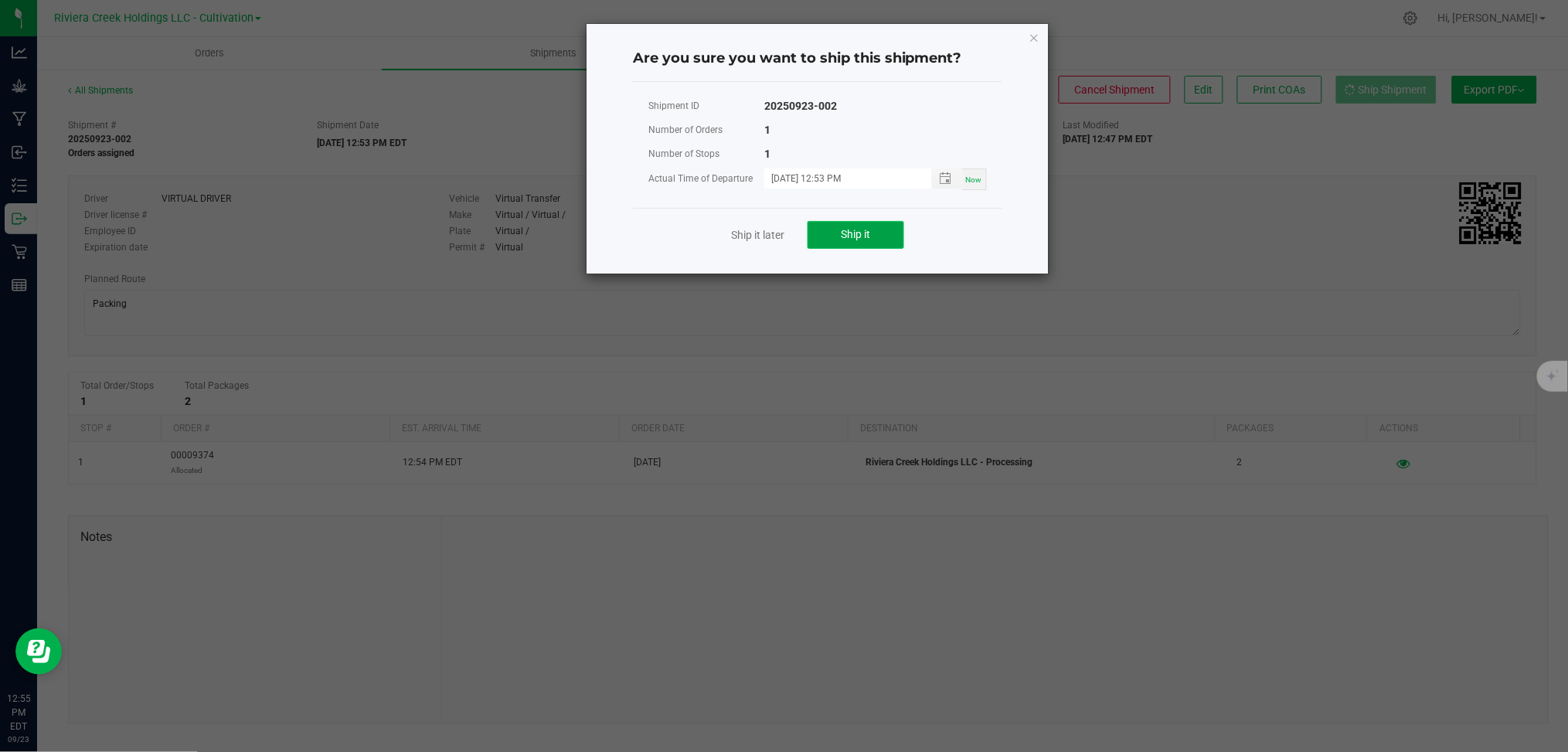
click at [853, 233] on span "Ship it" at bounding box center [856, 234] width 30 height 13
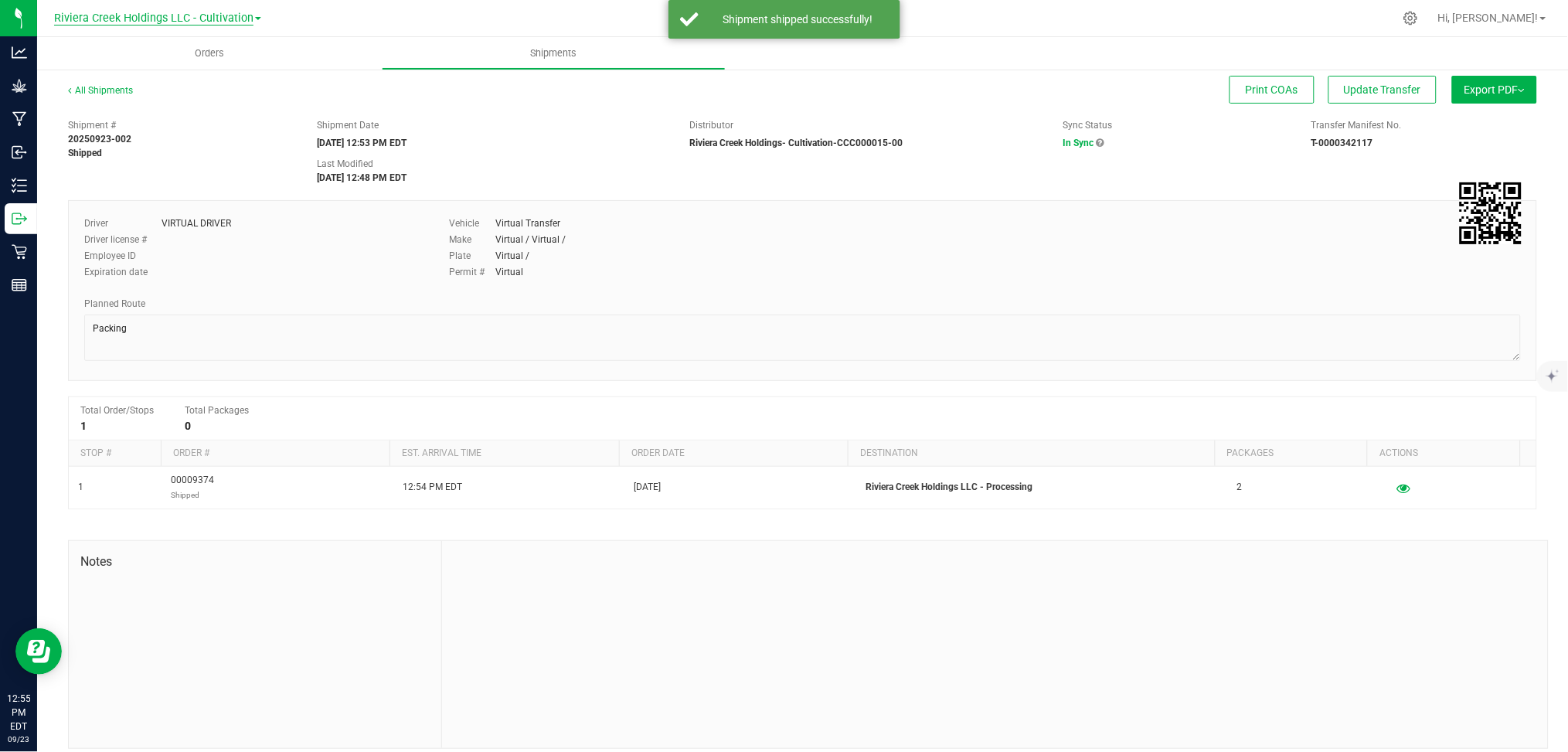
click at [228, 20] on span "Riviera Creek Holdings LLC - Cultivation" at bounding box center [154, 19] width 200 height 14
click at [218, 72] on link "Riviera Creek Holdings LLC - Processing" at bounding box center [157, 75] width 225 height 21
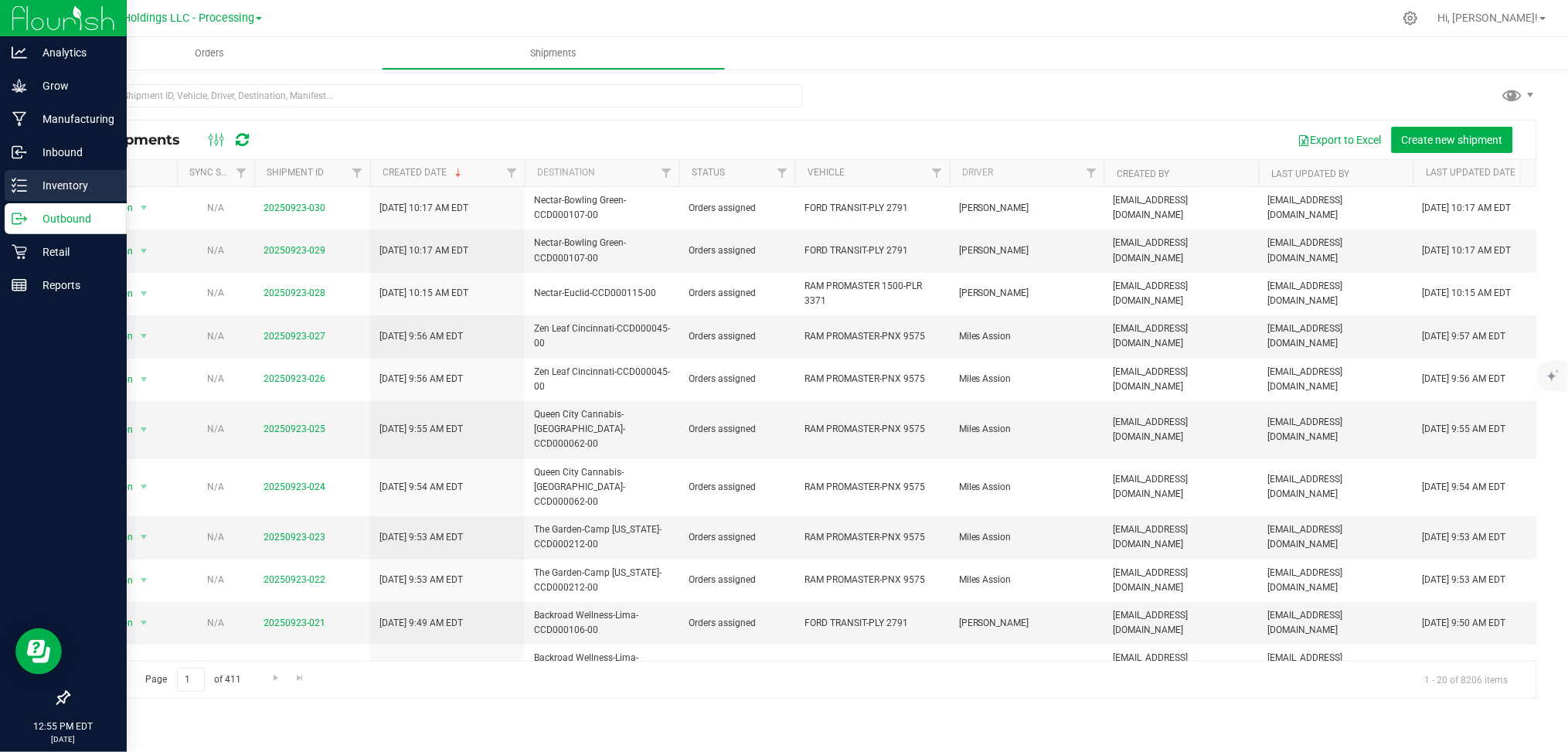
click at [50, 192] on p "Inventory" at bounding box center [73, 185] width 93 height 19
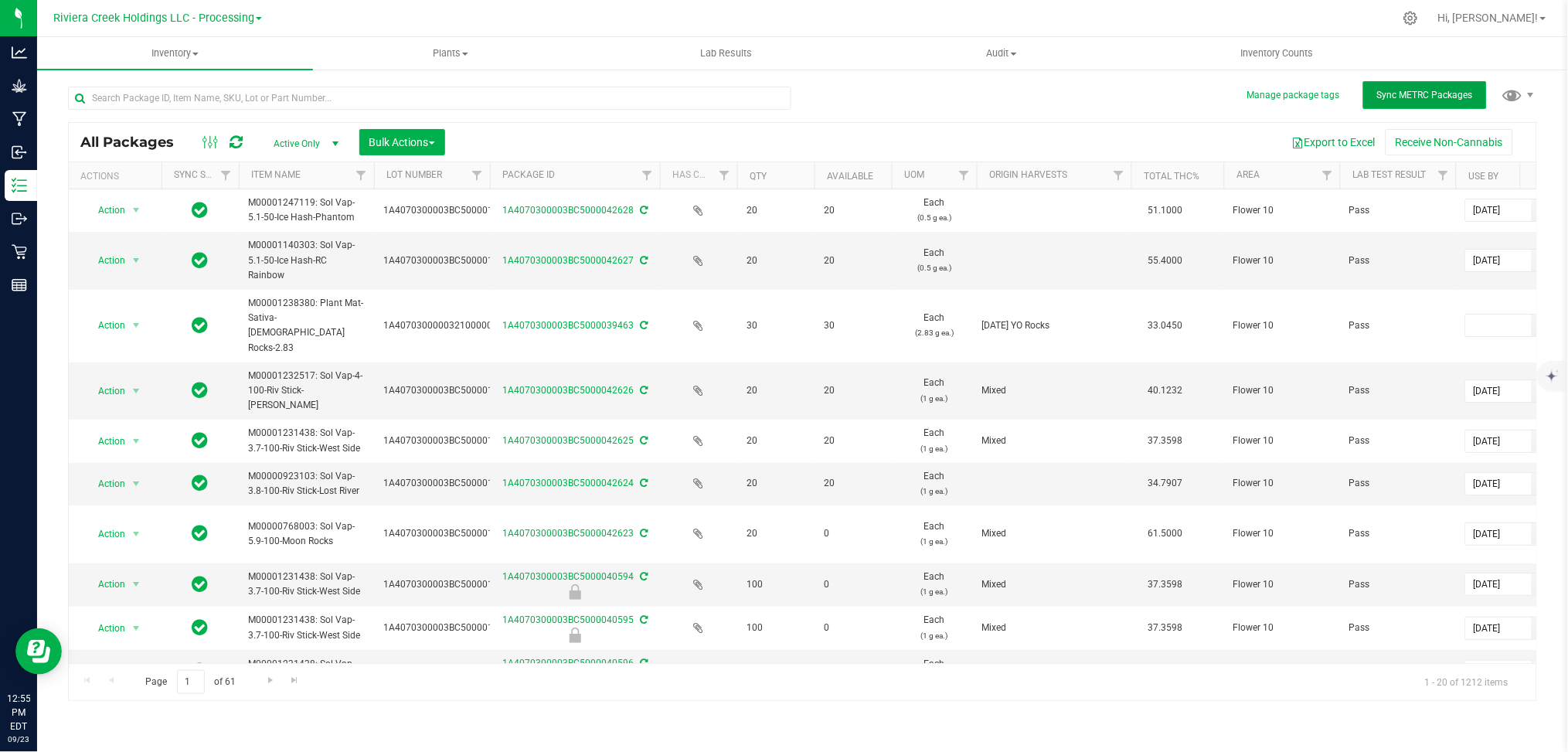
click at [1405, 95] on span "Sync METRC Packages" at bounding box center [1424, 94] width 95 height 11
click at [686, 142] on div "Export to Excel Receive Non-Cannabis" at bounding box center [990, 142] width 1068 height 27
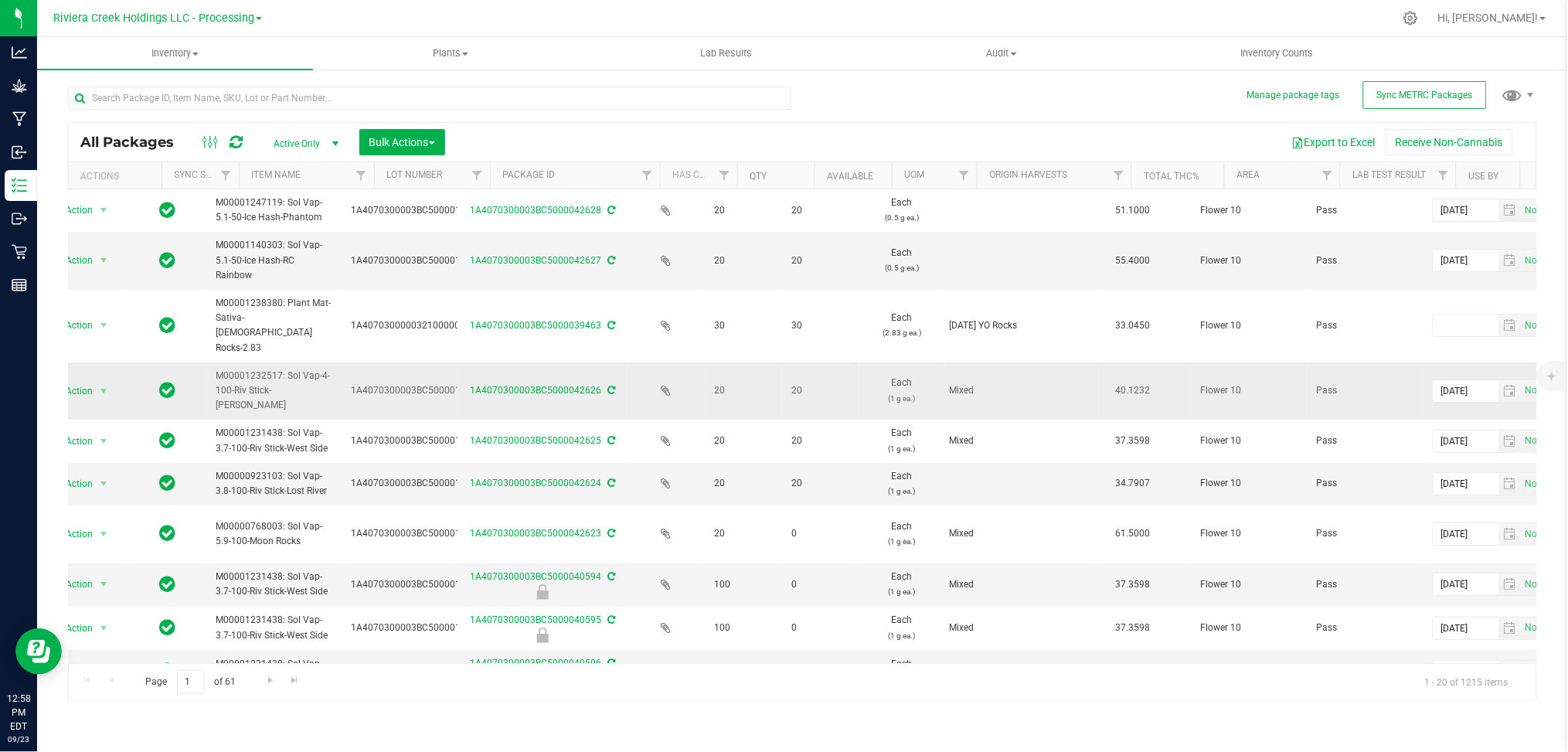
scroll to position [0, 32]
click at [583, 12] on div at bounding box center [835, 18] width 1116 height 31
